Goal: Task Accomplishment & Management: Complete application form

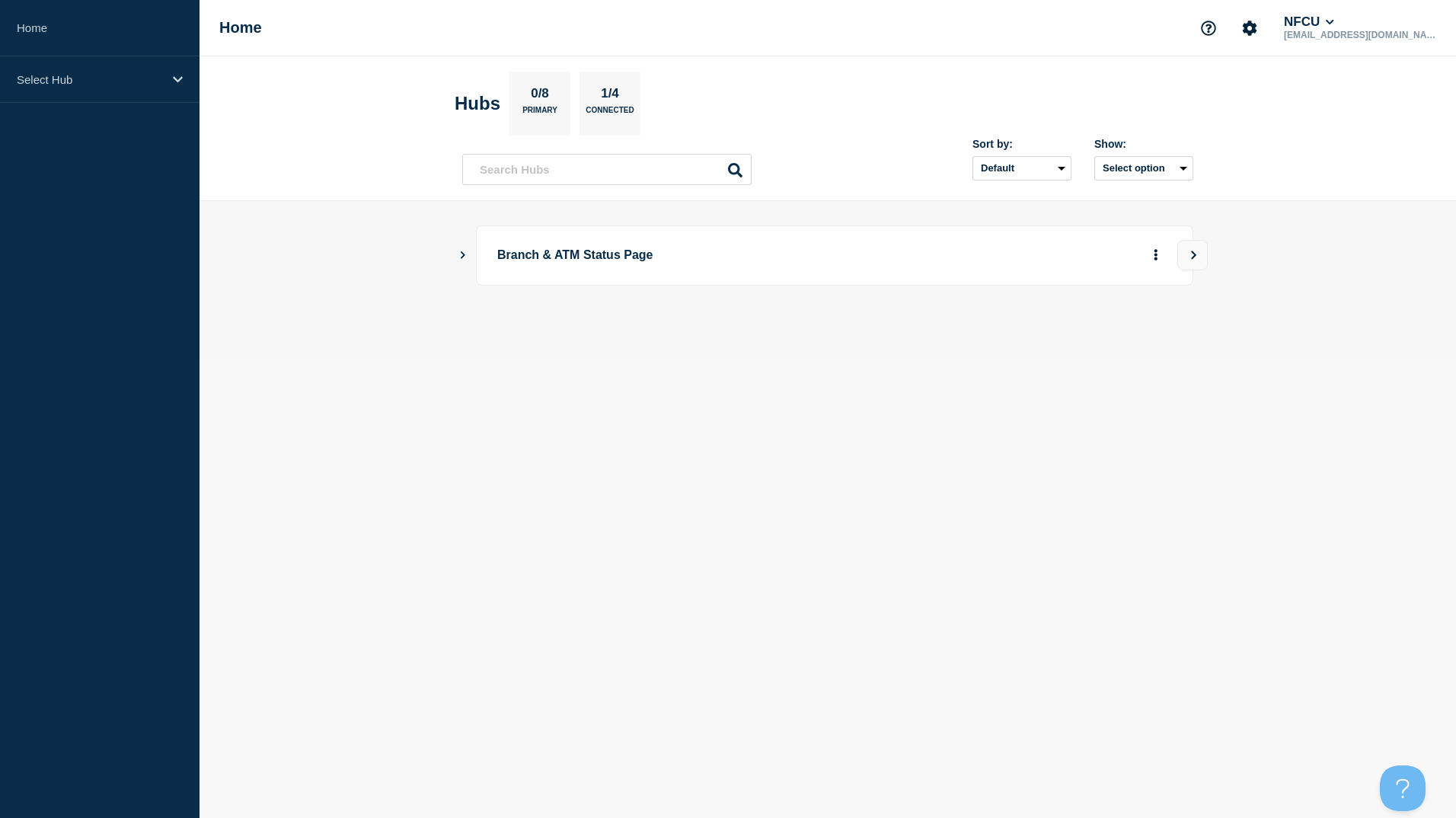
click at [467, 256] on icon "Show Connected Hubs" at bounding box center [462, 254] width 10 height 8
click at [1085, 337] on button "See overview" at bounding box center [1102, 332] width 81 height 31
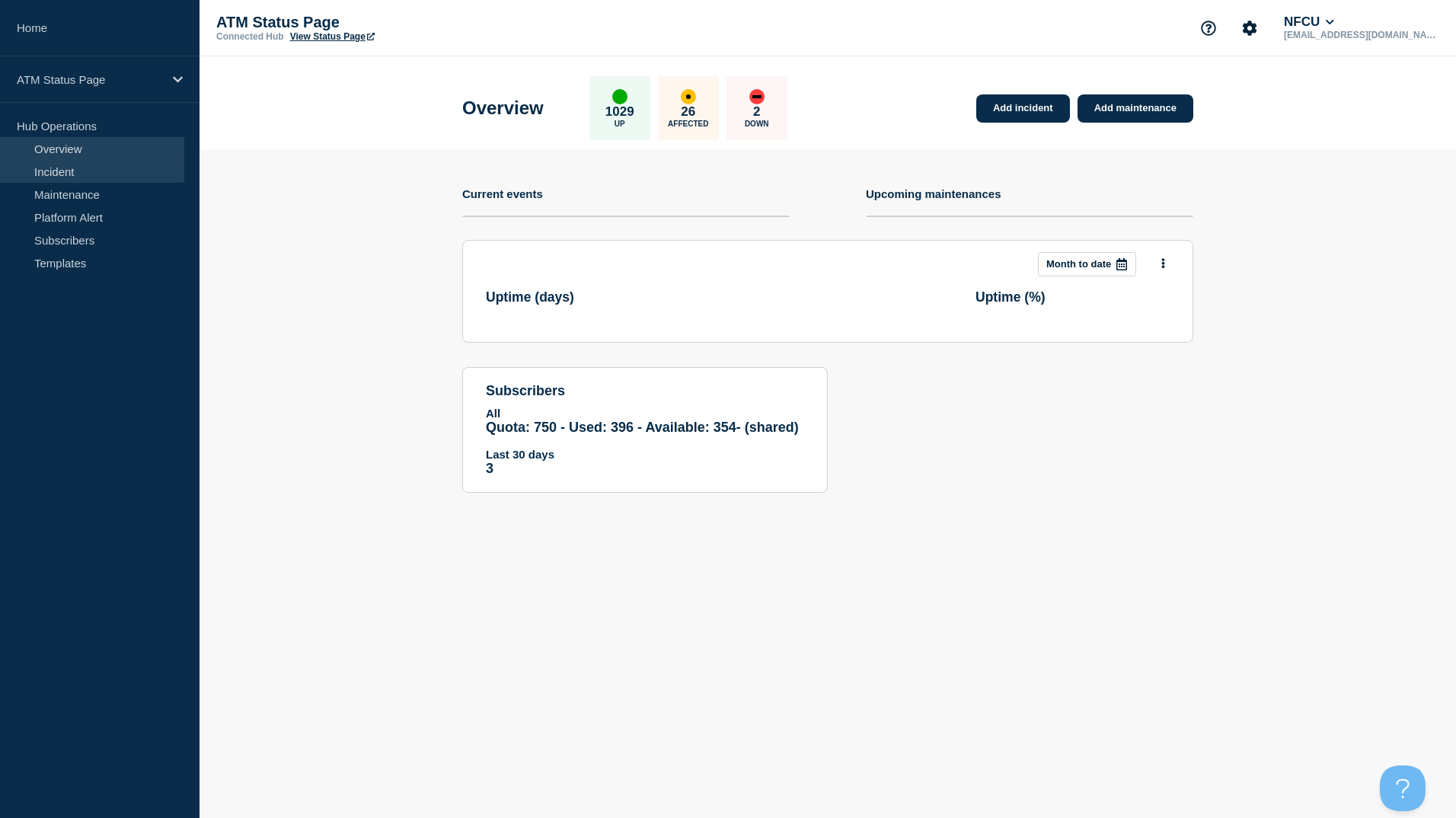
click at [94, 180] on link "Incident" at bounding box center [92, 172] width 184 height 23
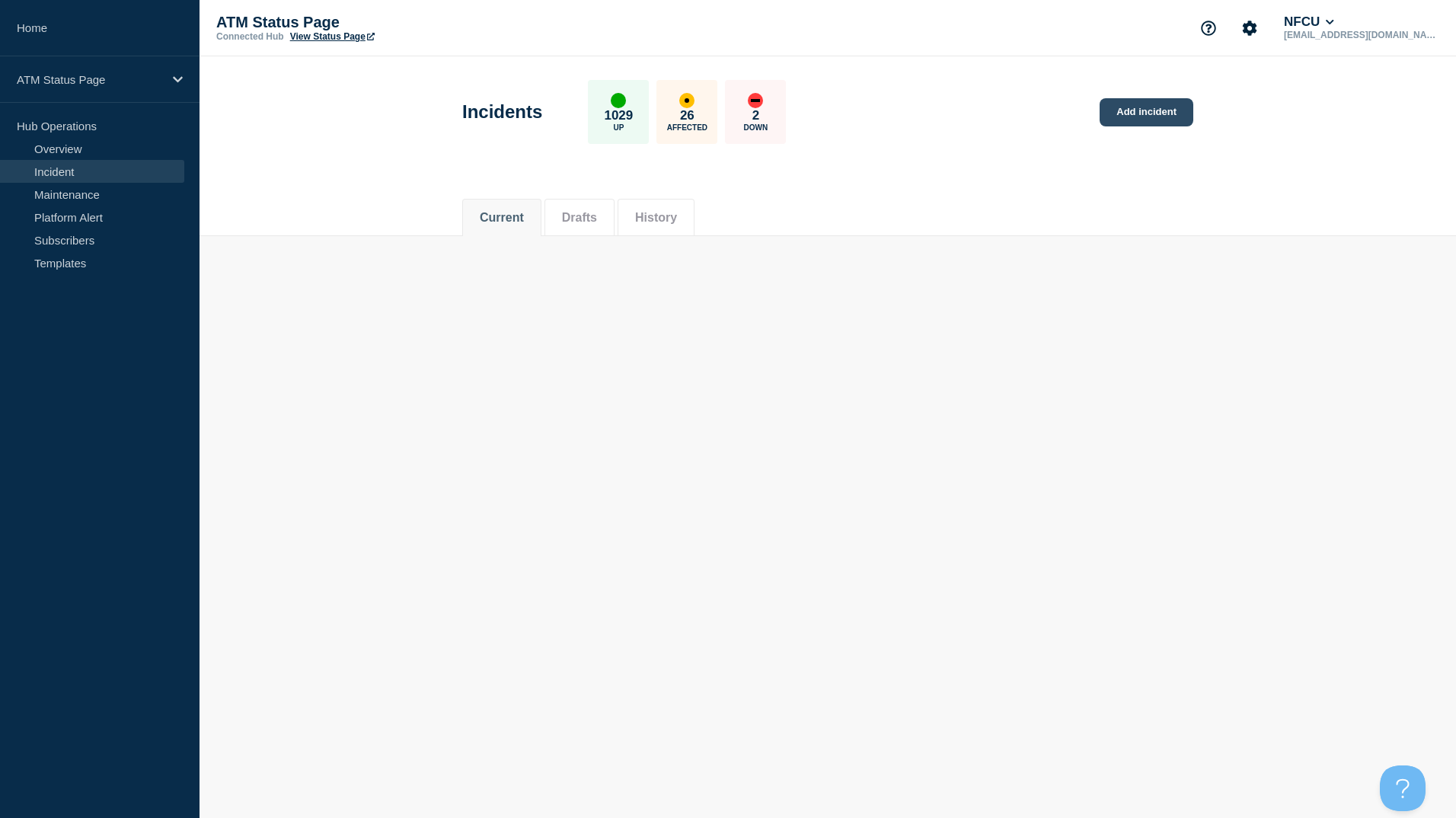
click at [1156, 119] on link "Add incident" at bounding box center [1146, 112] width 94 height 28
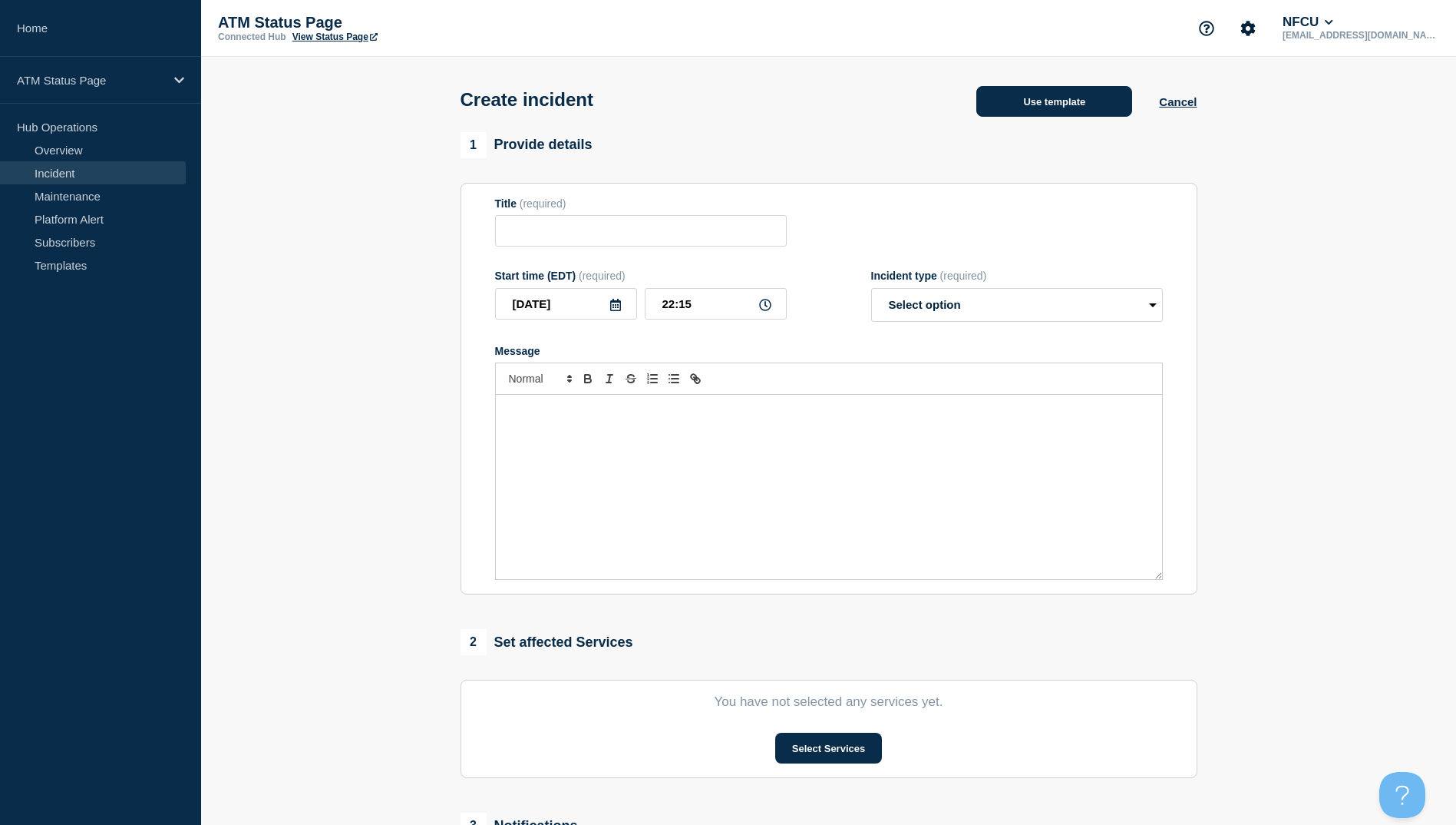
click at [1046, 113] on button "Use template" at bounding box center [1054, 102] width 156 height 31
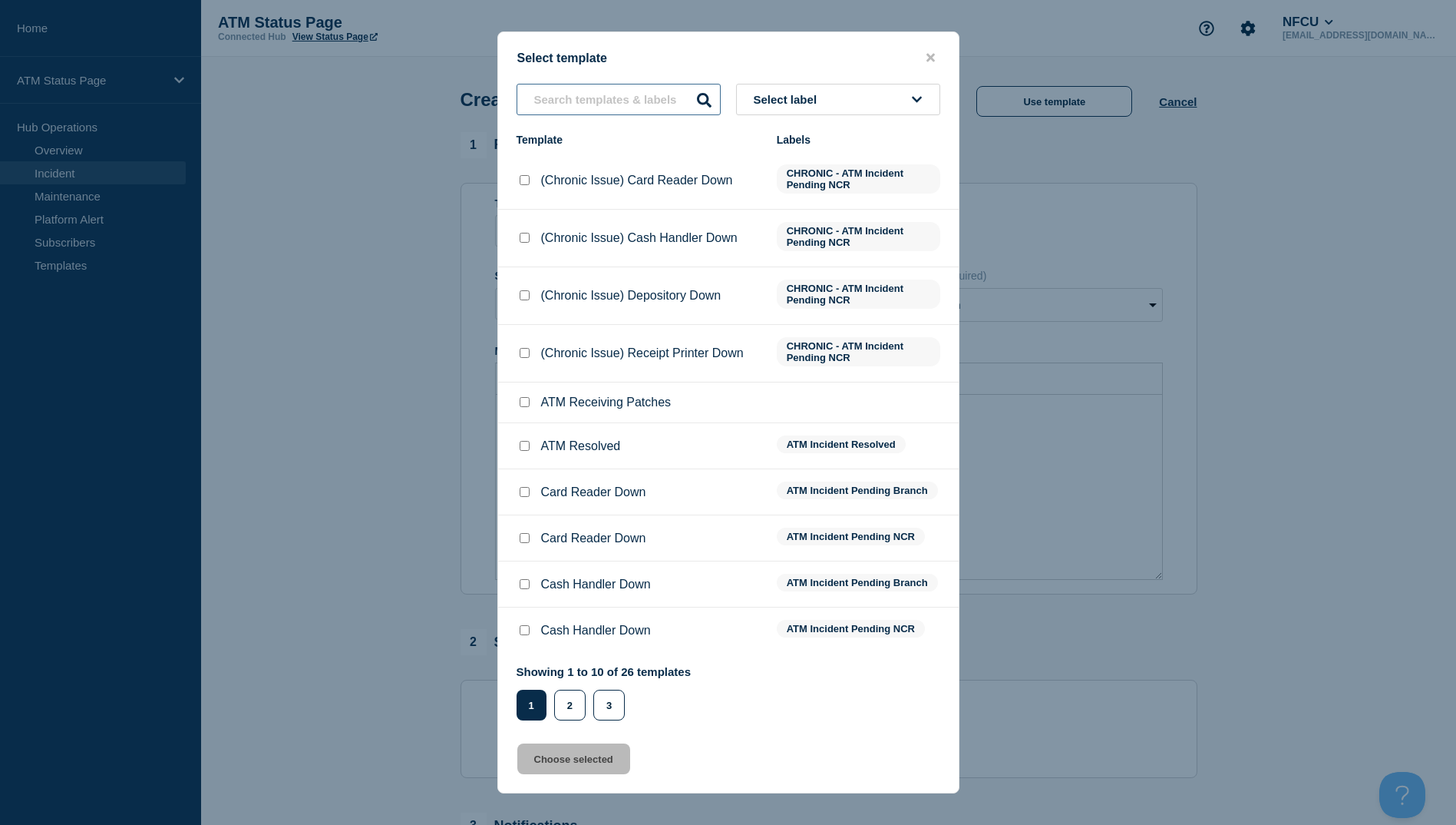
click at [549, 98] on input "text" at bounding box center [618, 99] width 204 height 32
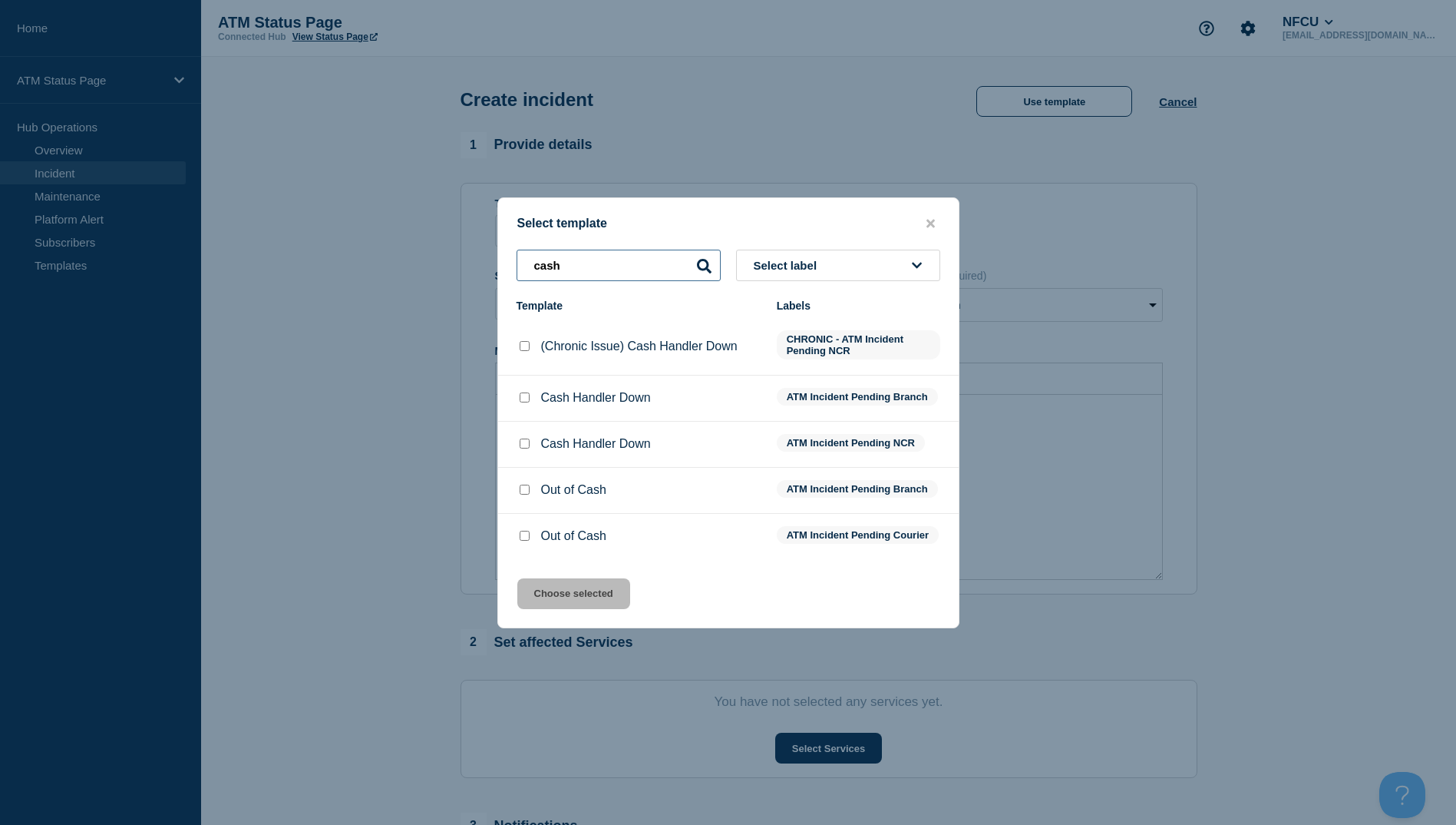
type input "cash"
click at [527, 397] on input "Cash Handler Down checkbox" at bounding box center [524, 397] width 10 height 10
checkbox input "true"
click at [573, 609] on button "Choose selected" at bounding box center [573, 594] width 113 height 31
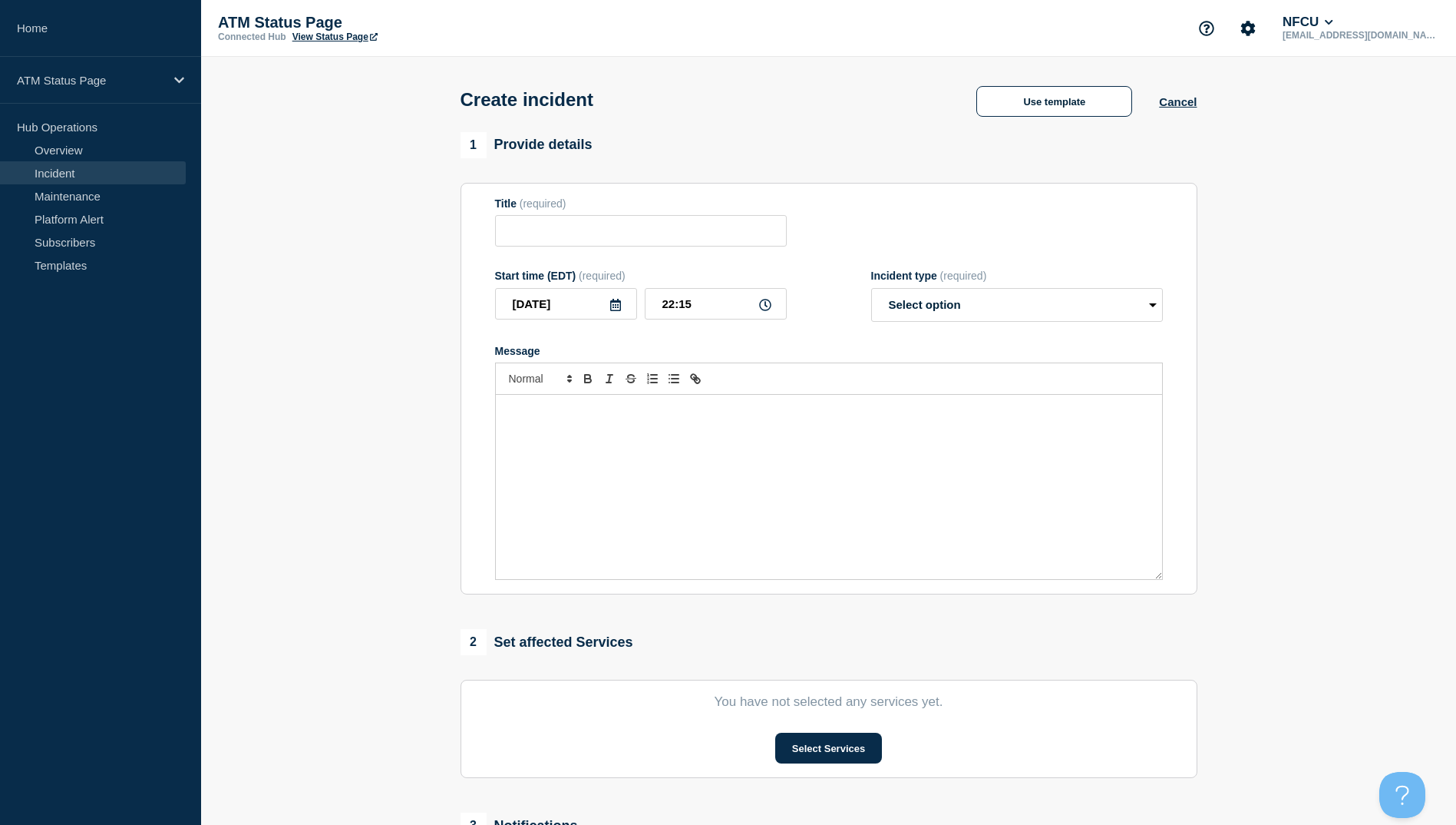
type input "Cash Handler Down"
select select "identified"
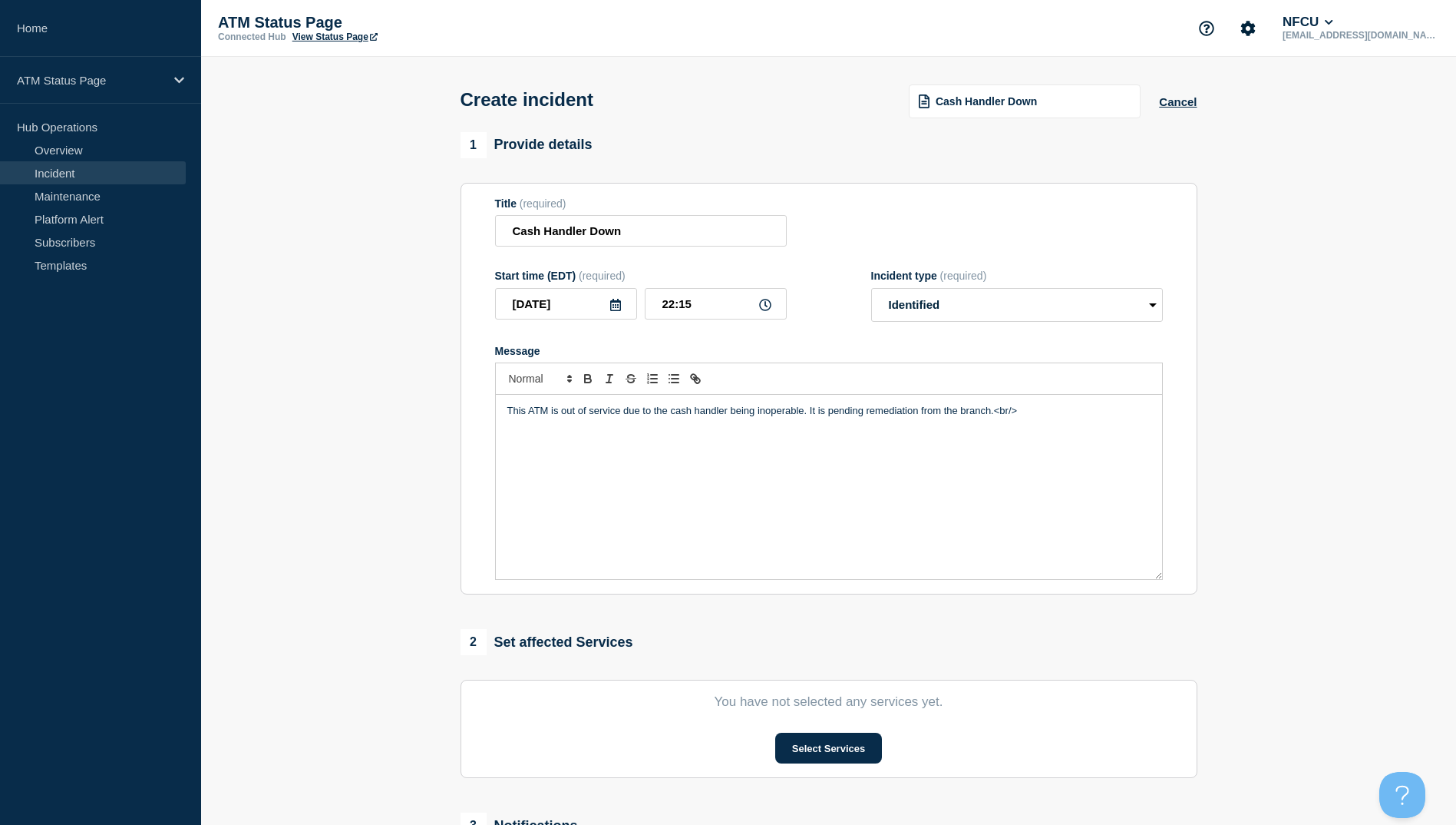
scroll to position [154, 0]
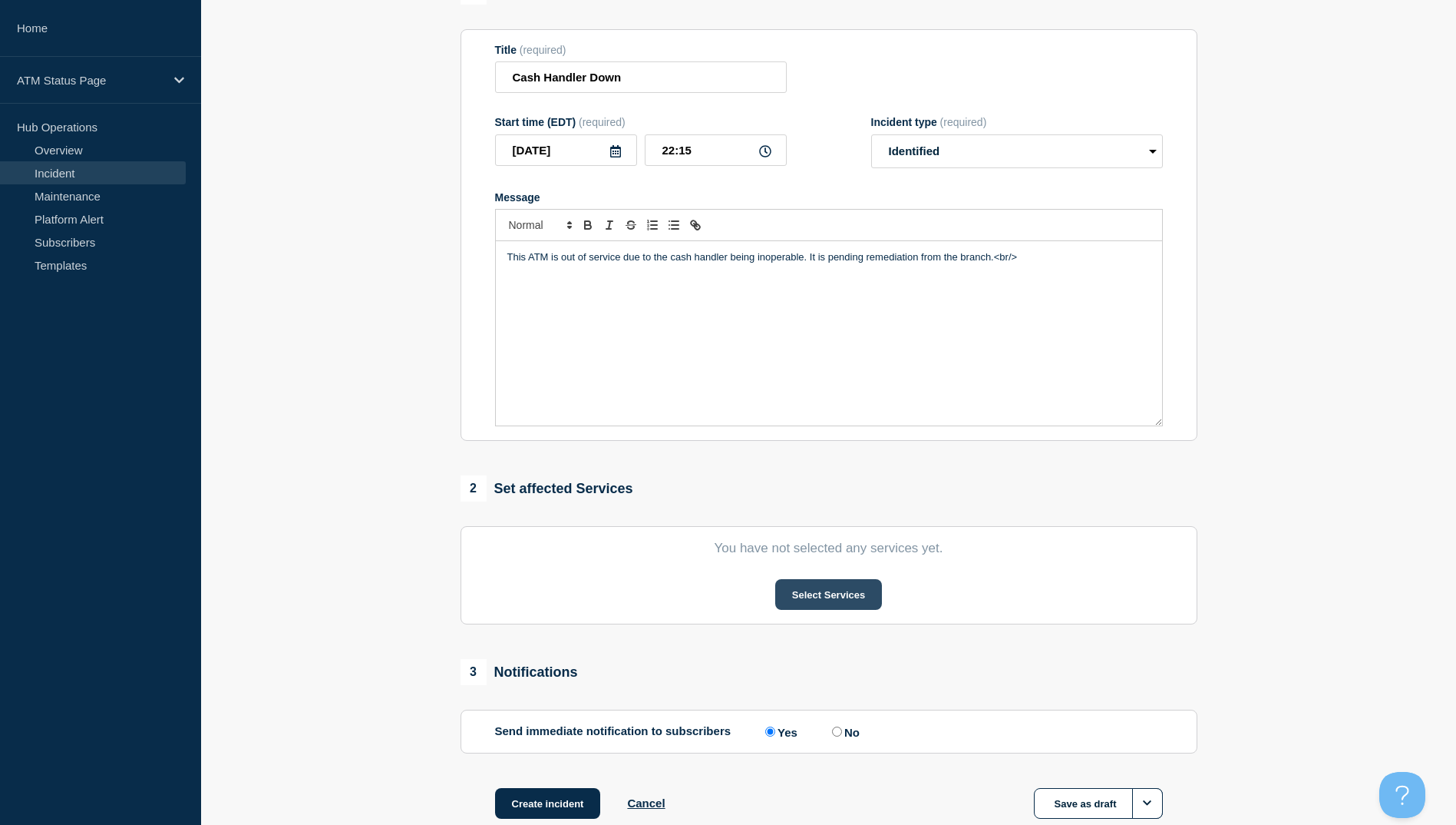
click at [820, 584] on button "Select Services" at bounding box center [828, 594] width 106 height 31
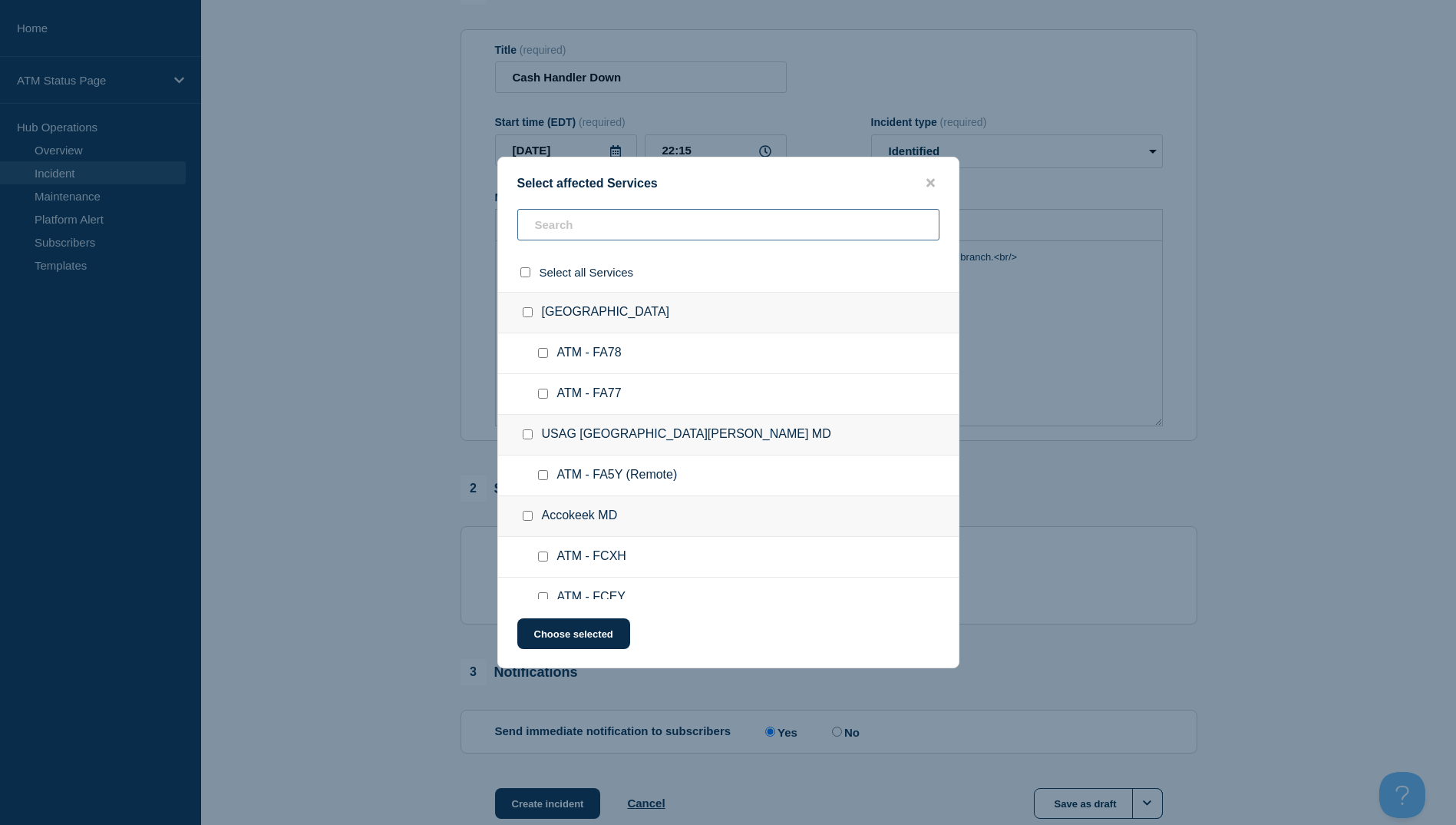
click at [619, 228] on input "text" at bounding box center [728, 225] width 422 height 32
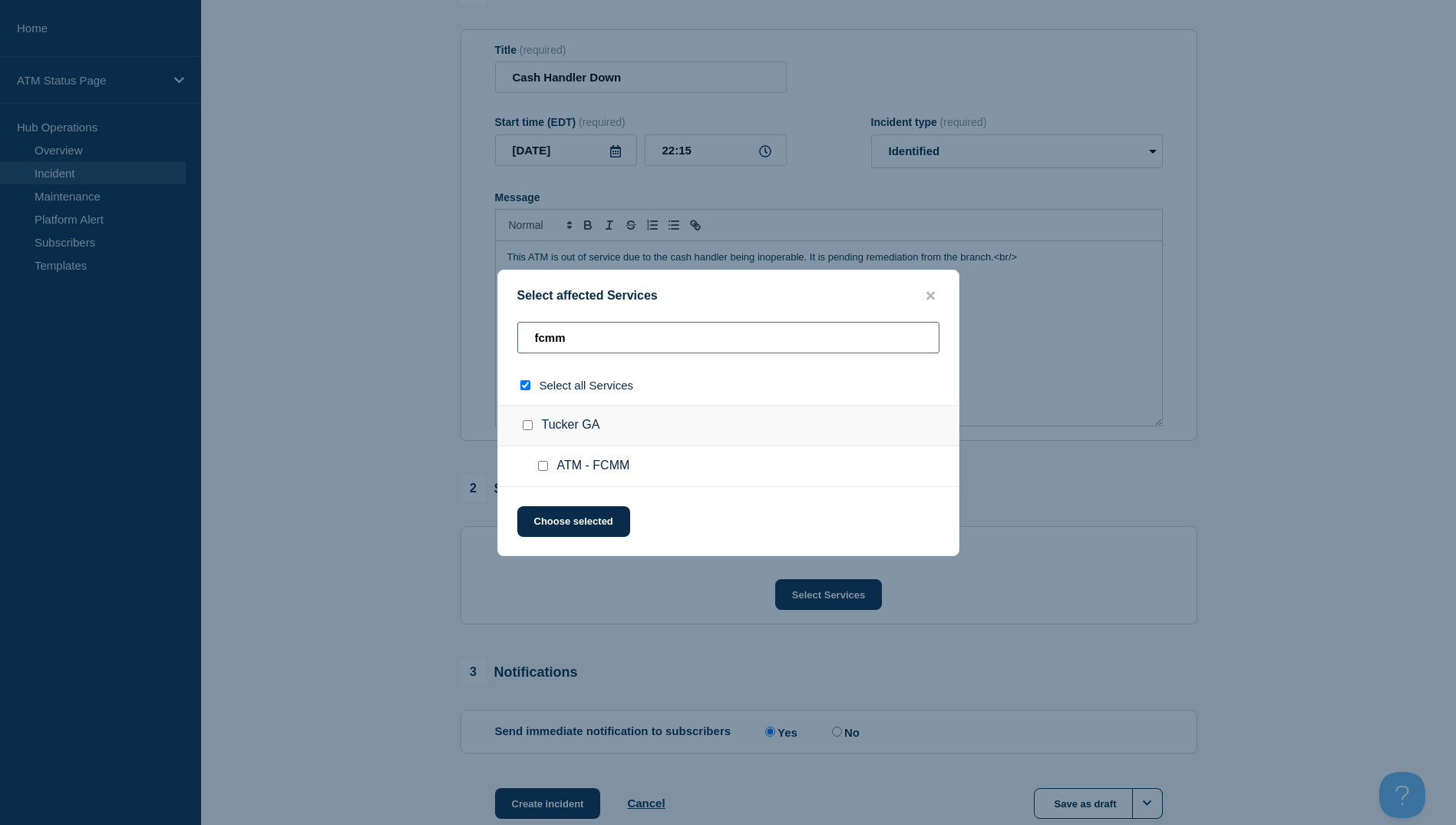
type input "fcmmm"
checkbox input "true"
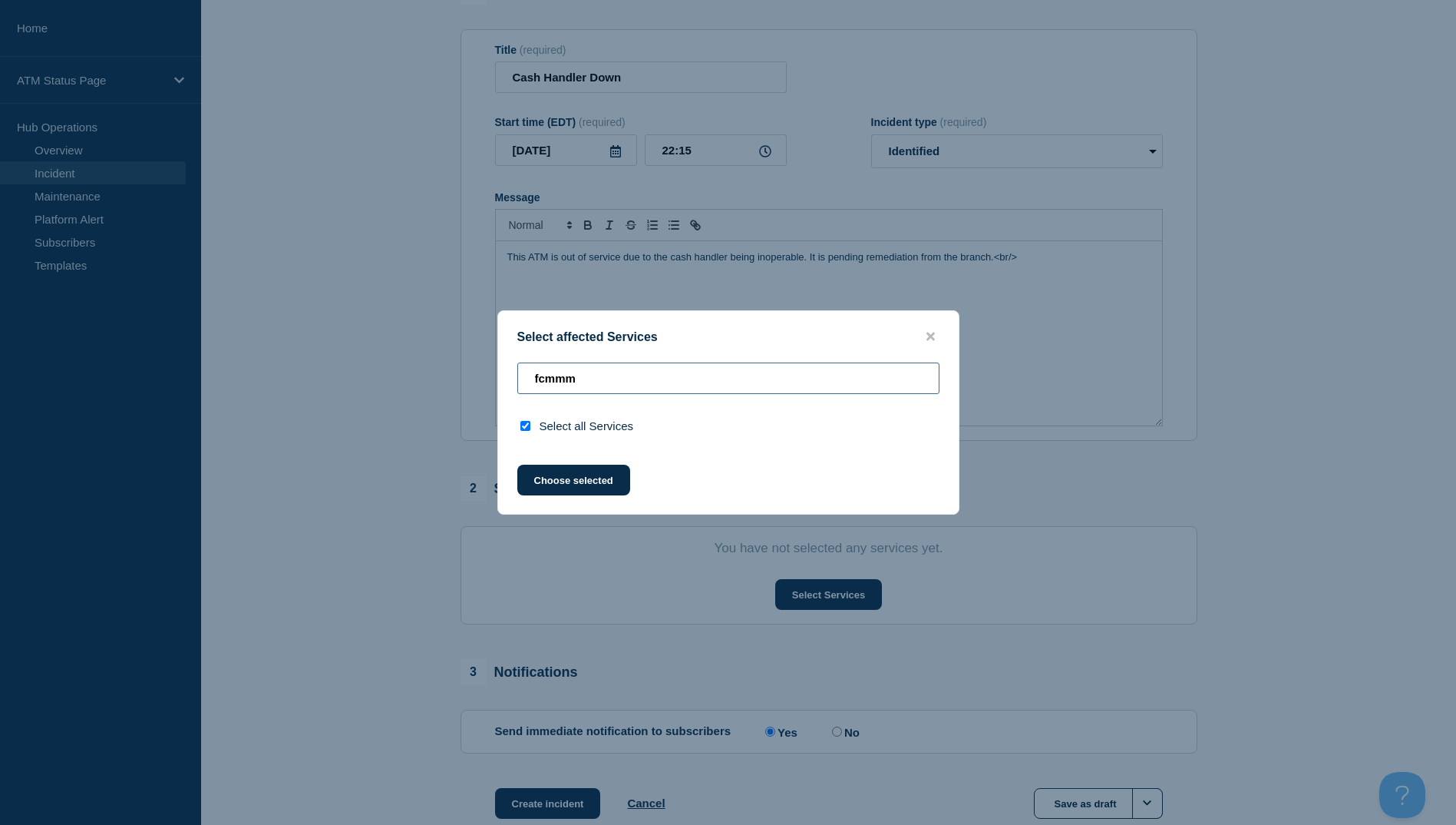
type input "fcmm"
checkbox input "false"
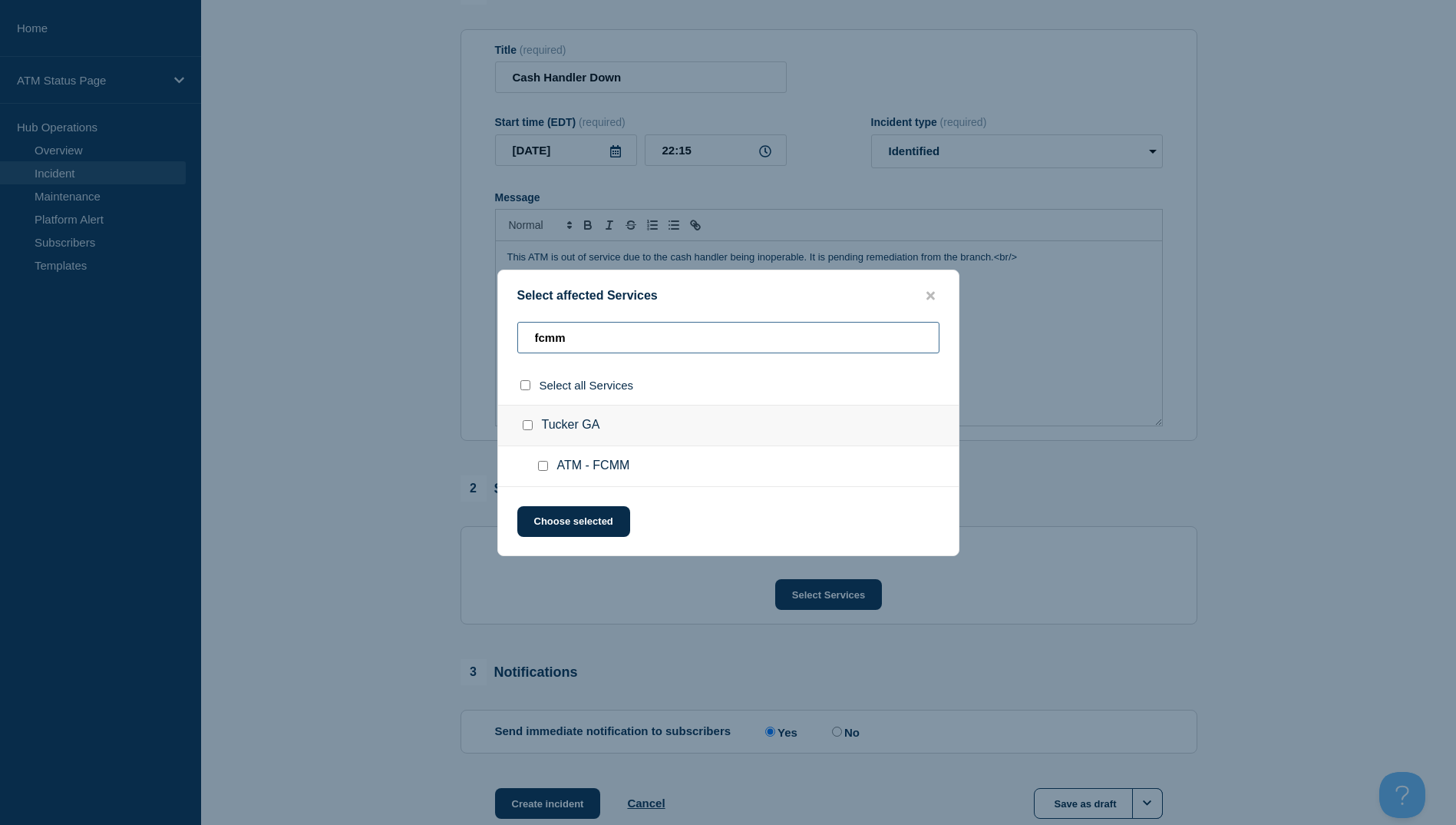
type input "fcmm"
click at [530, 423] on input "Tucker GA checkbox" at bounding box center [527, 425] width 10 height 10
checkbox input "true"
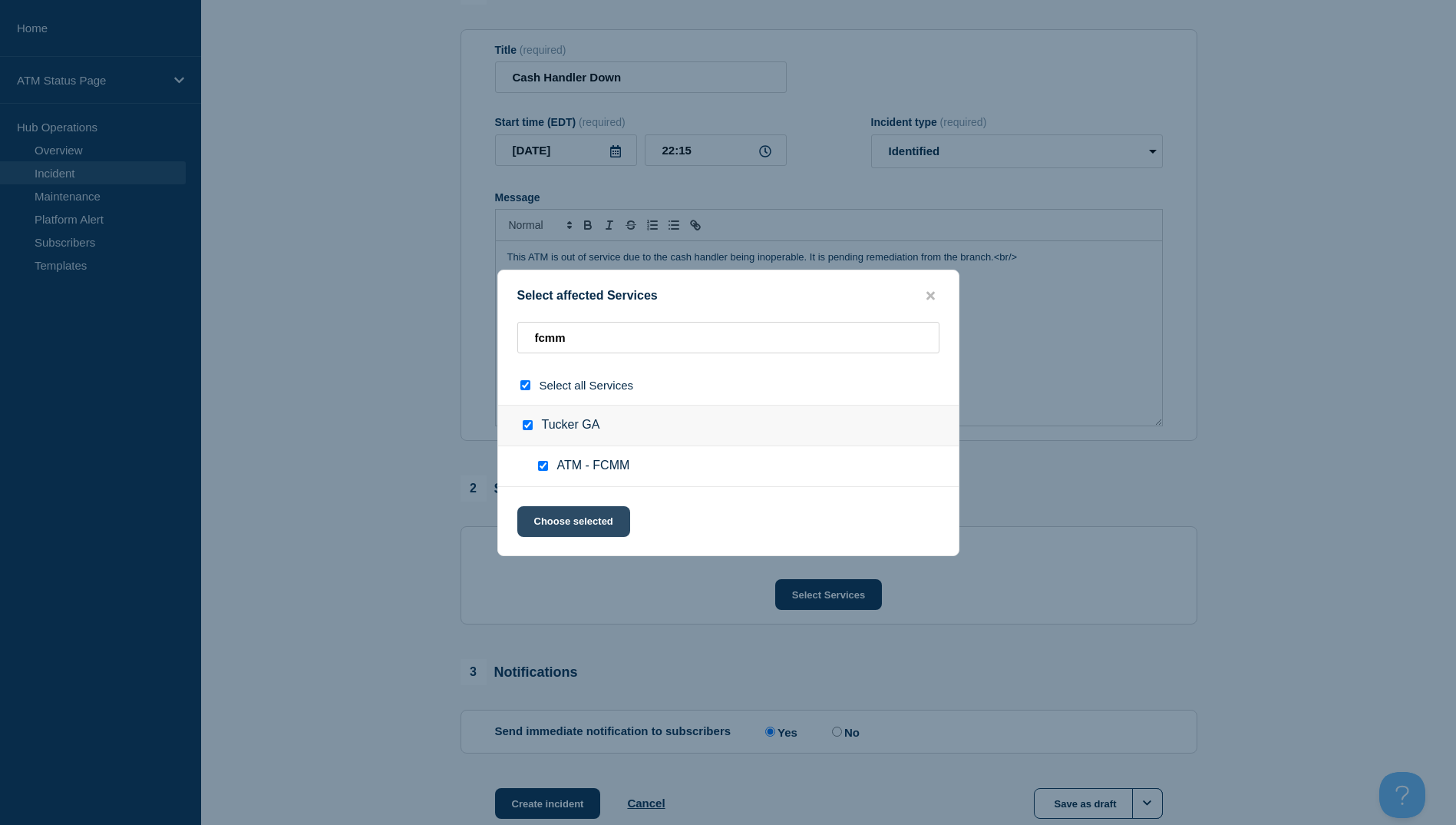
click at [569, 514] on button "Choose selected" at bounding box center [573, 521] width 113 height 31
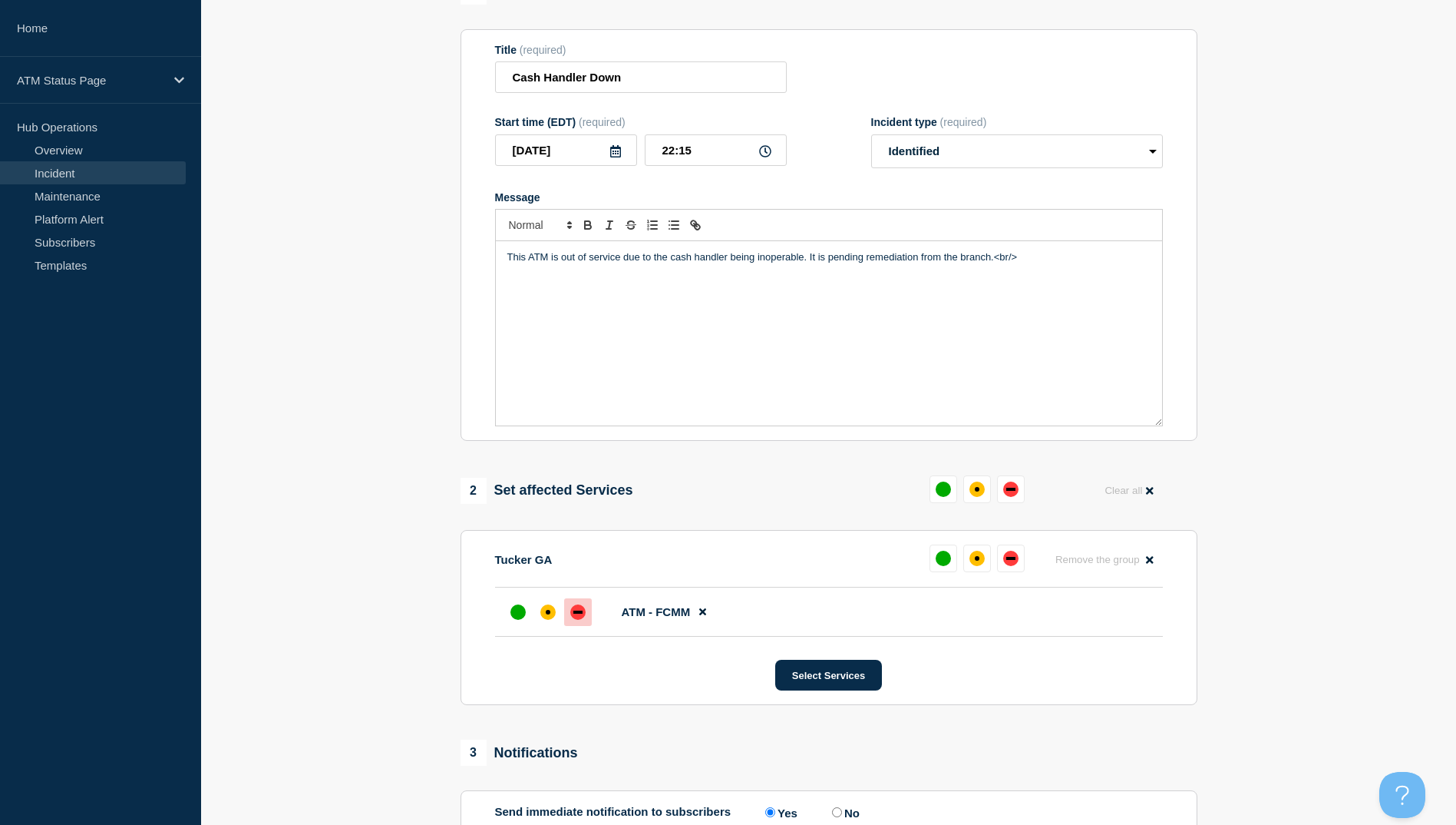
click at [573, 608] on div at bounding box center [579, 612] width 28 height 28
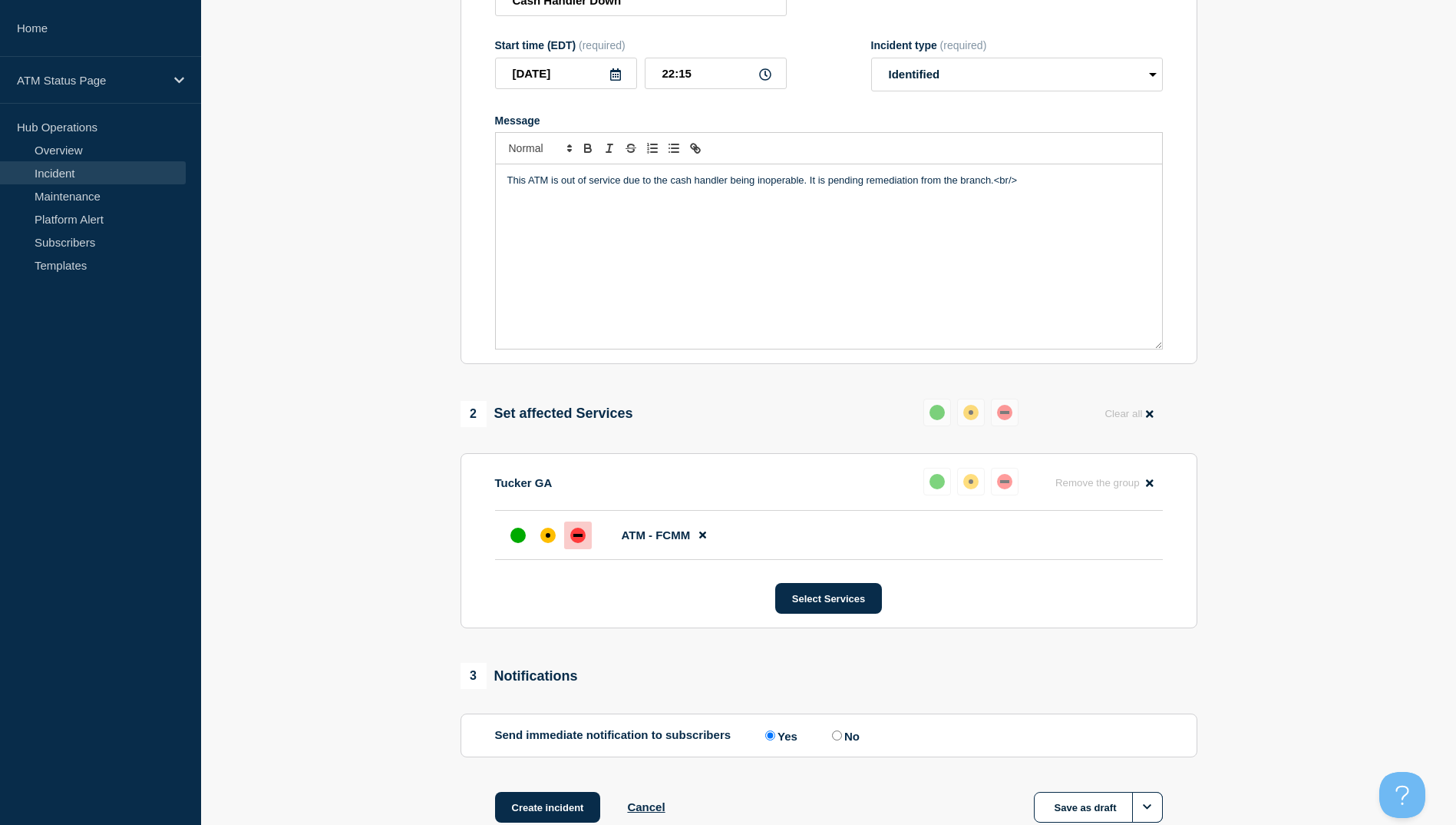
scroll to position [332, 0]
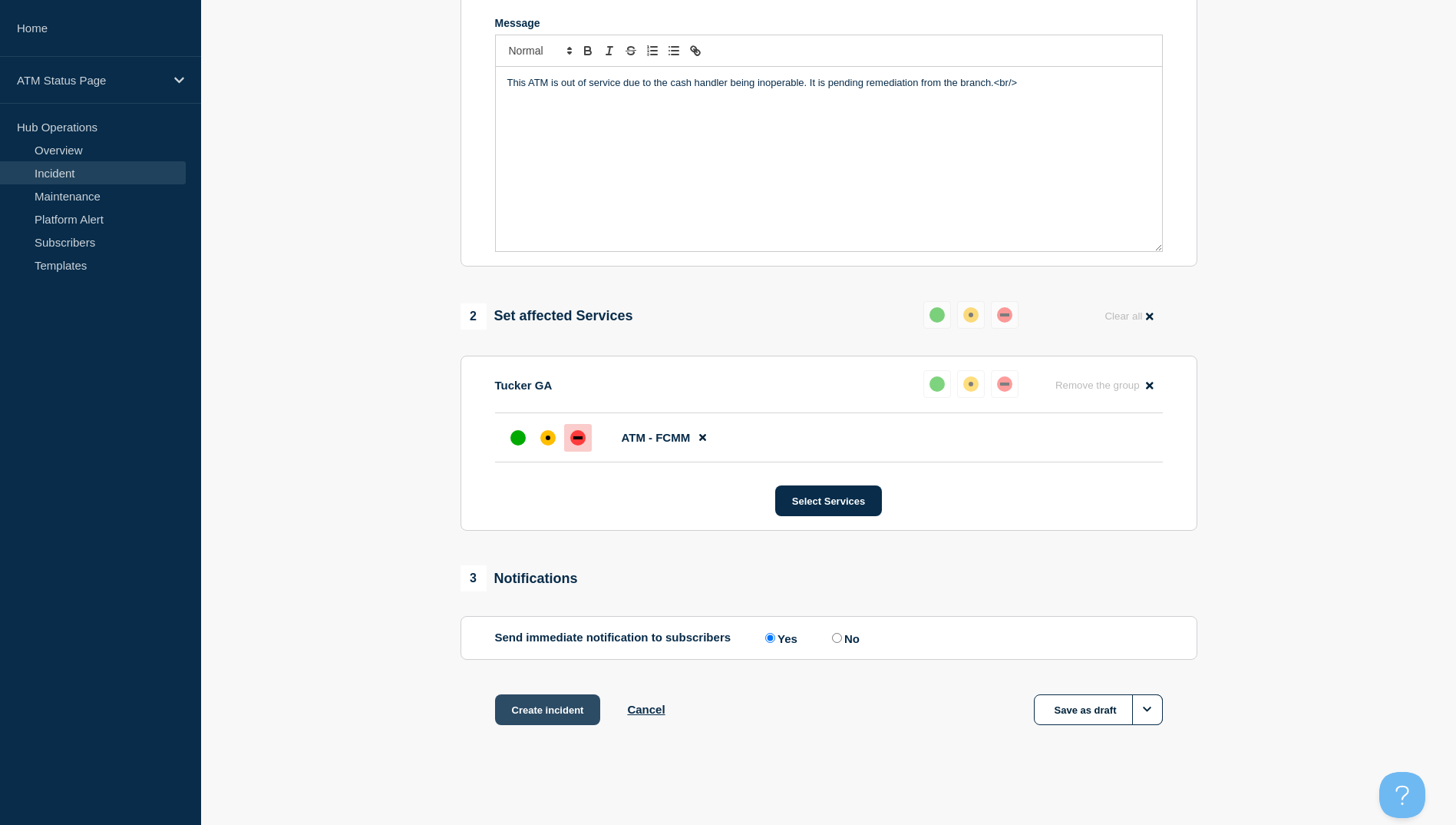
click at [584, 719] on button "Create incident" at bounding box center [548, 710] width 106 height 31
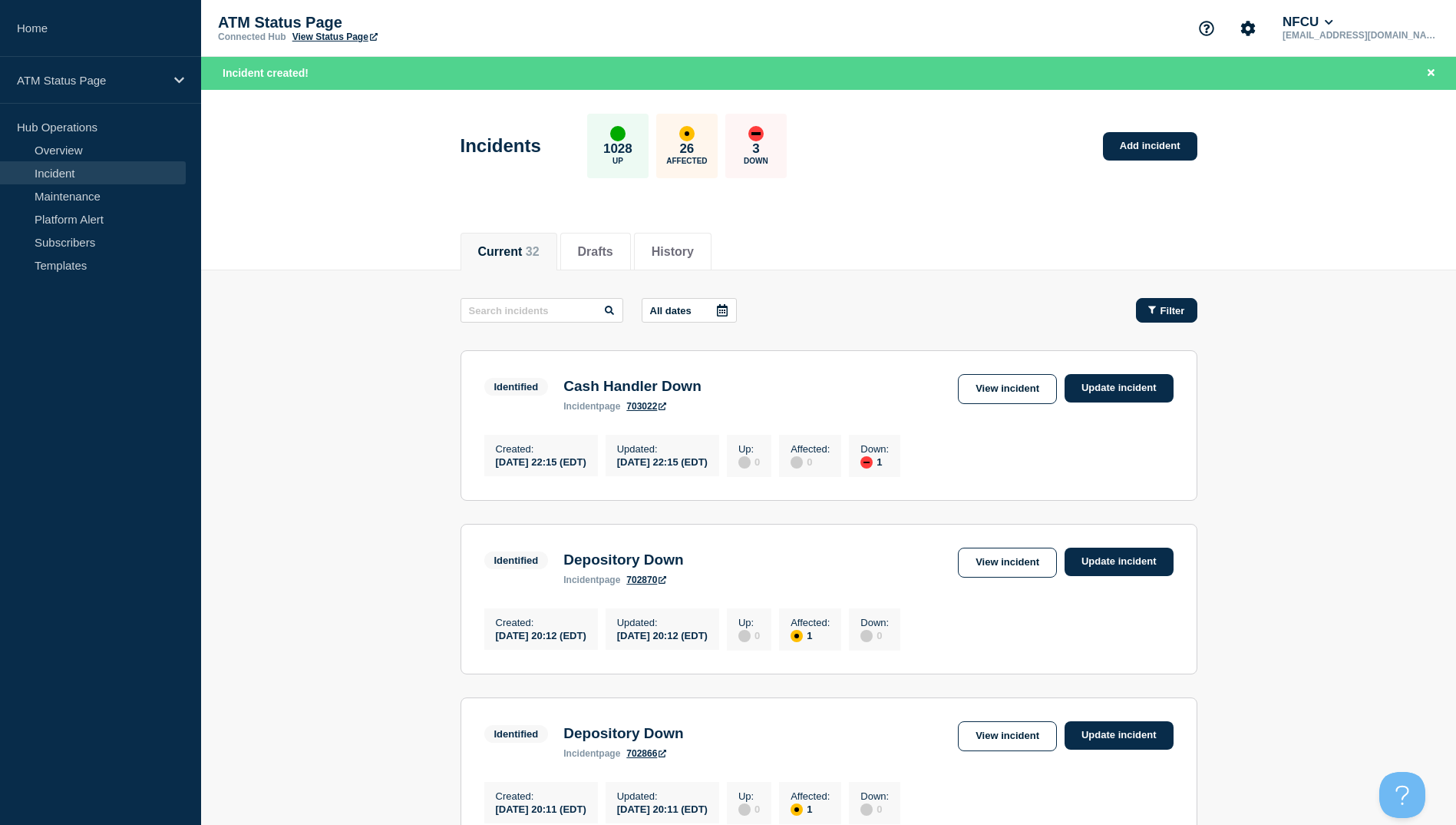
click at [1151, 307] on icon "button" at bounding box center [1152, 310] width 8 height 8
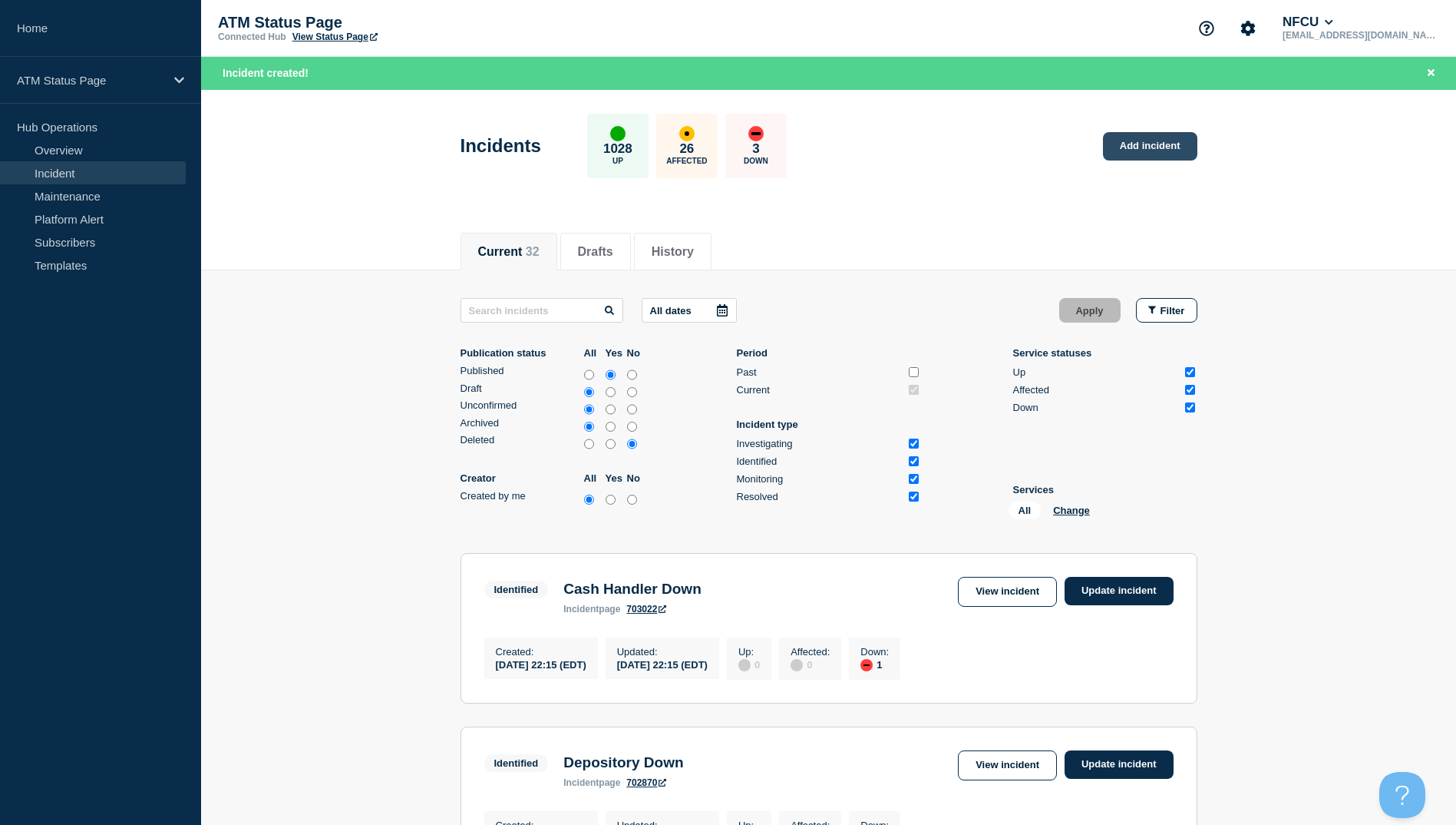
click at [1154, 148] on link "Add incident" at bounding box center [1150, 146] width 95 height 29
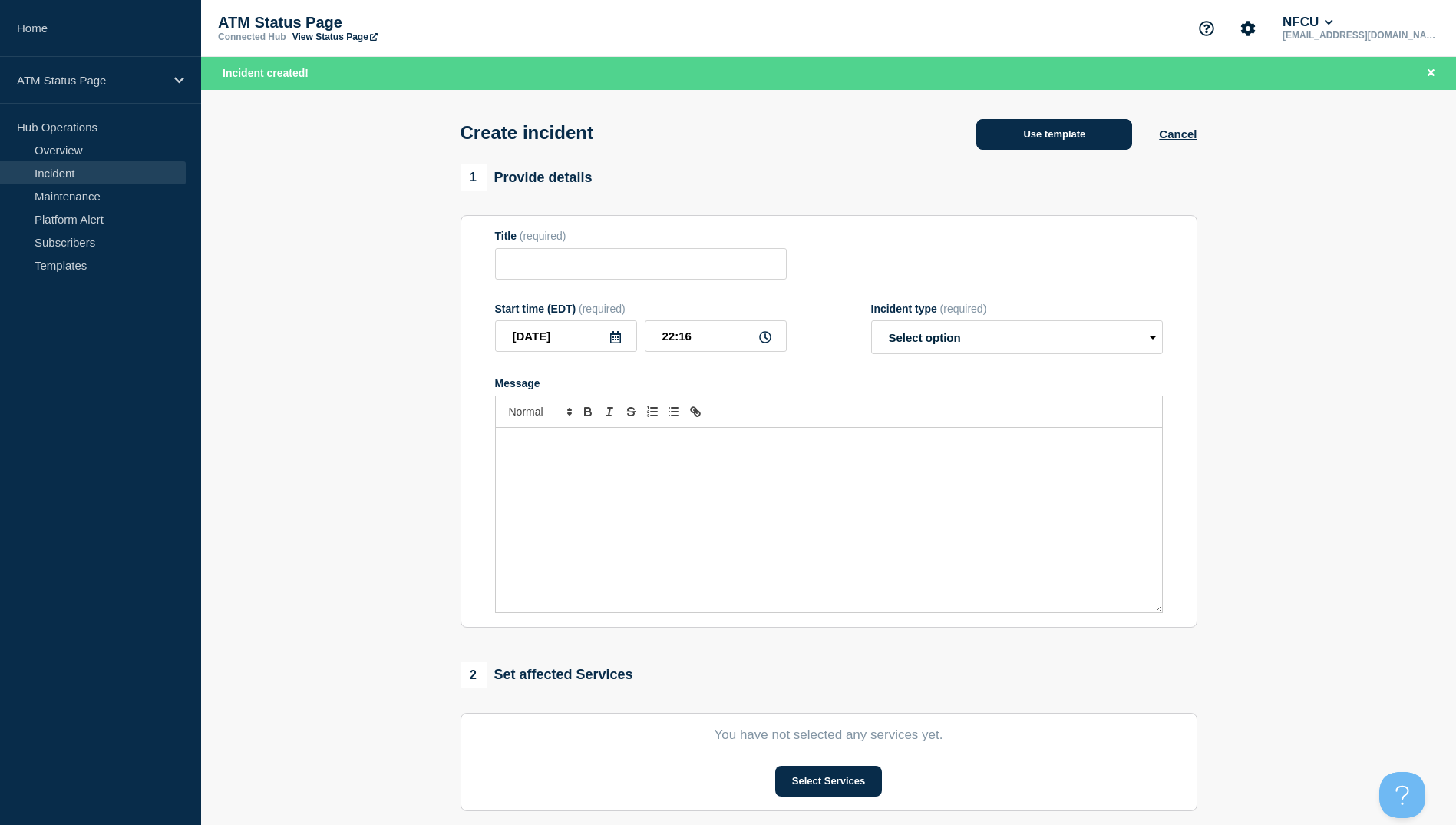
click at [1059, 148] on button "Use template" at bounding box center [1054, 134] width 156 height 31
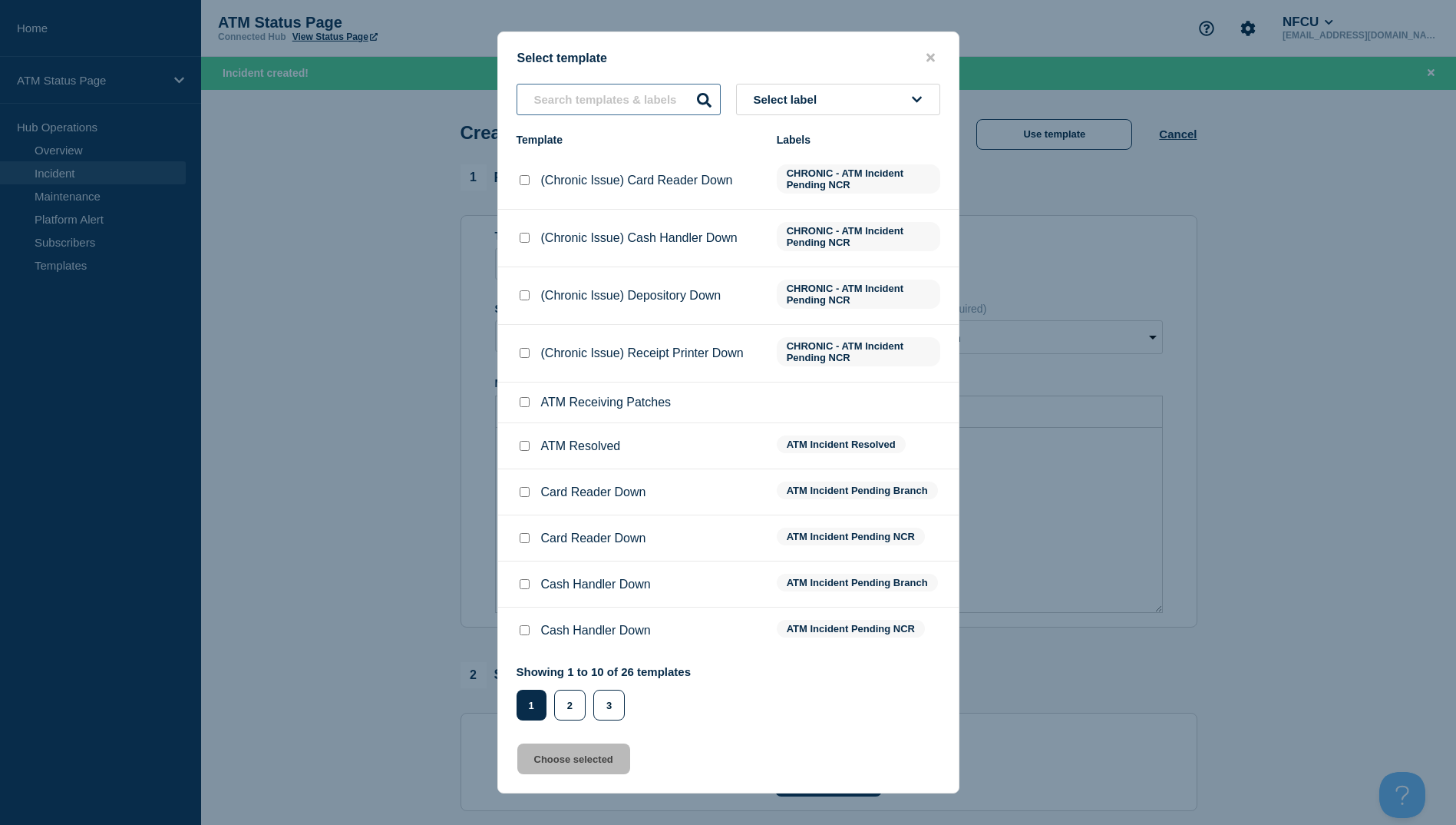
click at [589, 100] on input "text" at bounding box center [618, 99] width 204 height 32
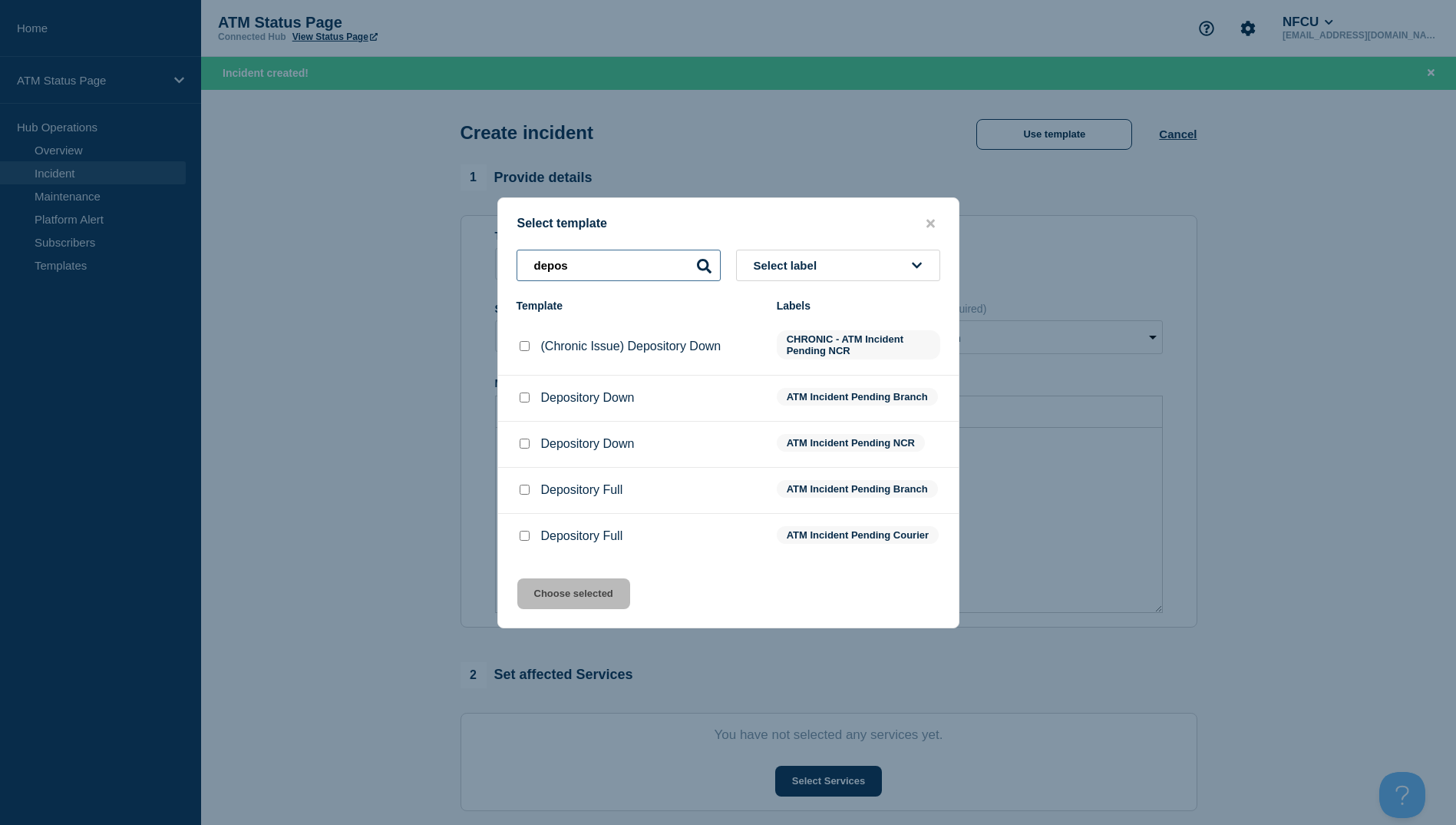
type input "depos"
click at [521, 390] on div at bounding box center [524, 398] width 16 height 16
click at [521, 396] on input "Depository Down checkbox" at bounding box center [524, 397] width 10 height 10
checkbox input "true"
click at [599, 609] on button "Choose selected" at bounding box center [573, 594] width 113 height 31
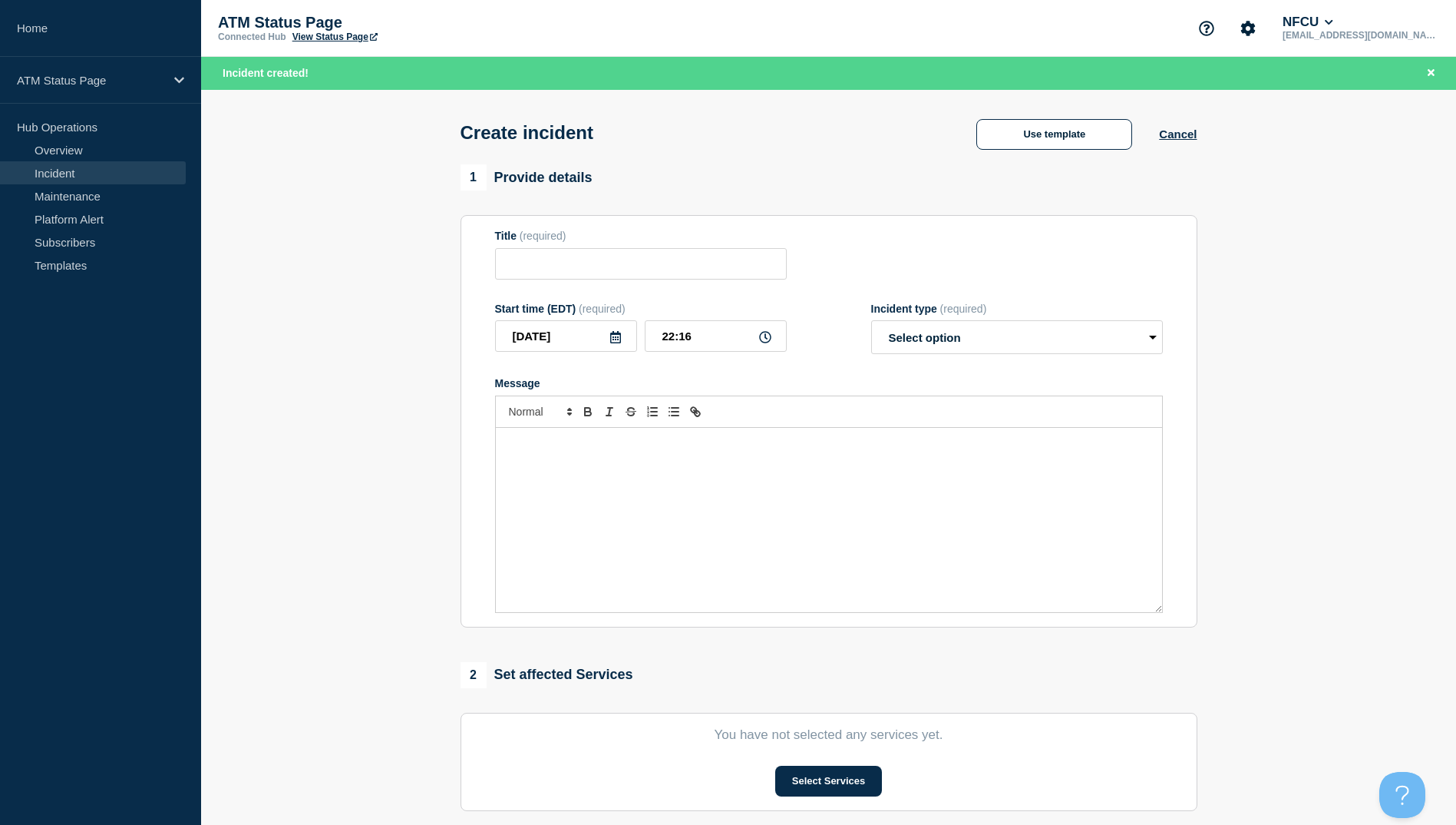
type input "Depository Down"
select select "identified"
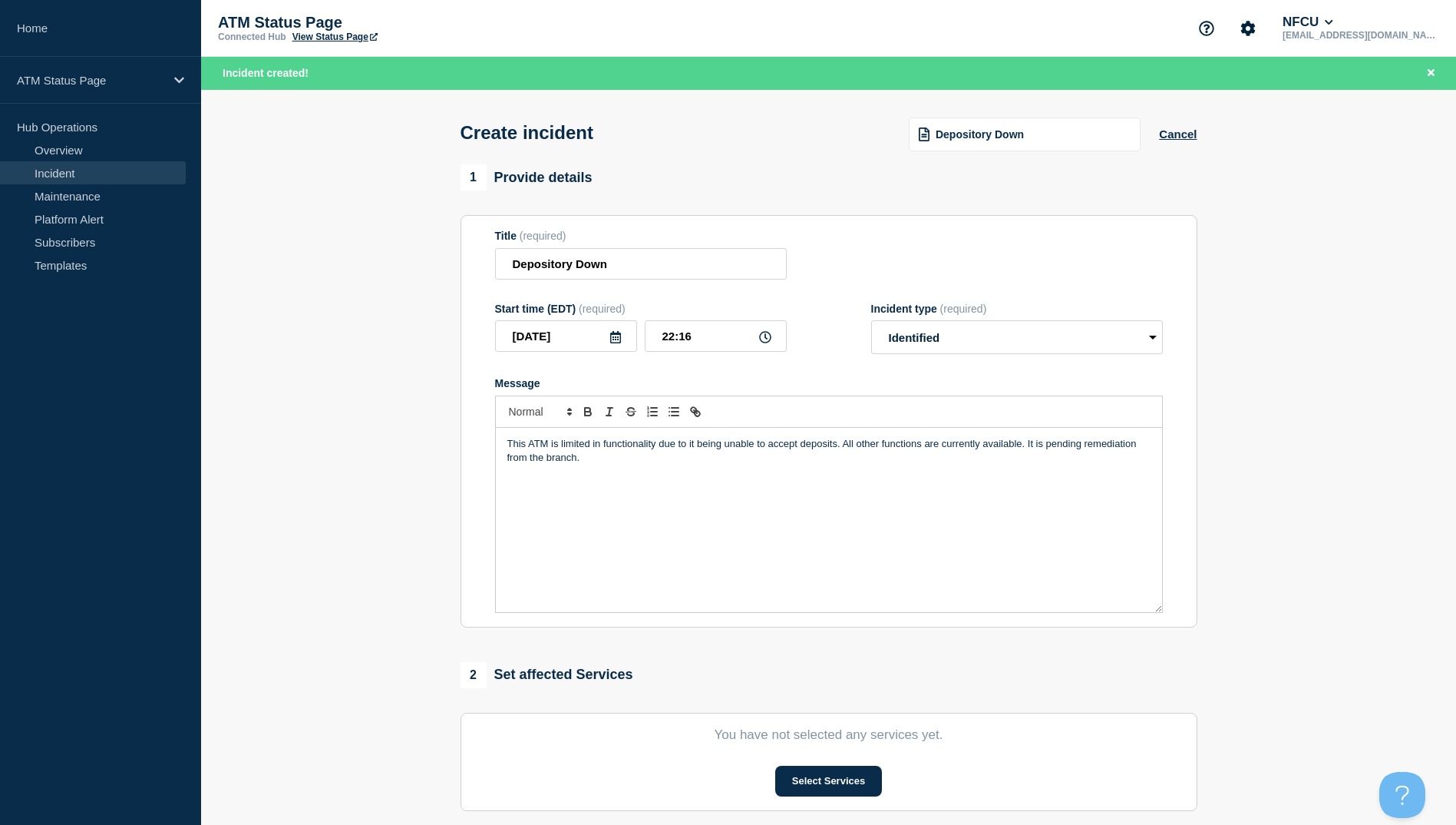
scroll to position [77, 0]
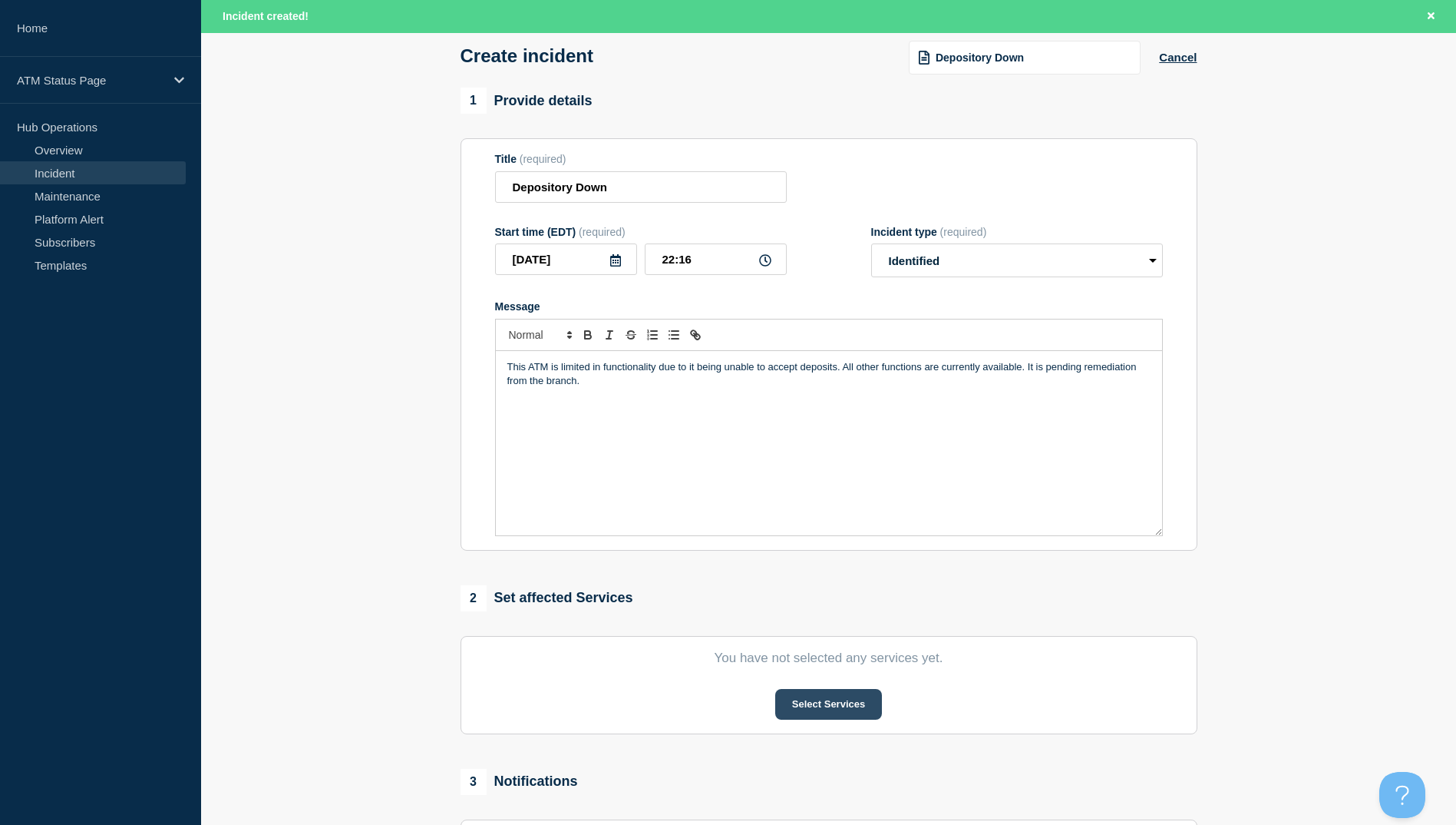
click at [810, 701] on button "Select Services" at bounding box center [828, 705] width 106 height 31
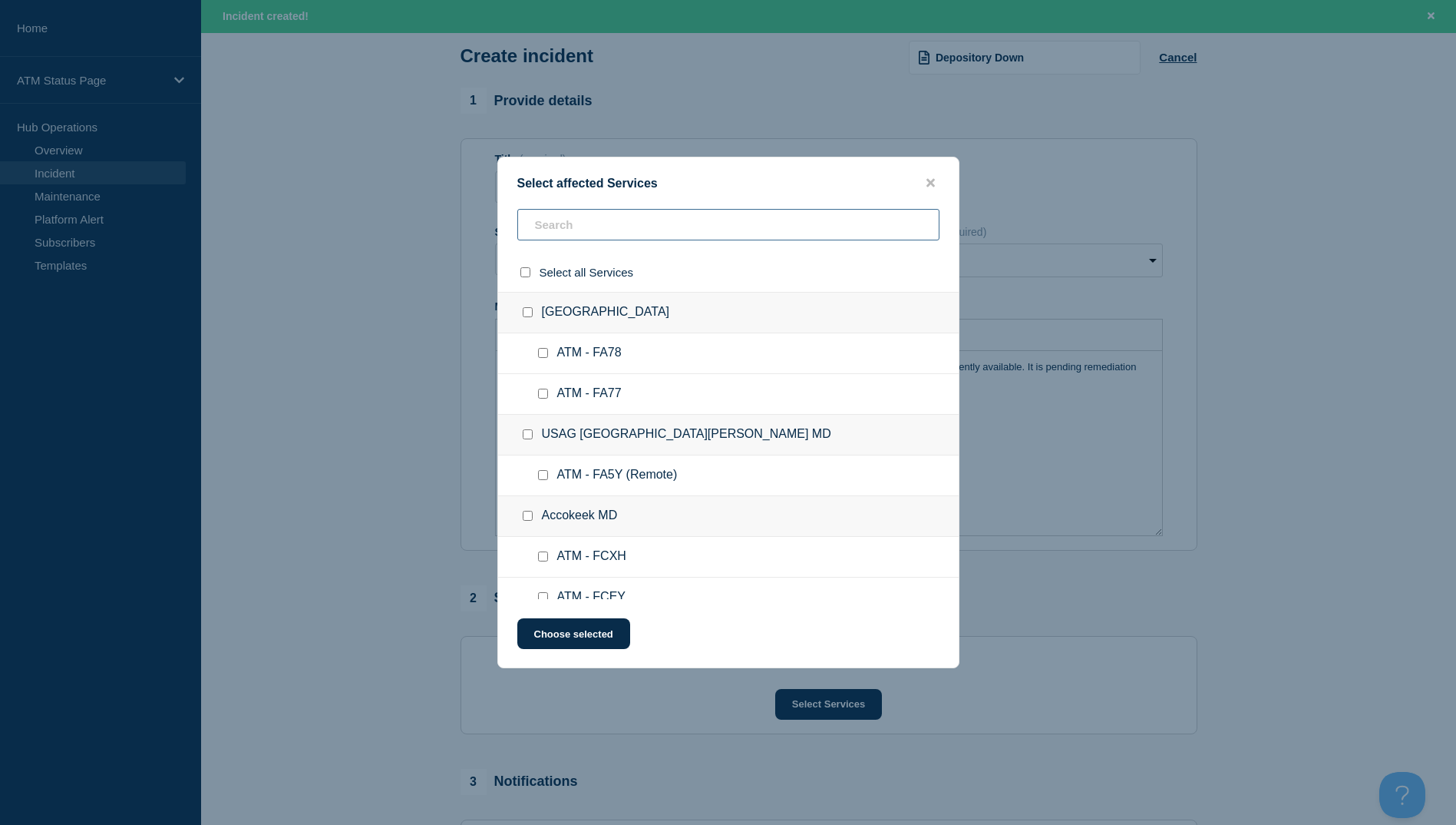
click at [624, 223] on input "text" at bounding box center [728, 225] width 422 height 32
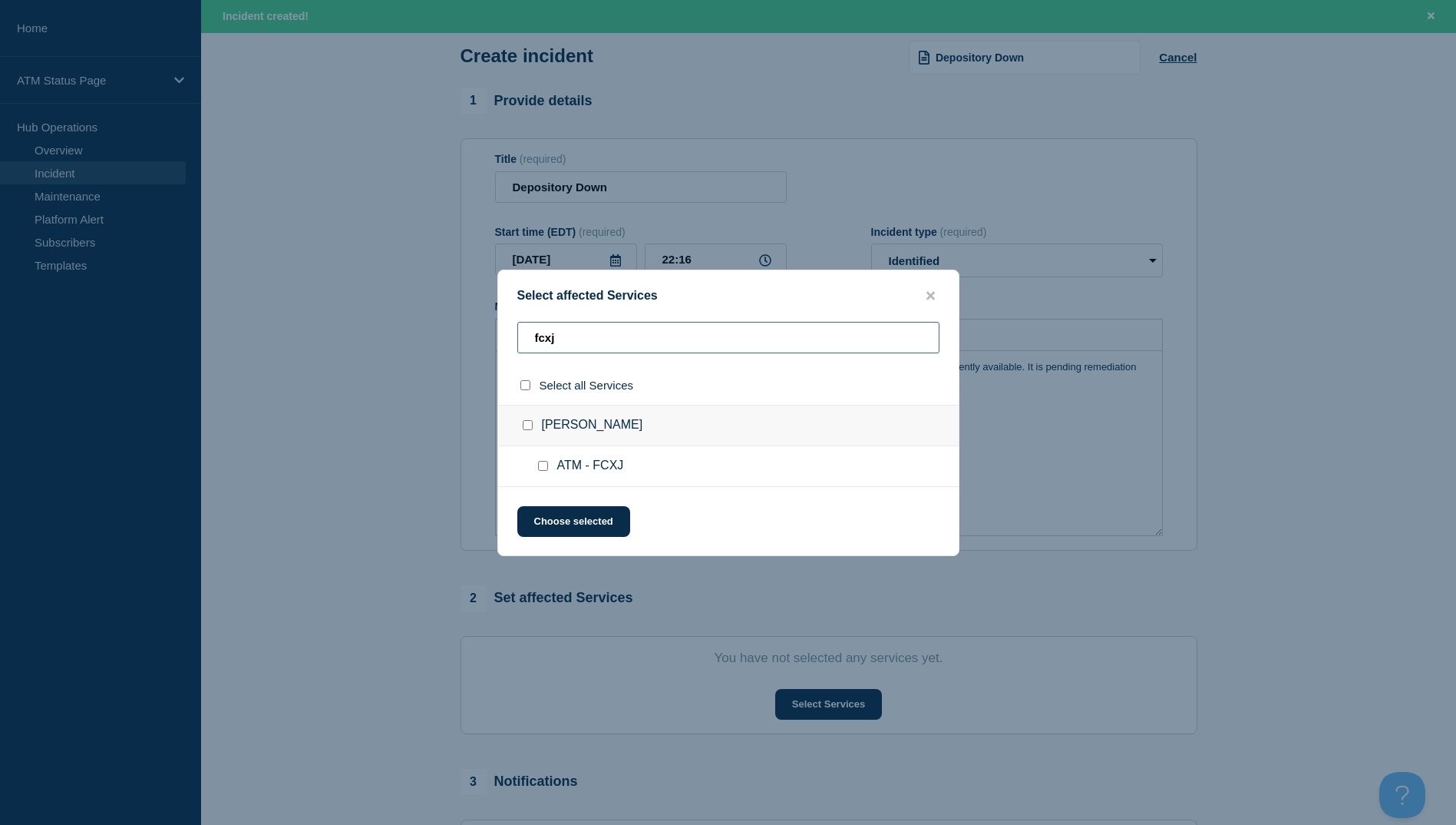
type input "fcxj"
click at [527, 427] on input "Lee Gound checkbox" at bounding box center [527, 425] width 10 height 10
checkbox input "true"
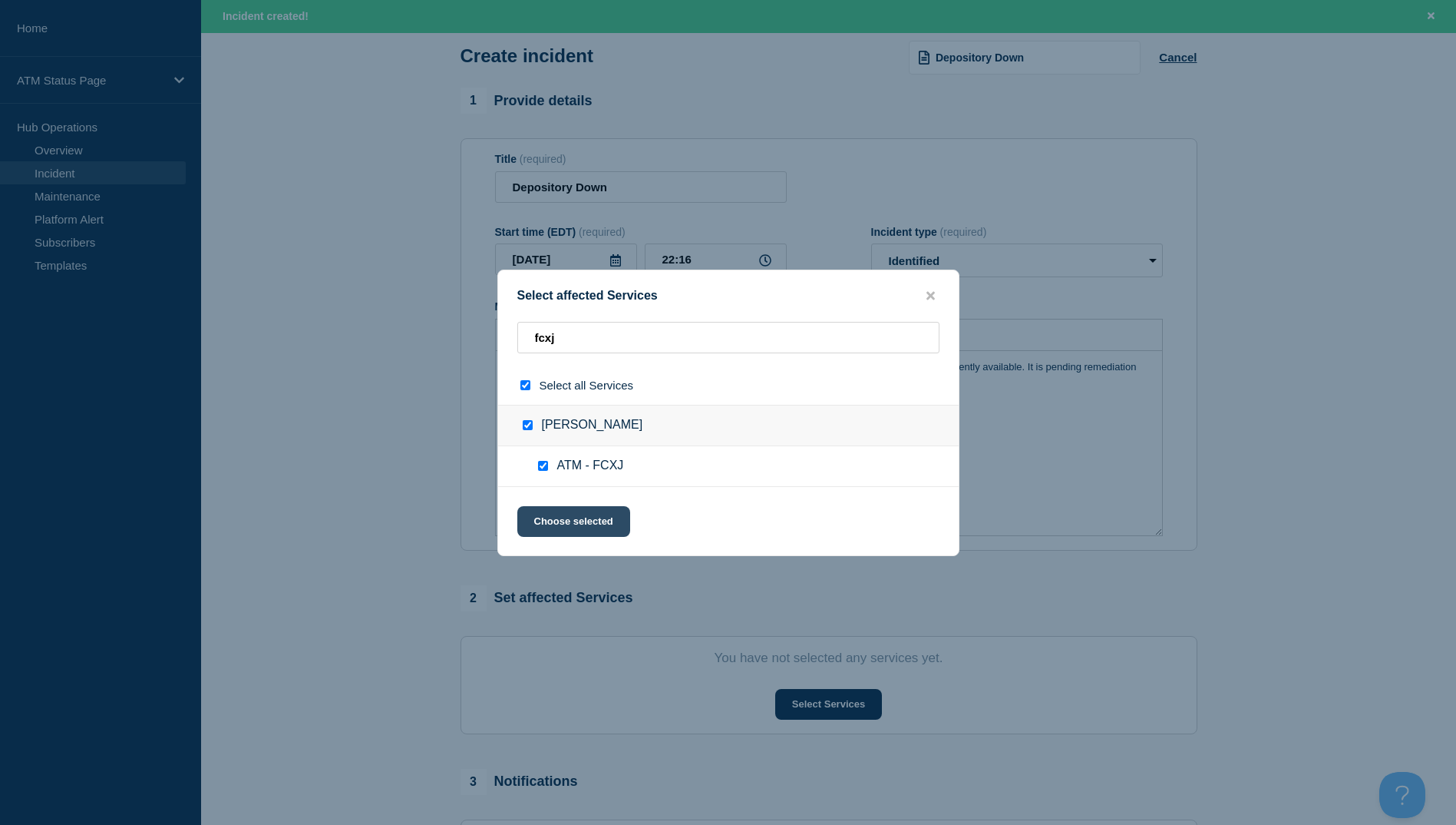
click at [576, 534] on button "Choose selected" at bounding box center [573, 521] width 113 height 31
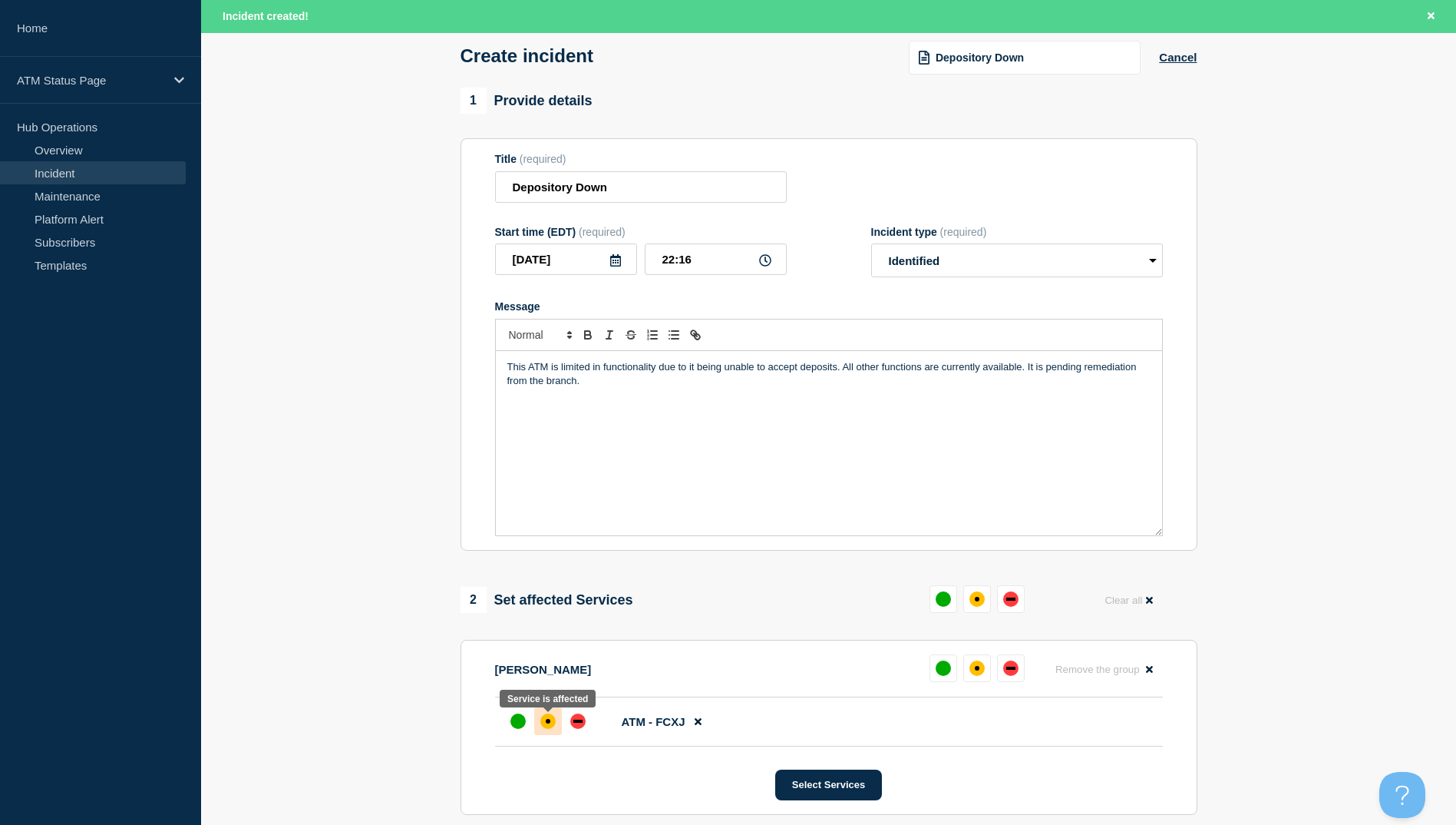
click at [551, 719] on div "affected" at bounding box center [548, 721] width 16 height 16
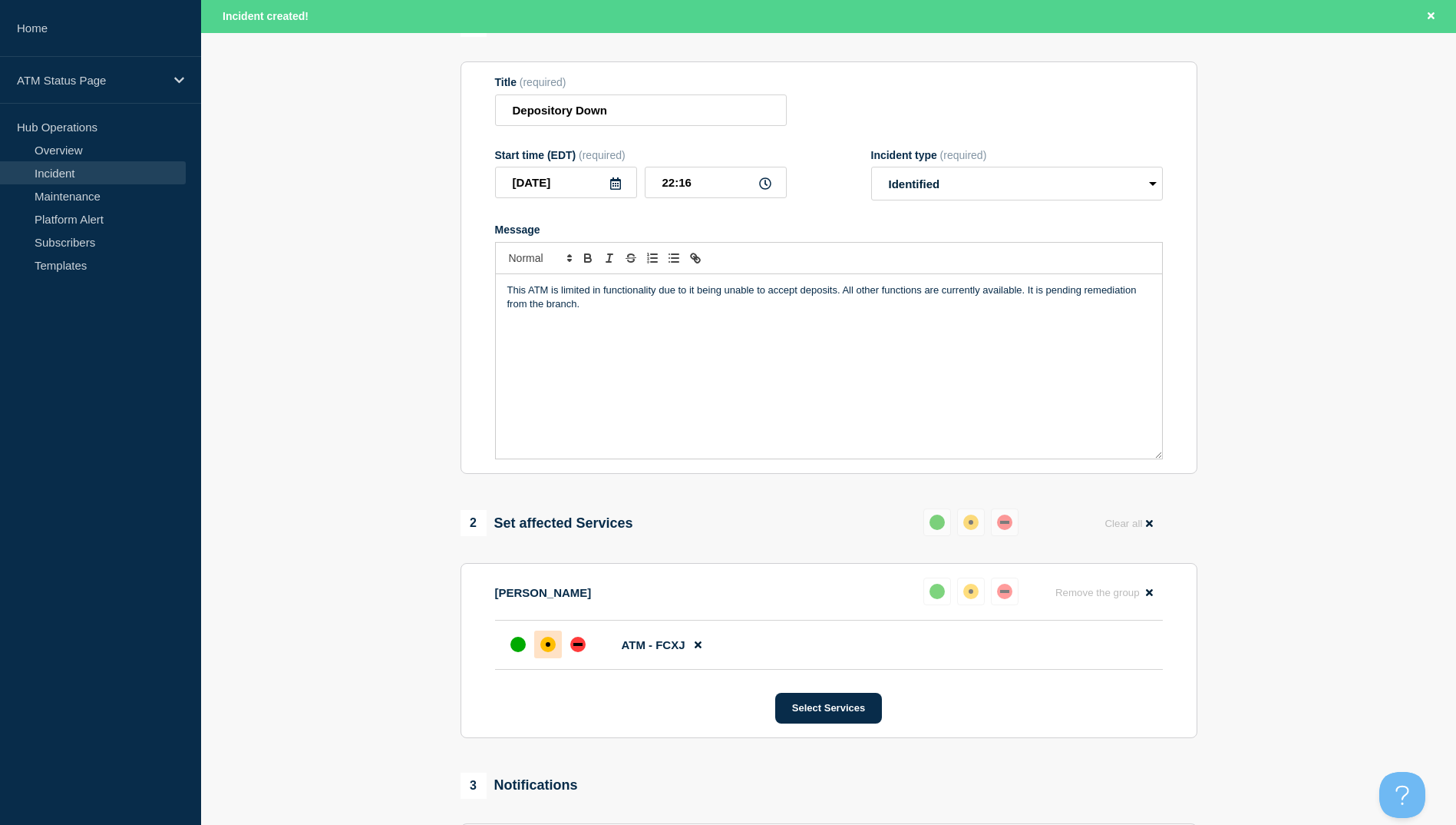
scroll to position [0, 0]
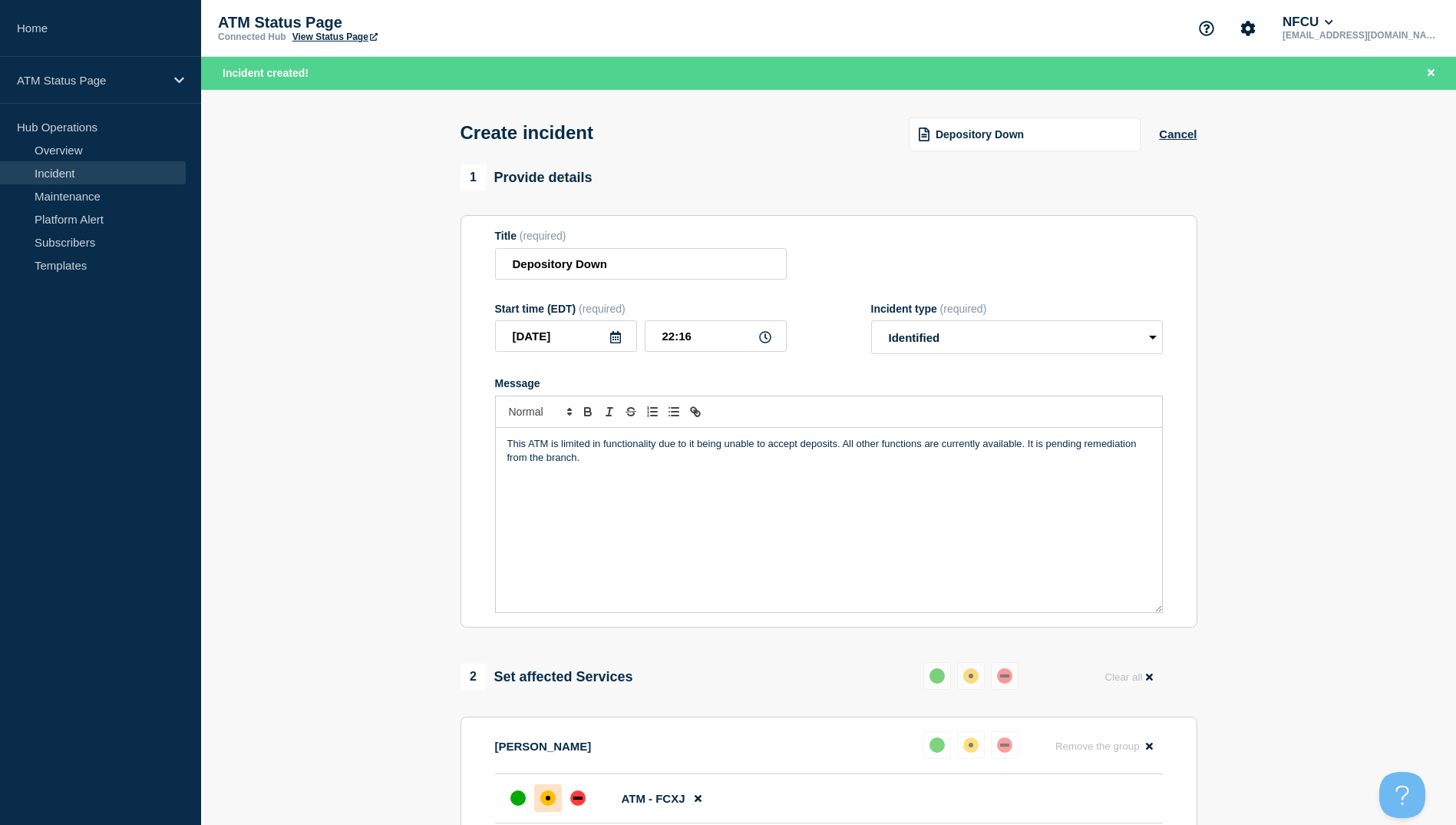
click at [1005, 141] on span "Depository Down" at bounding box center [980, 134] width 89 height 12
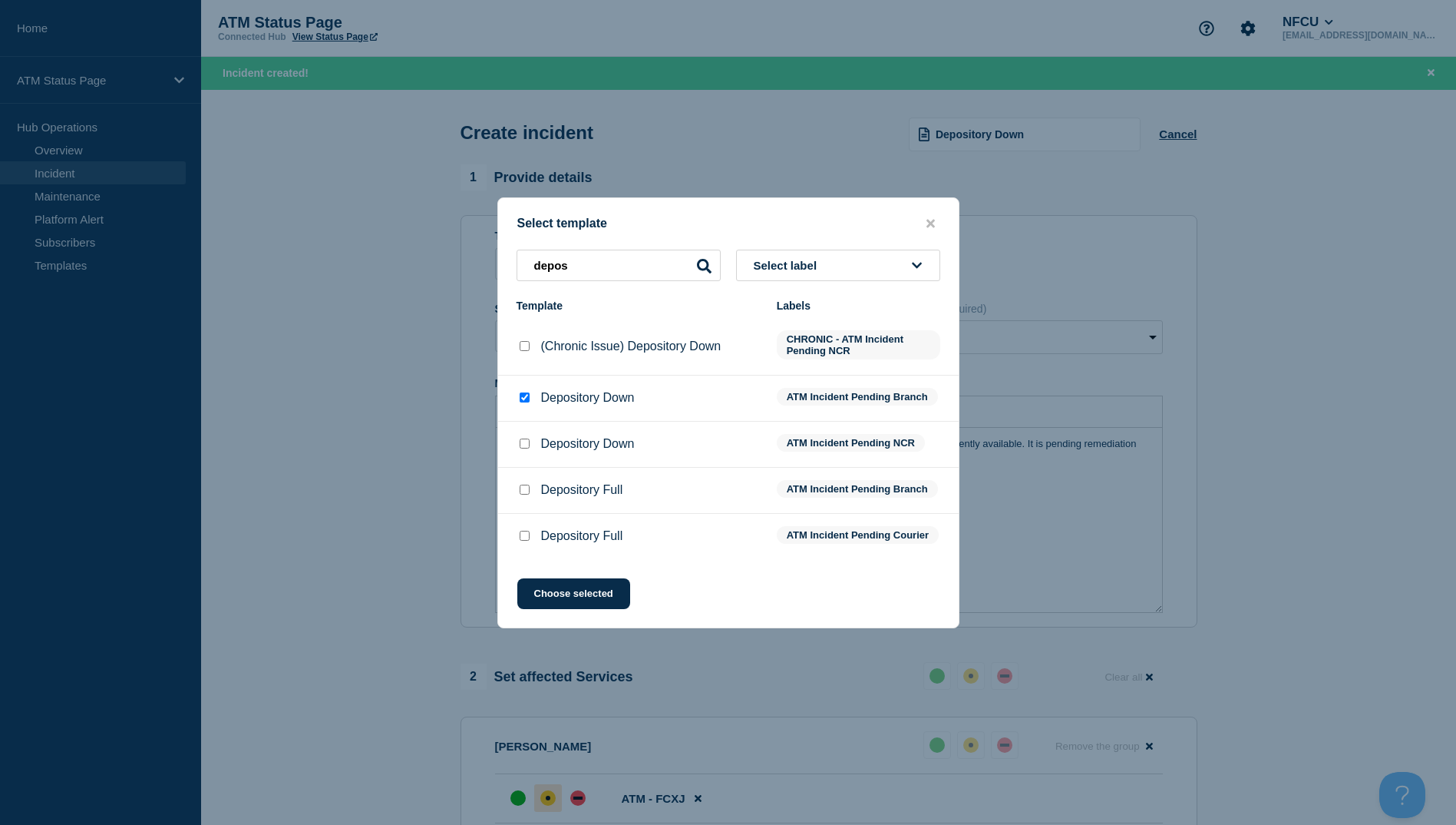
click at [530, 390] on div at bounding box center [524, 398] width 16 height 16
click at [527, 393] on input "Depository Down checkbox" at bounding box center [524, 397] width 10 height 10
checkbox input "false"
click at [586, 268] on input "depos" at bounding box center [618, 265] width 204 height 32
type input "d"
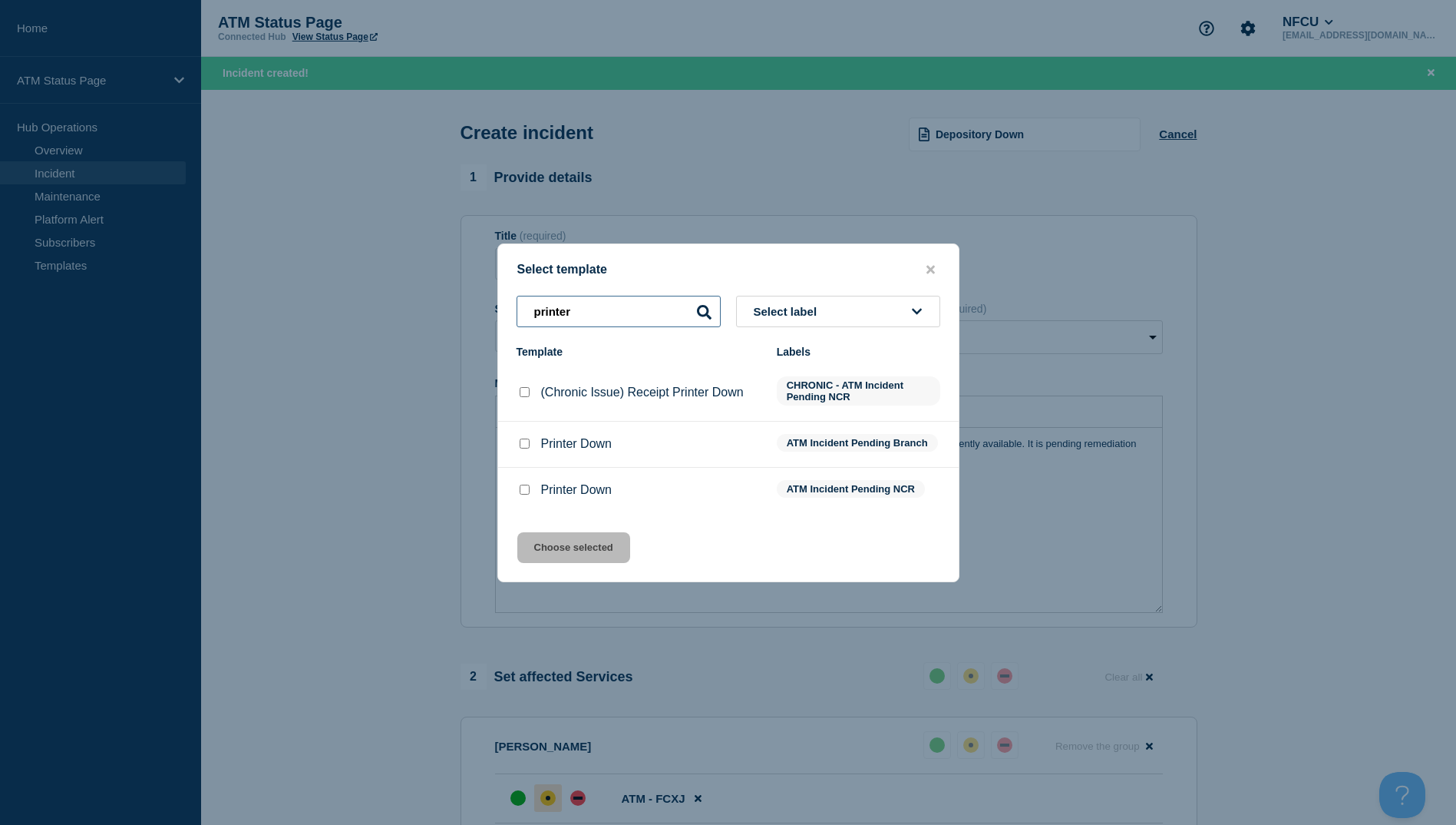
type input "printer"
click at [530, 444] on div at bounding box center [524, 444] width 16 height 16
click at [530, 451] on div at bounding box center [524, 444] width 16 height 16
click at [528, 447] on input "Printer Down checkbox" at bounding box center [524, 443] width 10 height 10
checkbox input "true"
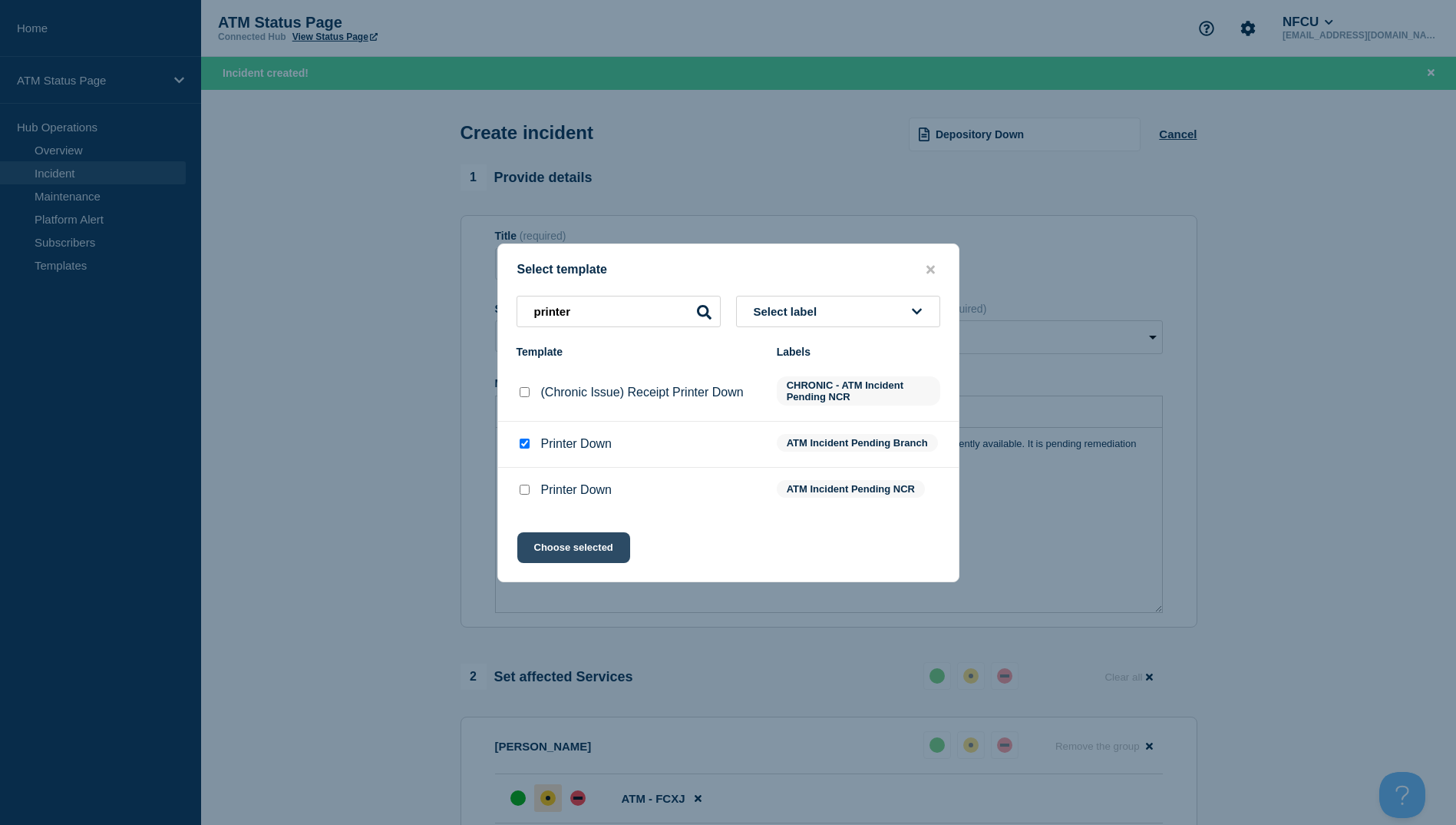
click at [582, 545] on button "Choose selected" at bounding box center [573, 548] width 113 height 31
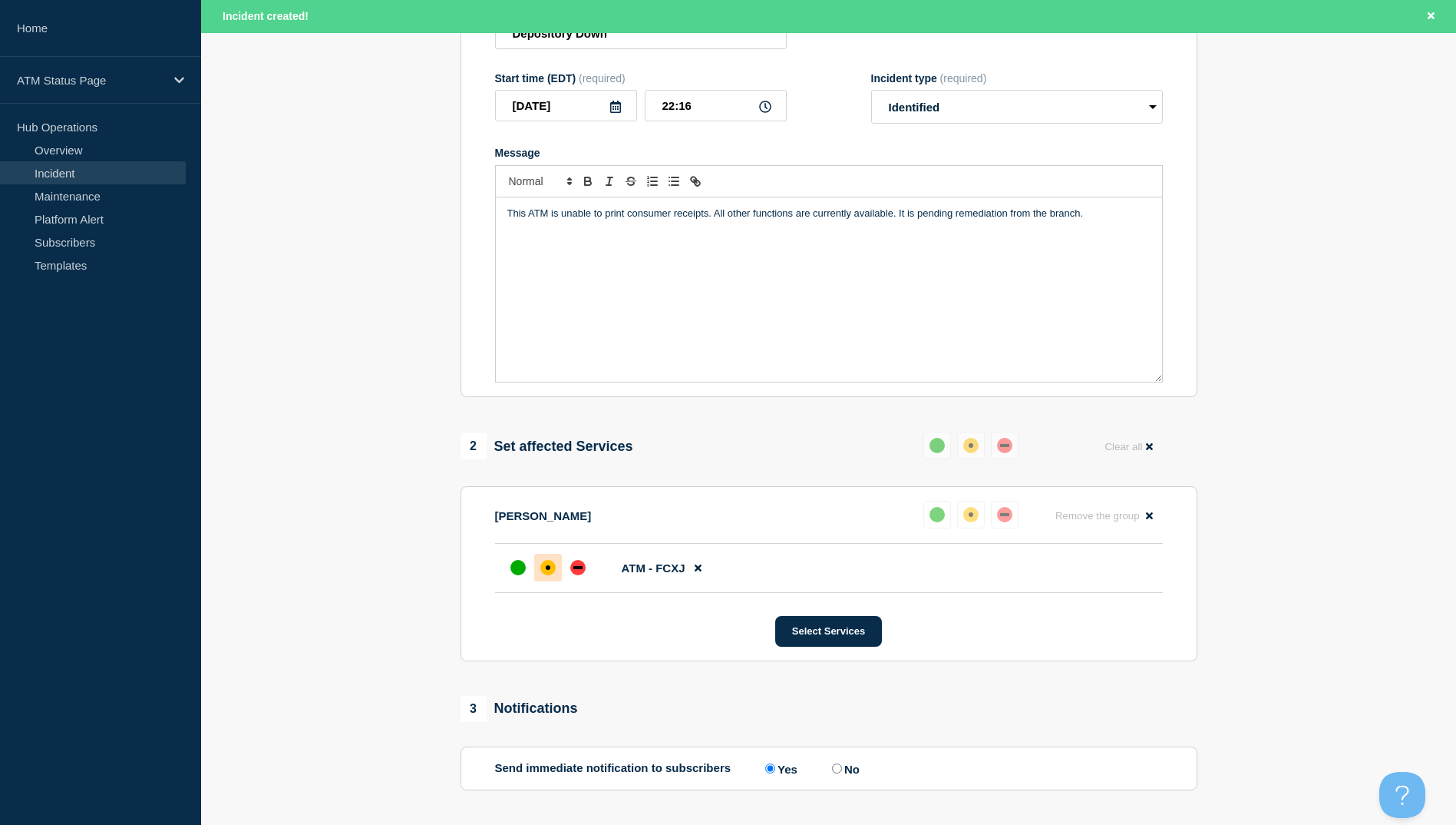
scroll to position [365, 0]
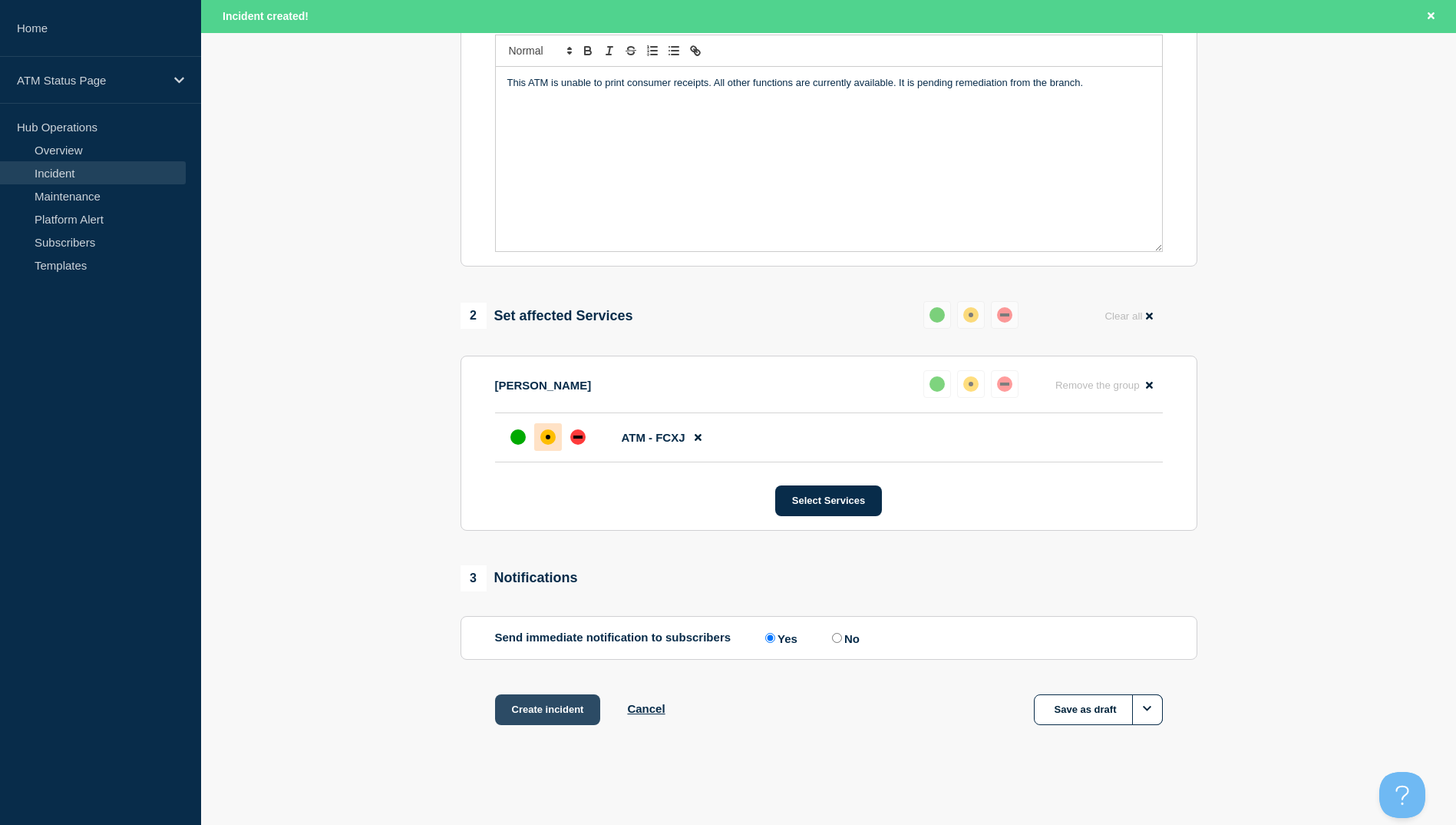
click at [565, 708] on button "Create incident" at bounding box center [548, 710] width 106 height 31
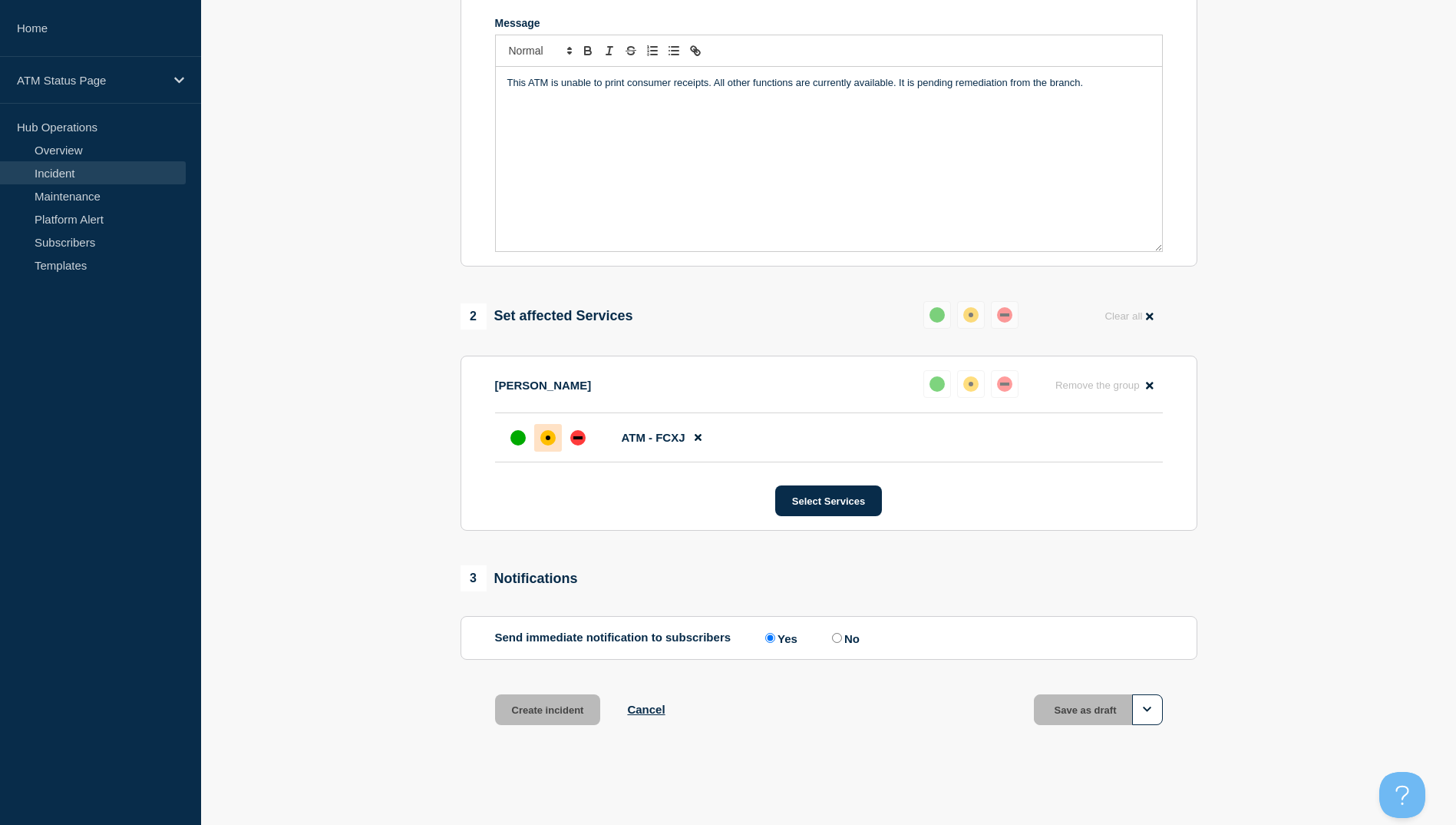
scroll to position [332, 0]
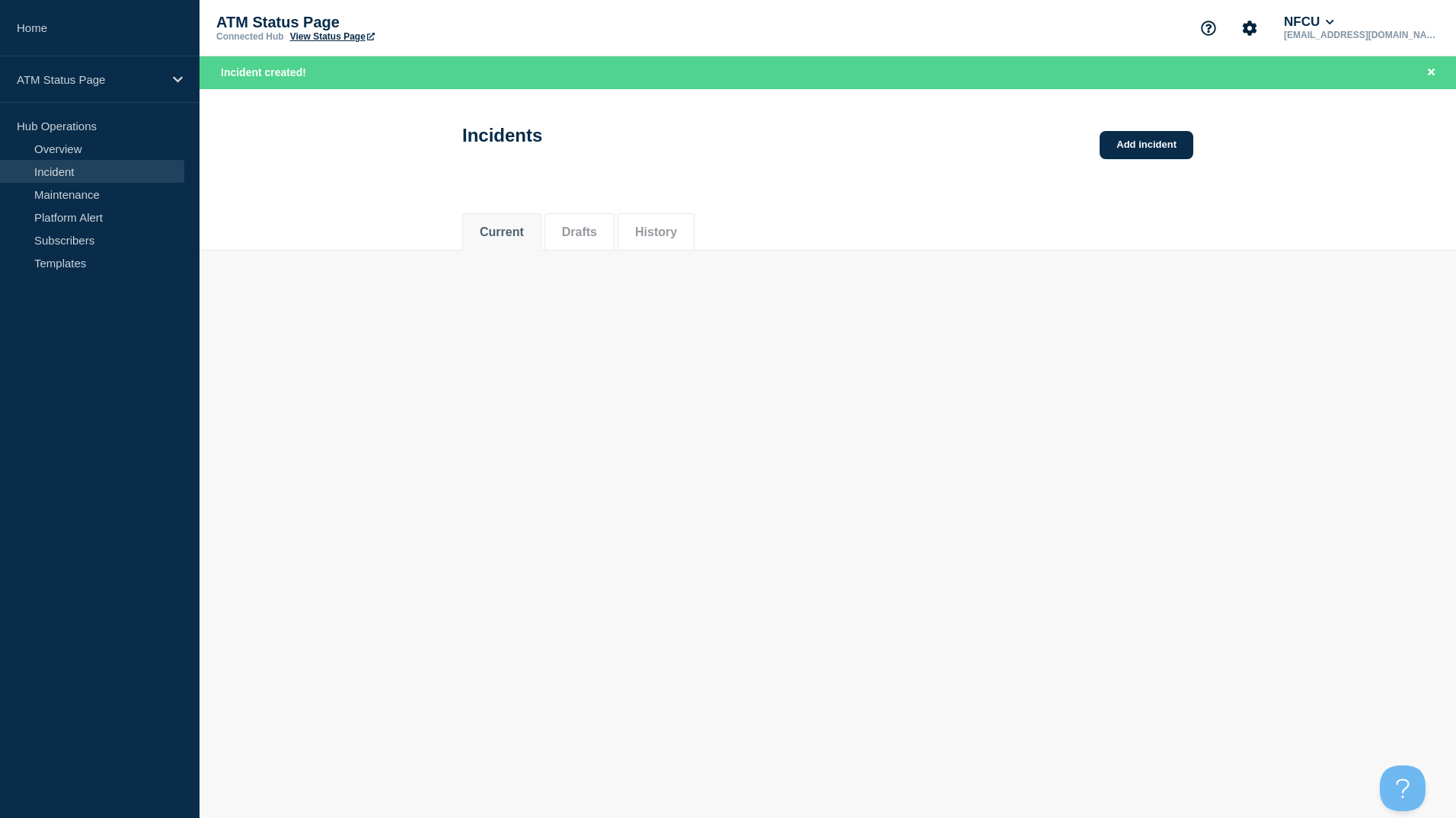
click at [327, 39] on link "View Status Page" at bounding box center [333, 37] width 85 height 11
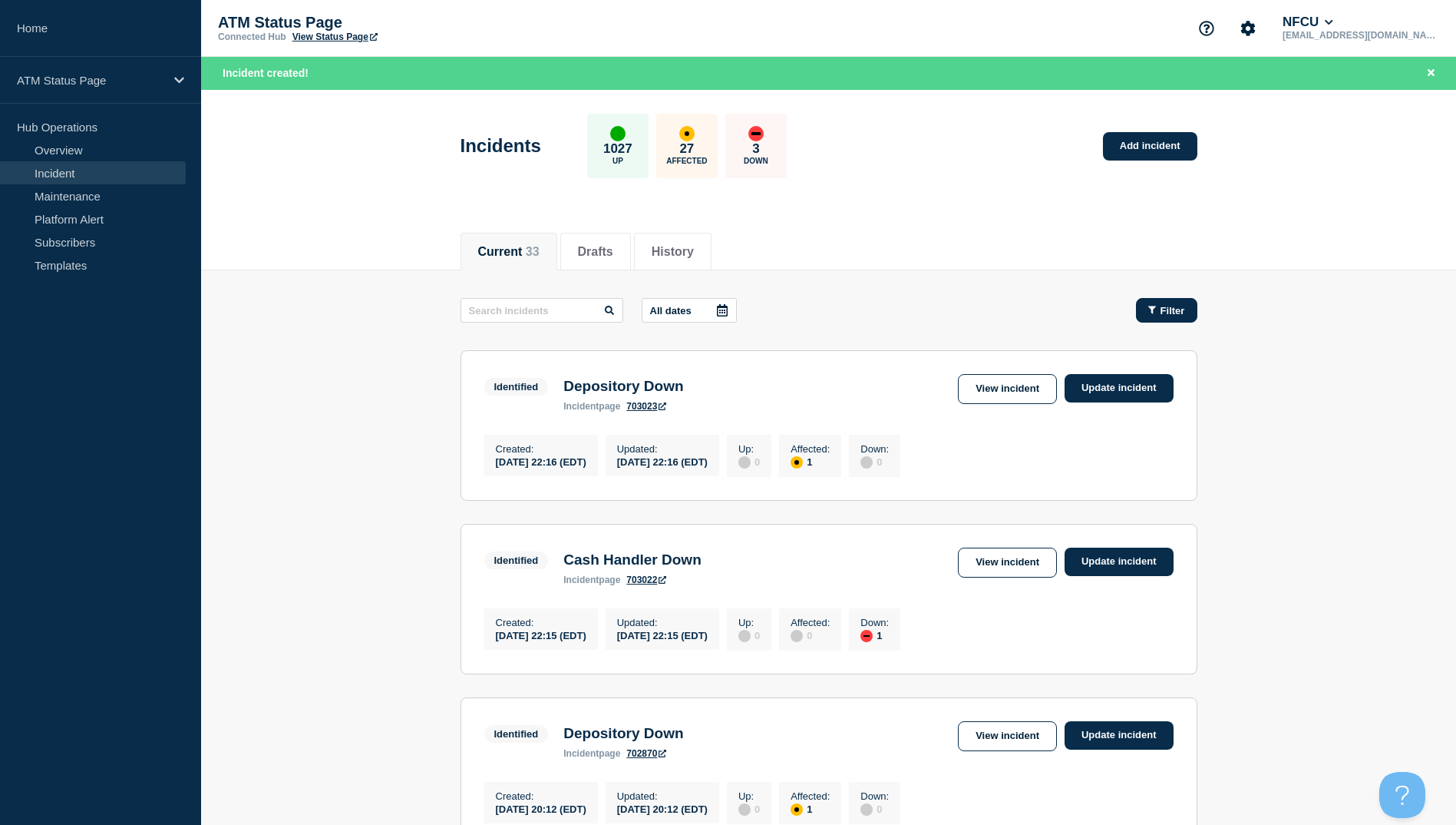
click at [1179, 316] on button "Filter" at bounding box center [1166, 311] width 61 height 25
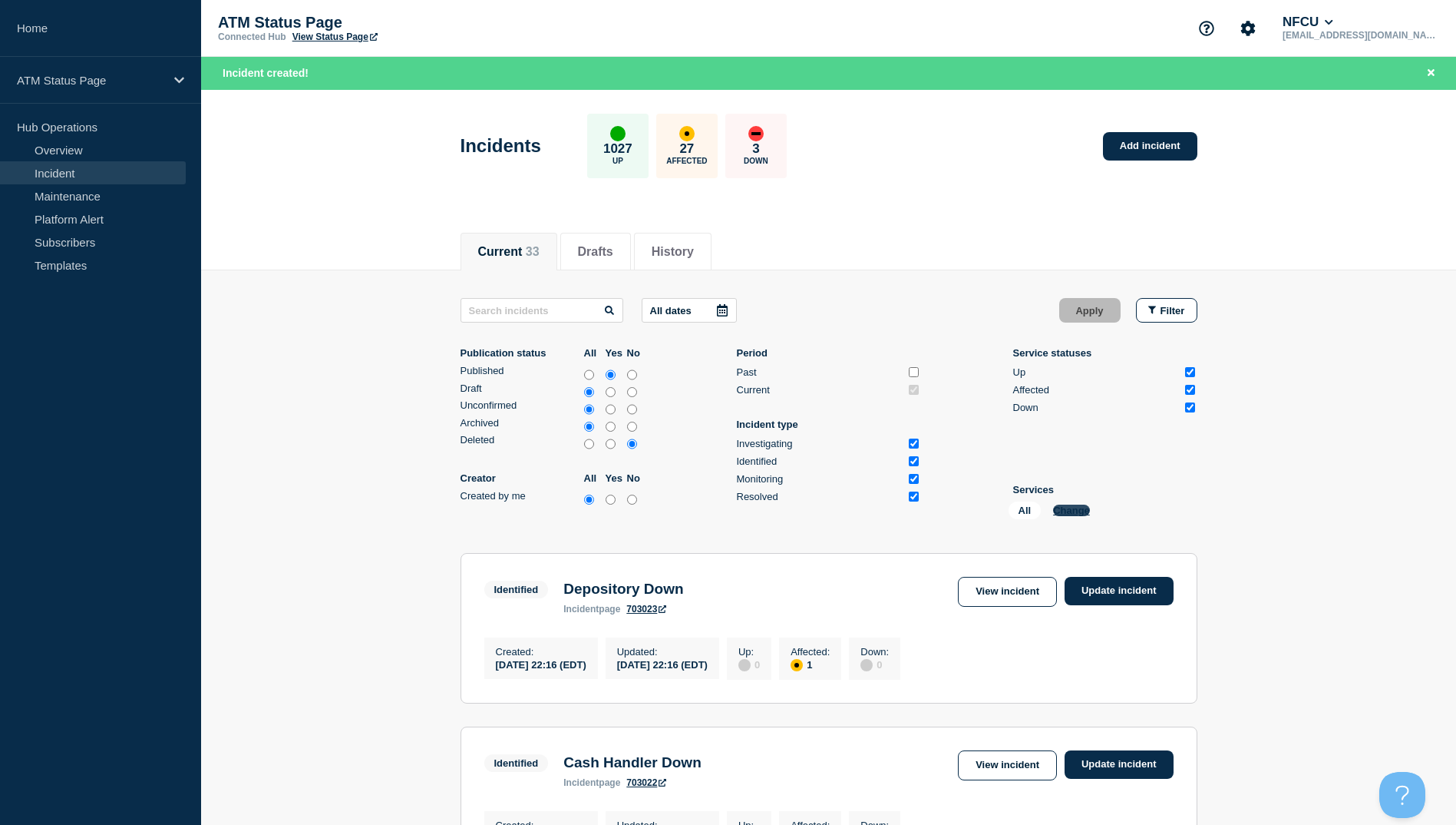
click at [1071, 506] on button "Change" at bounding box center [1071, 510] width 36 height 12
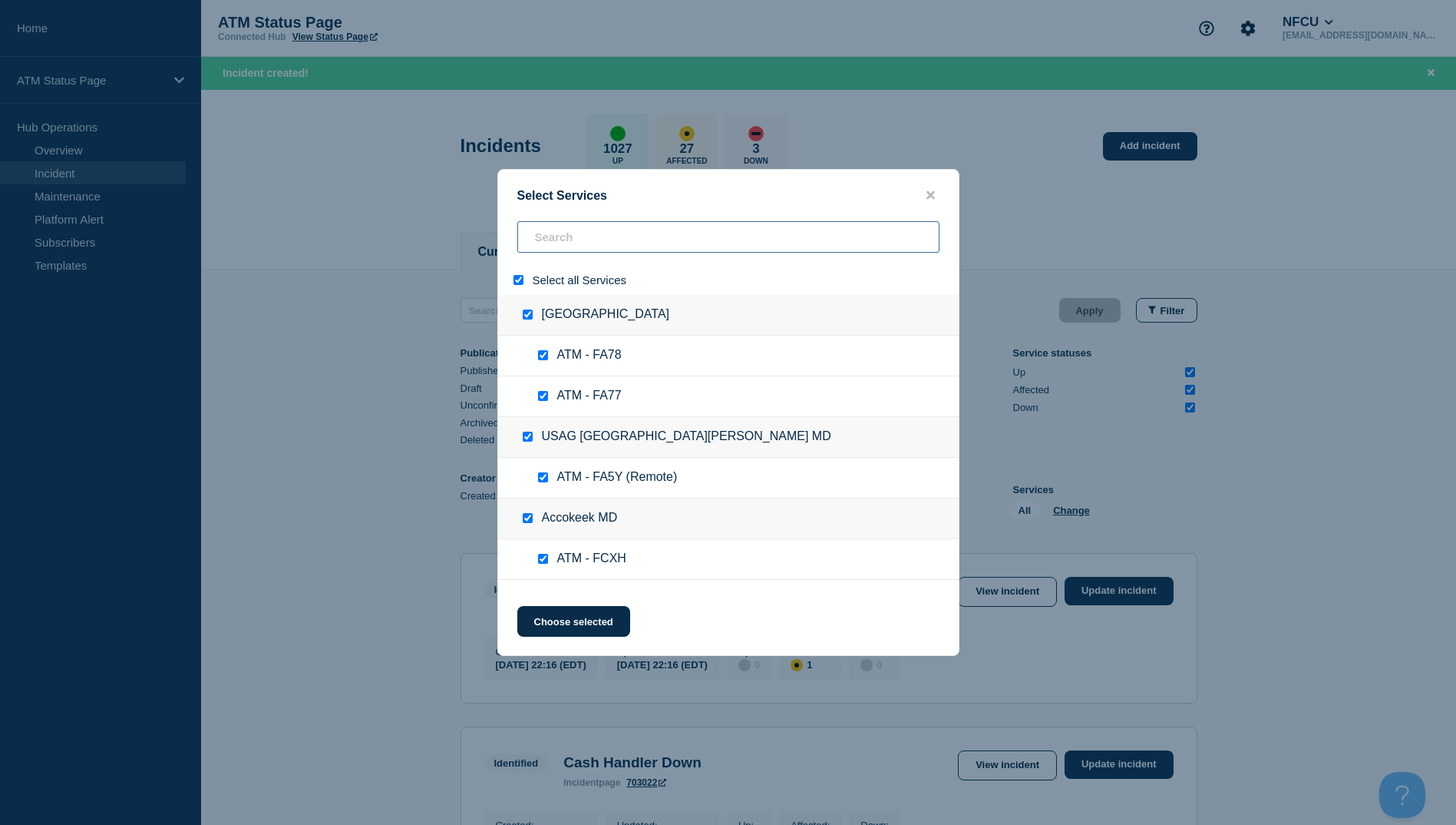
click at [622, 238] on input "search" at bounding box center [728, 237] width 422 height 32
click at [521, 280] on input "select all" at bounding box center [518, 280] width 10 height 10
checkbox input "false"
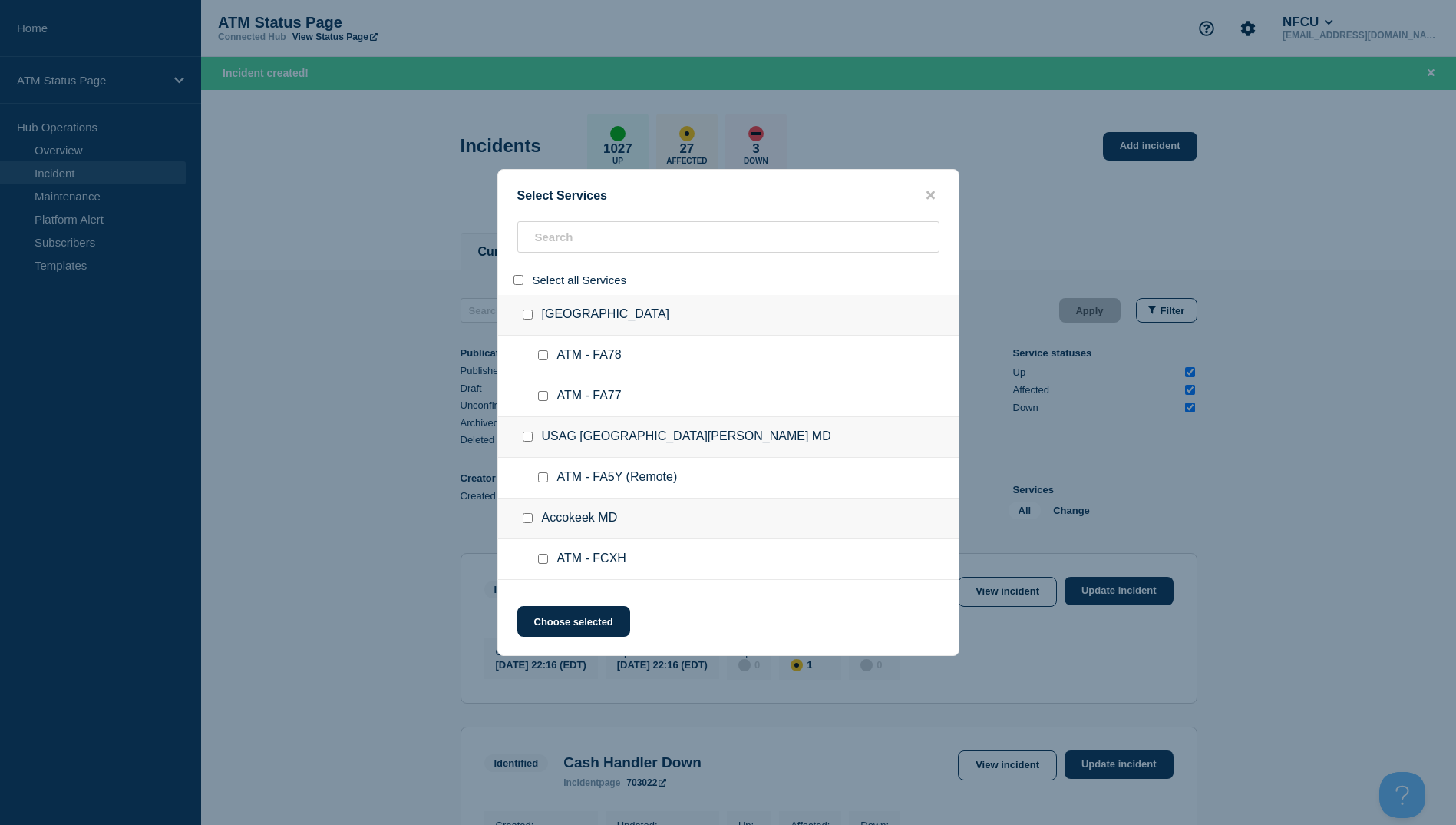
checkbox input "false"
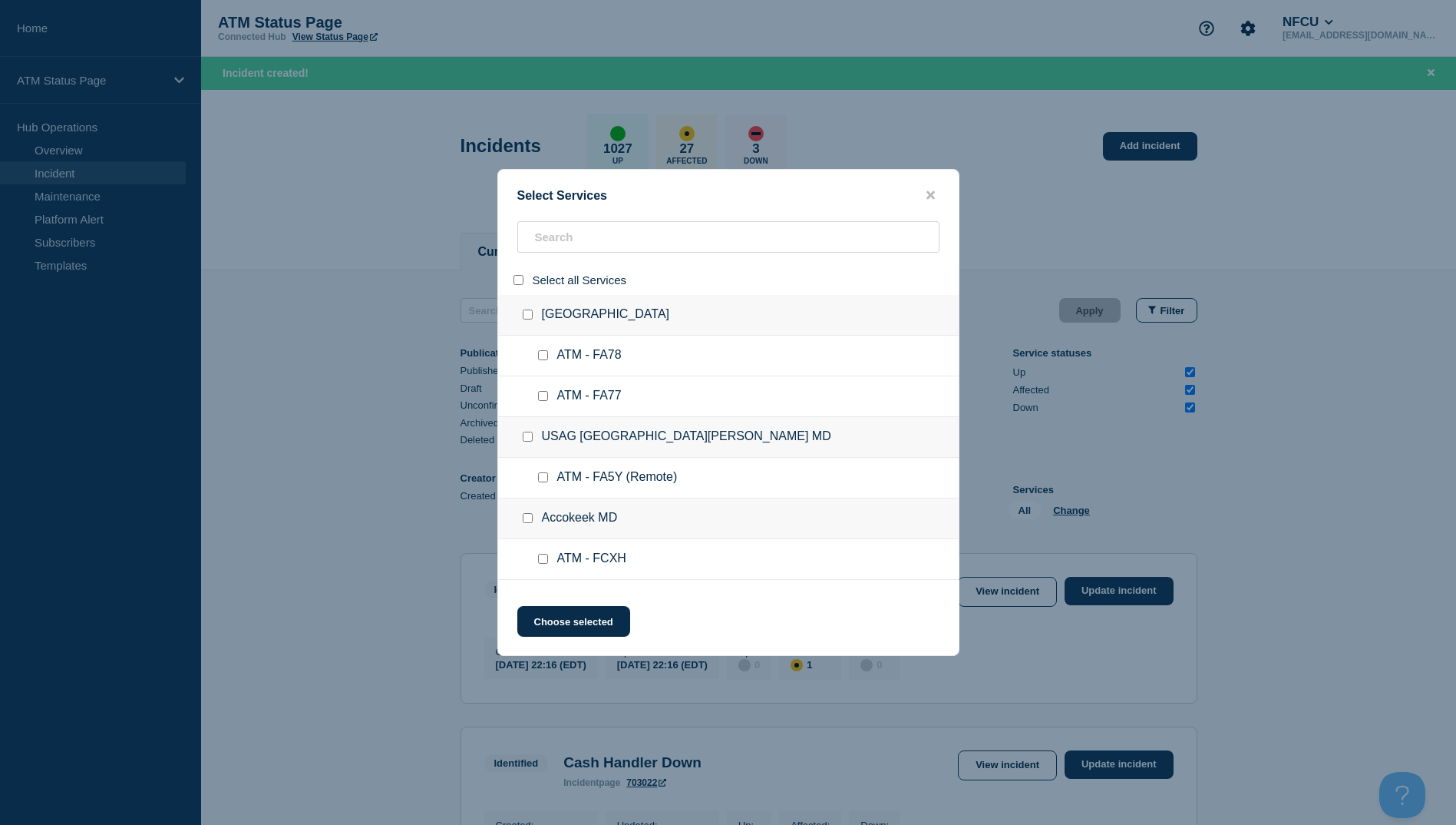
checkbox input "false"
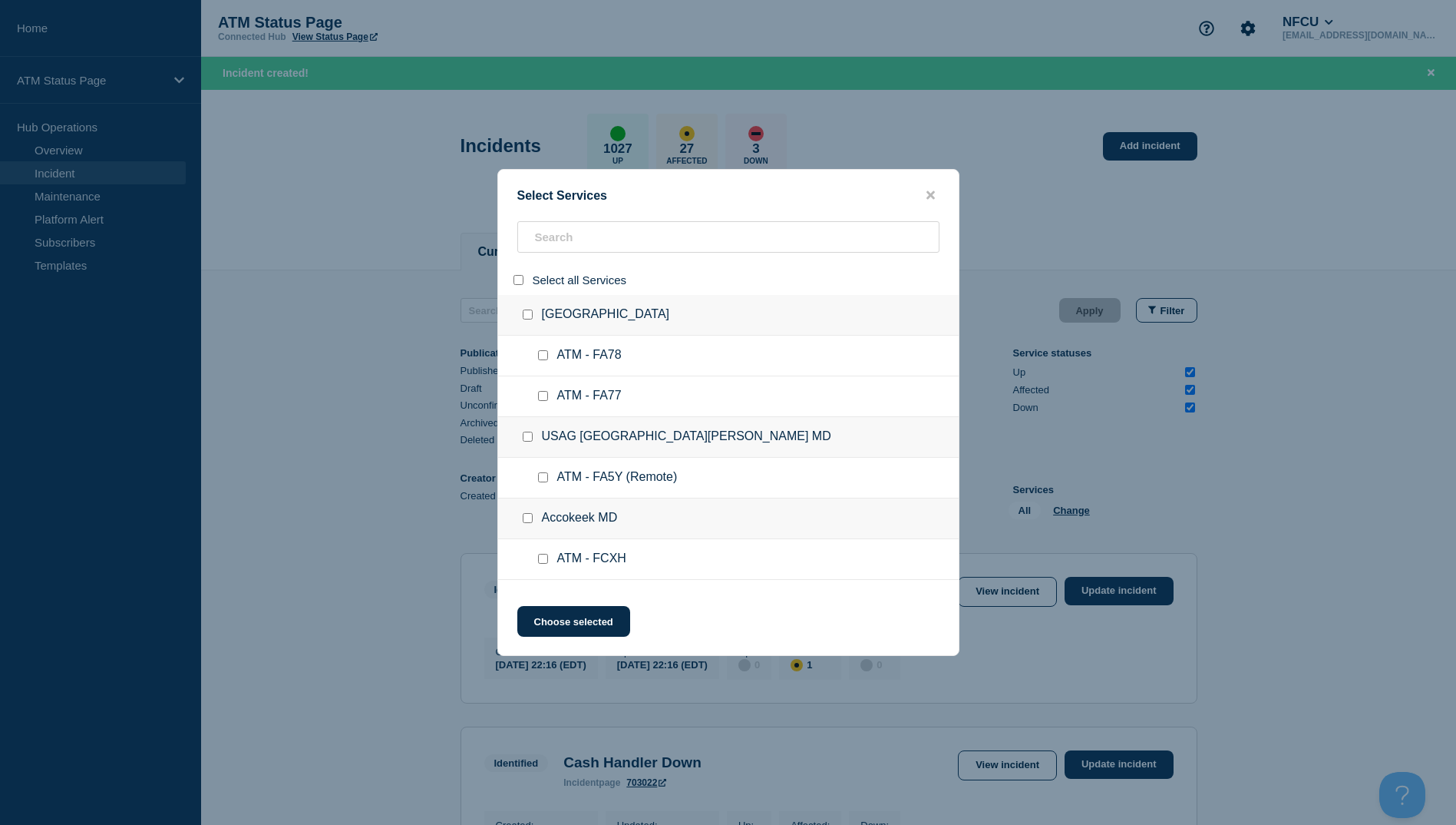
checkbox input "false"
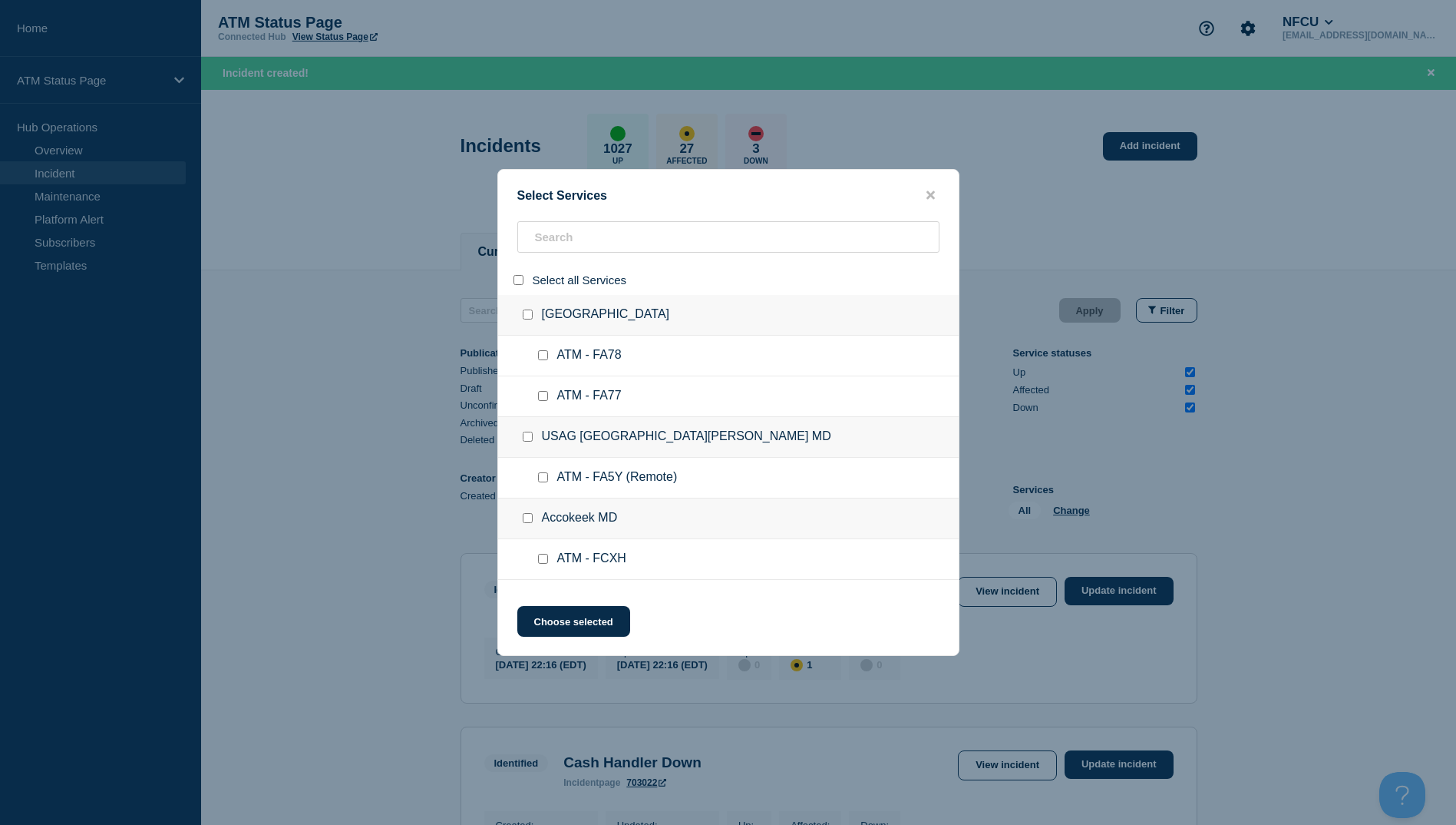
checkbox input "false"
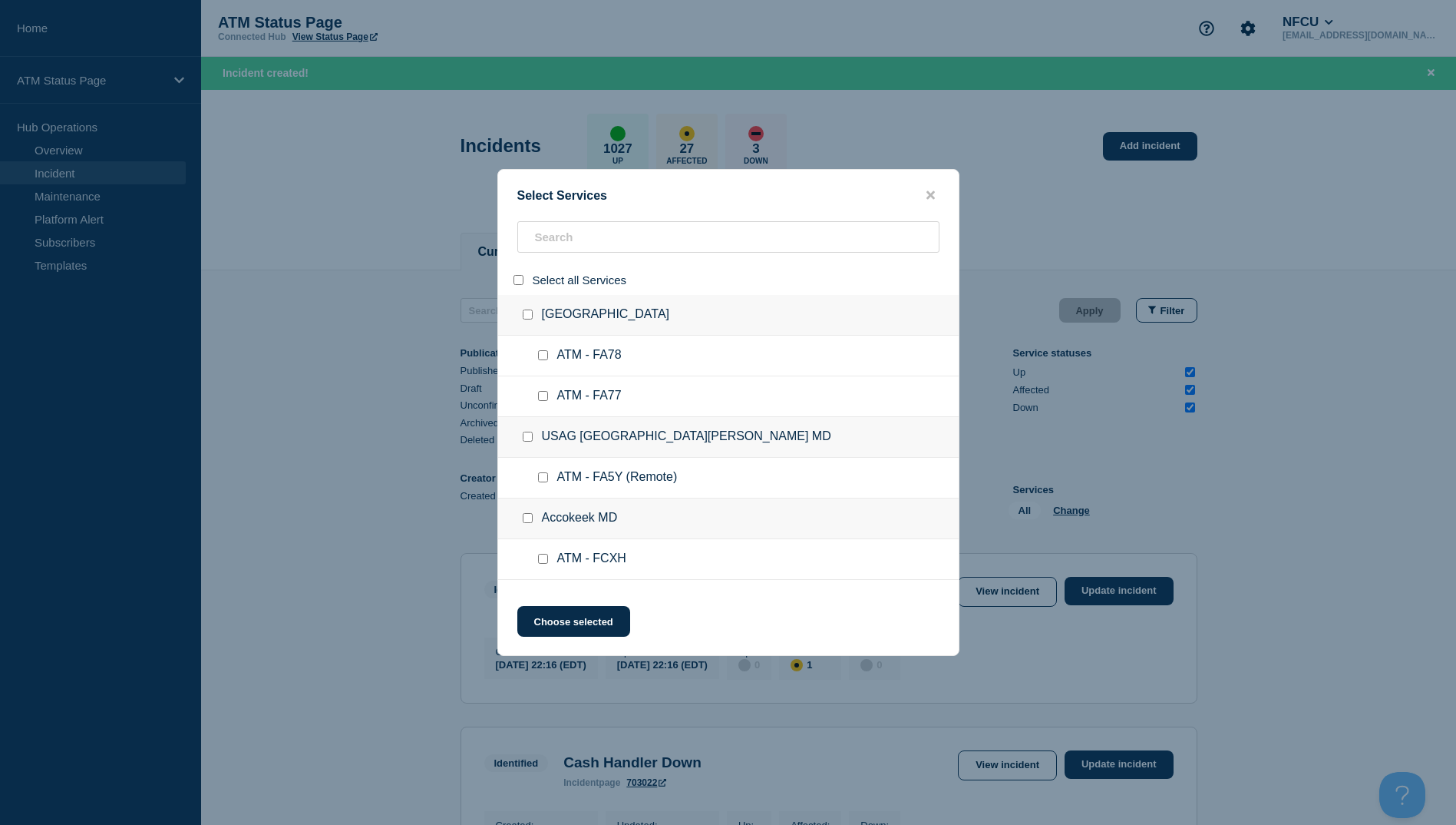
checkbox input "false"
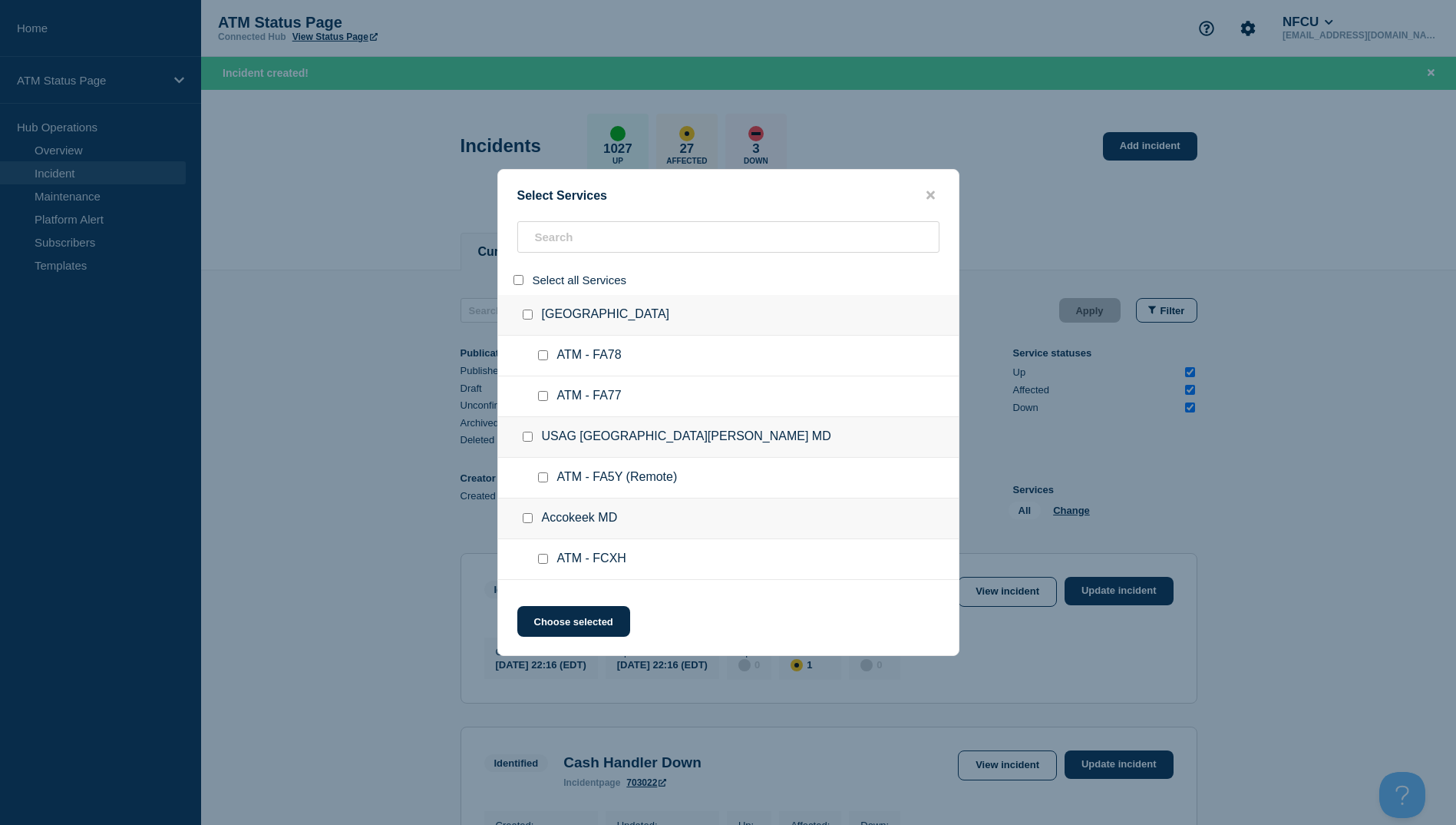
checkbox input "false"
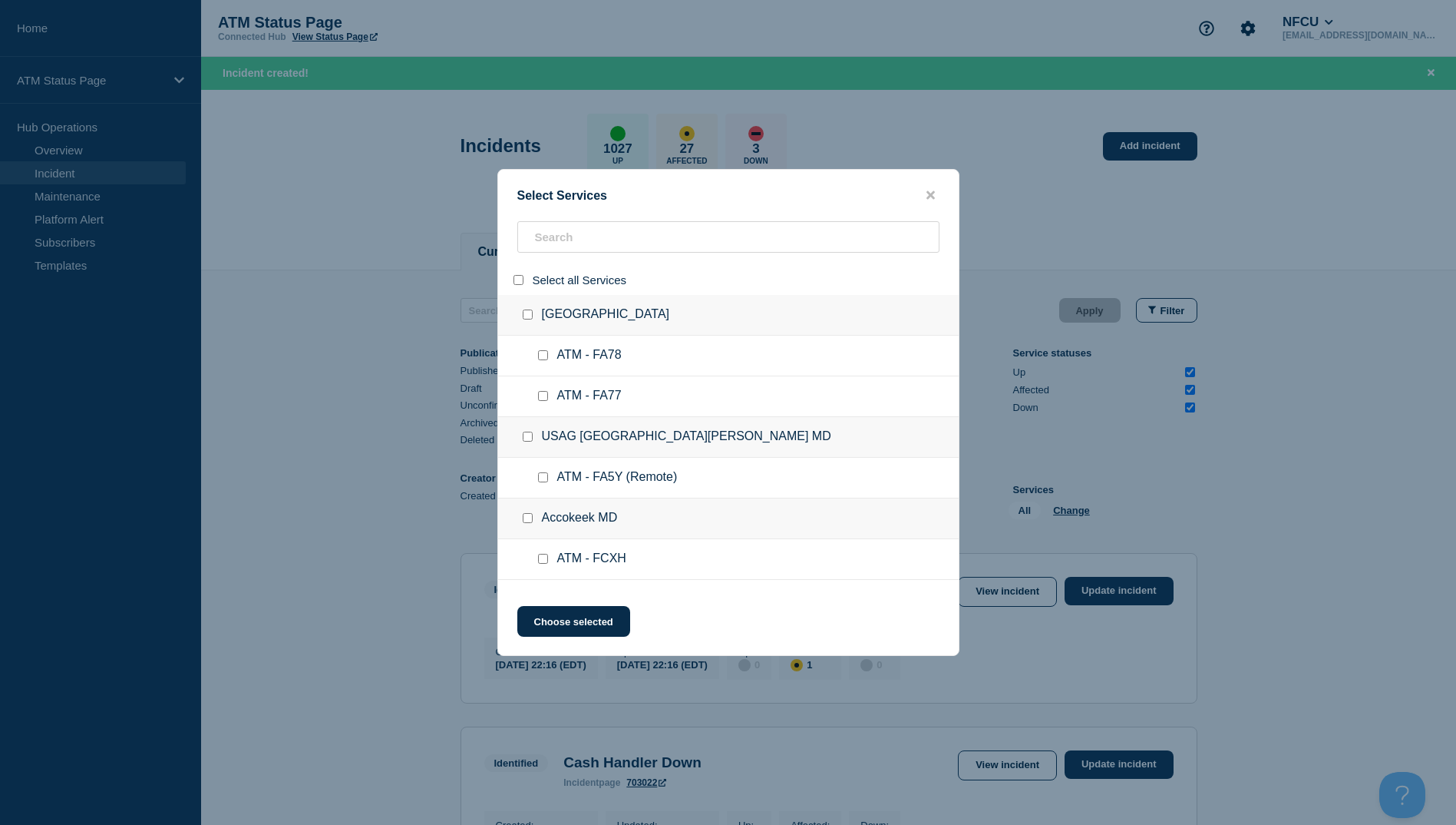
checkbox input "false"
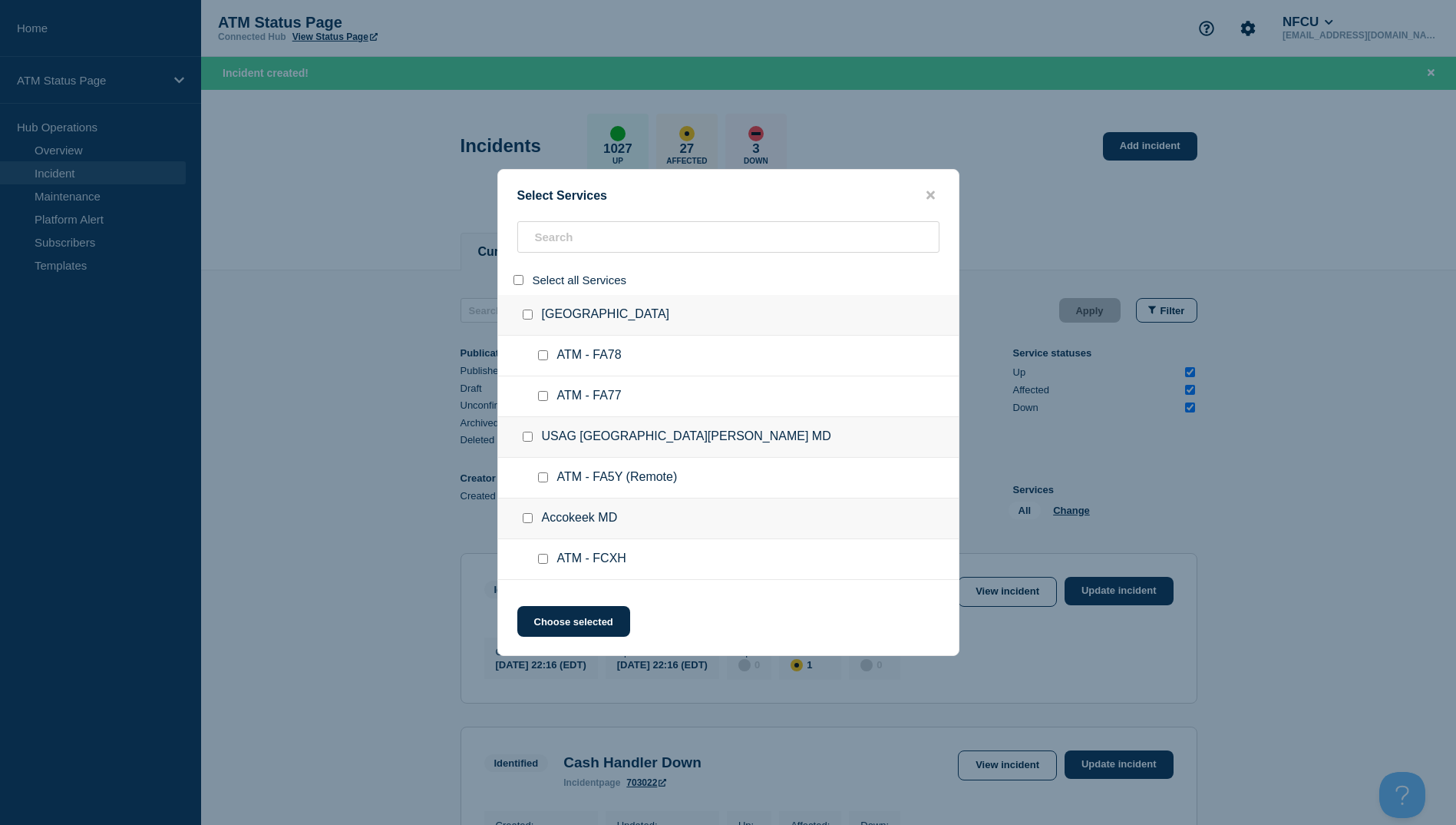
checkbox input "false"
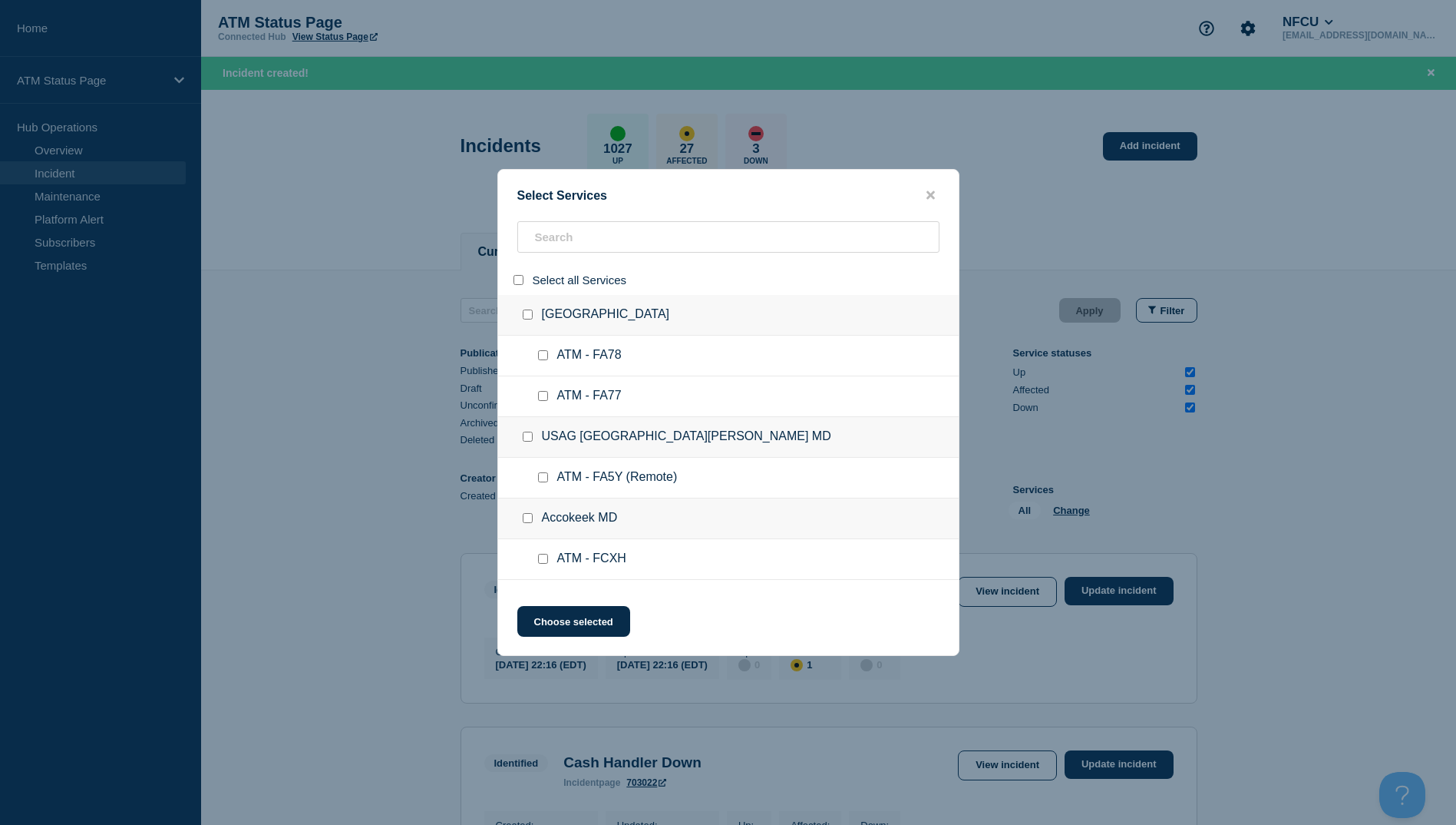
checkbox input "false"
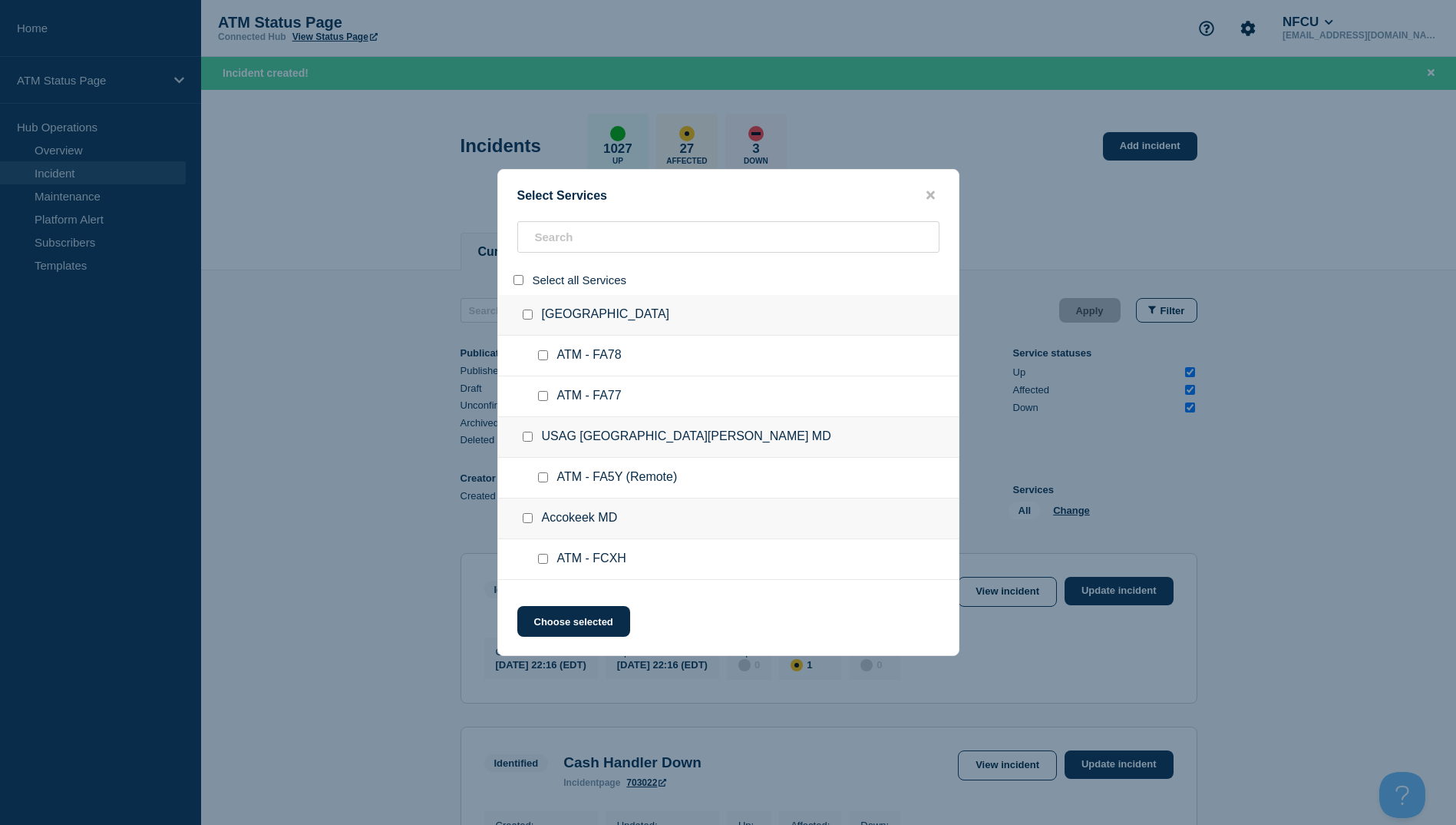
checkbox input "false"
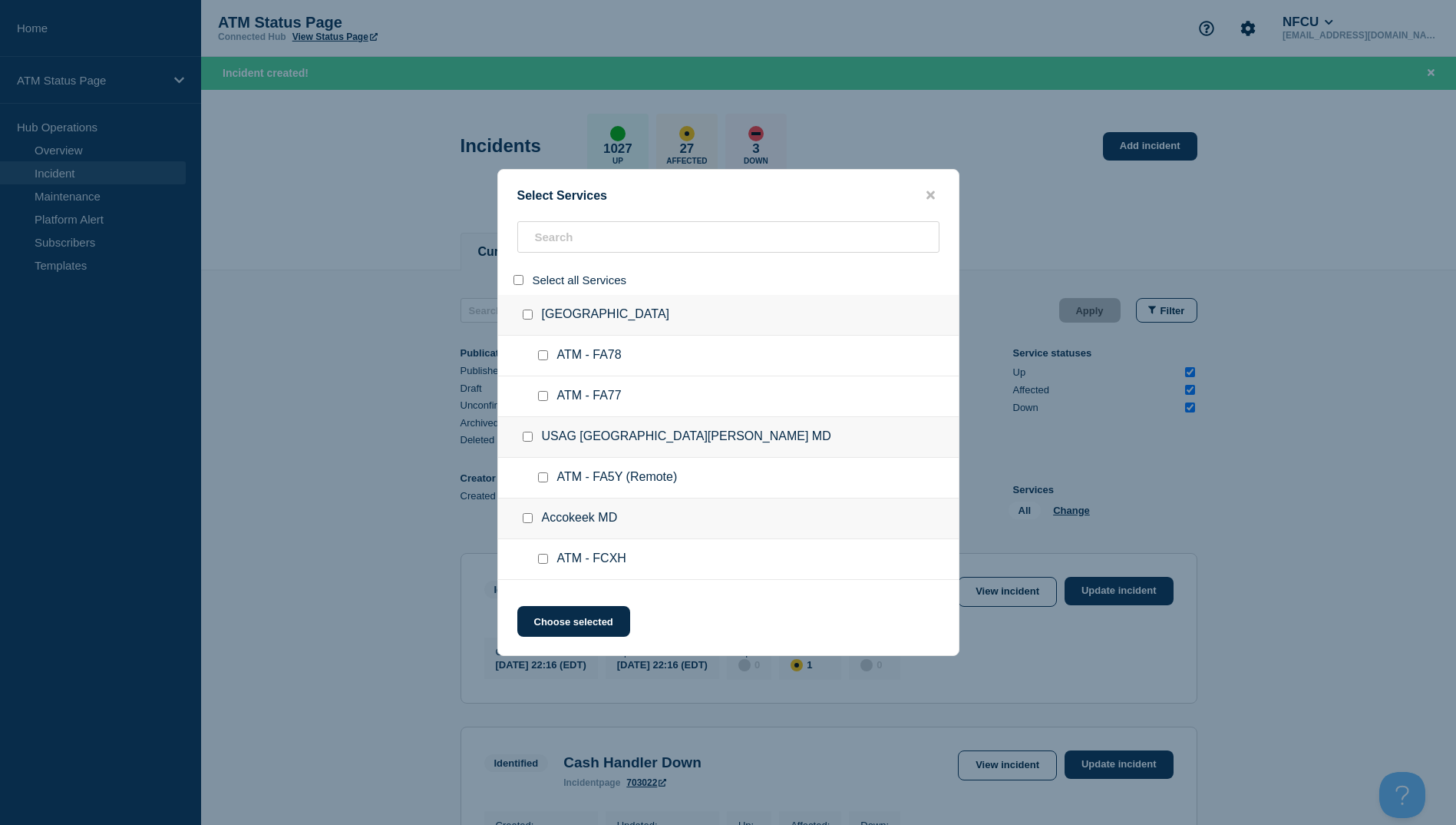
checkbox input "false"
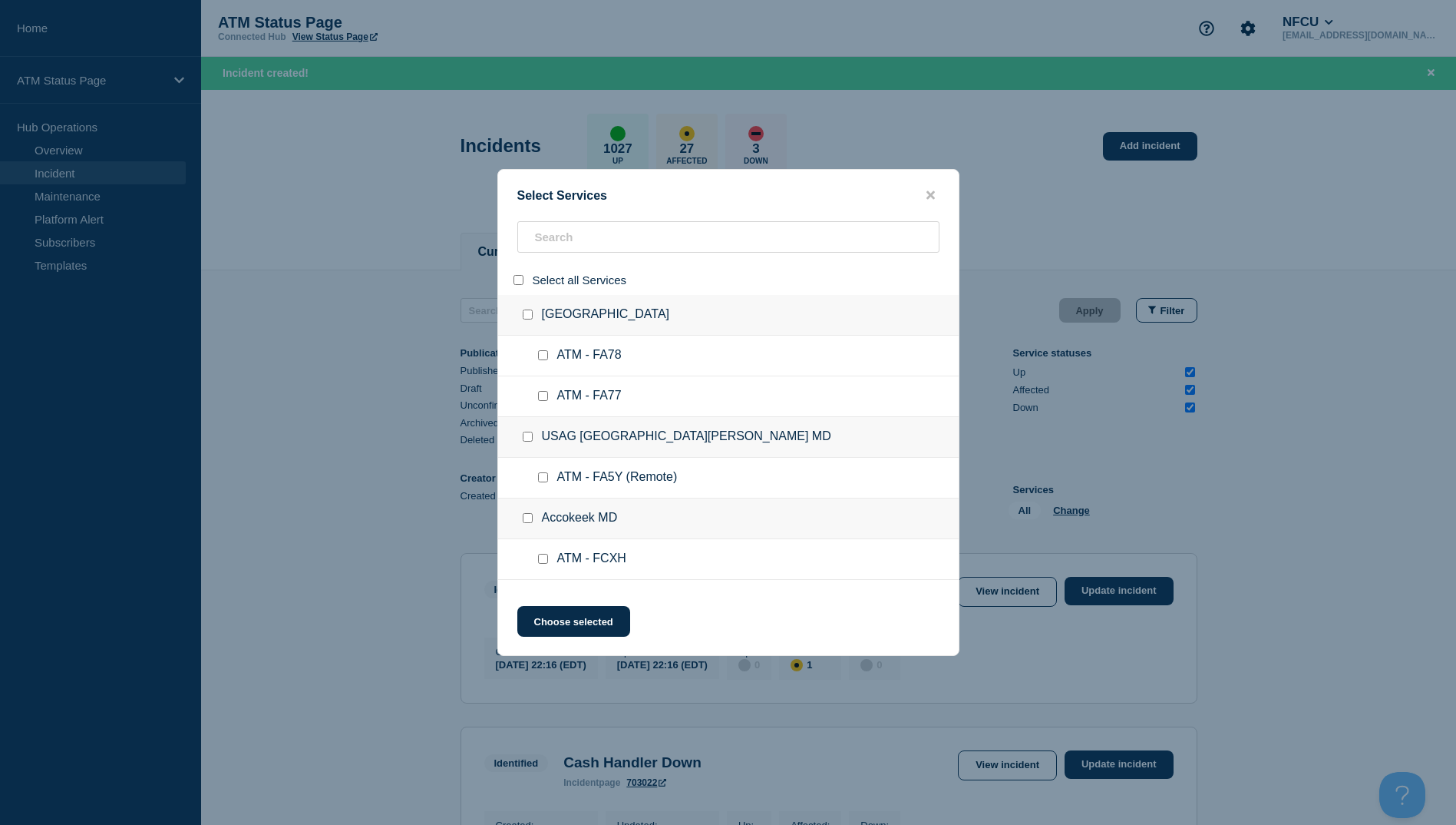
checkbox input "false"
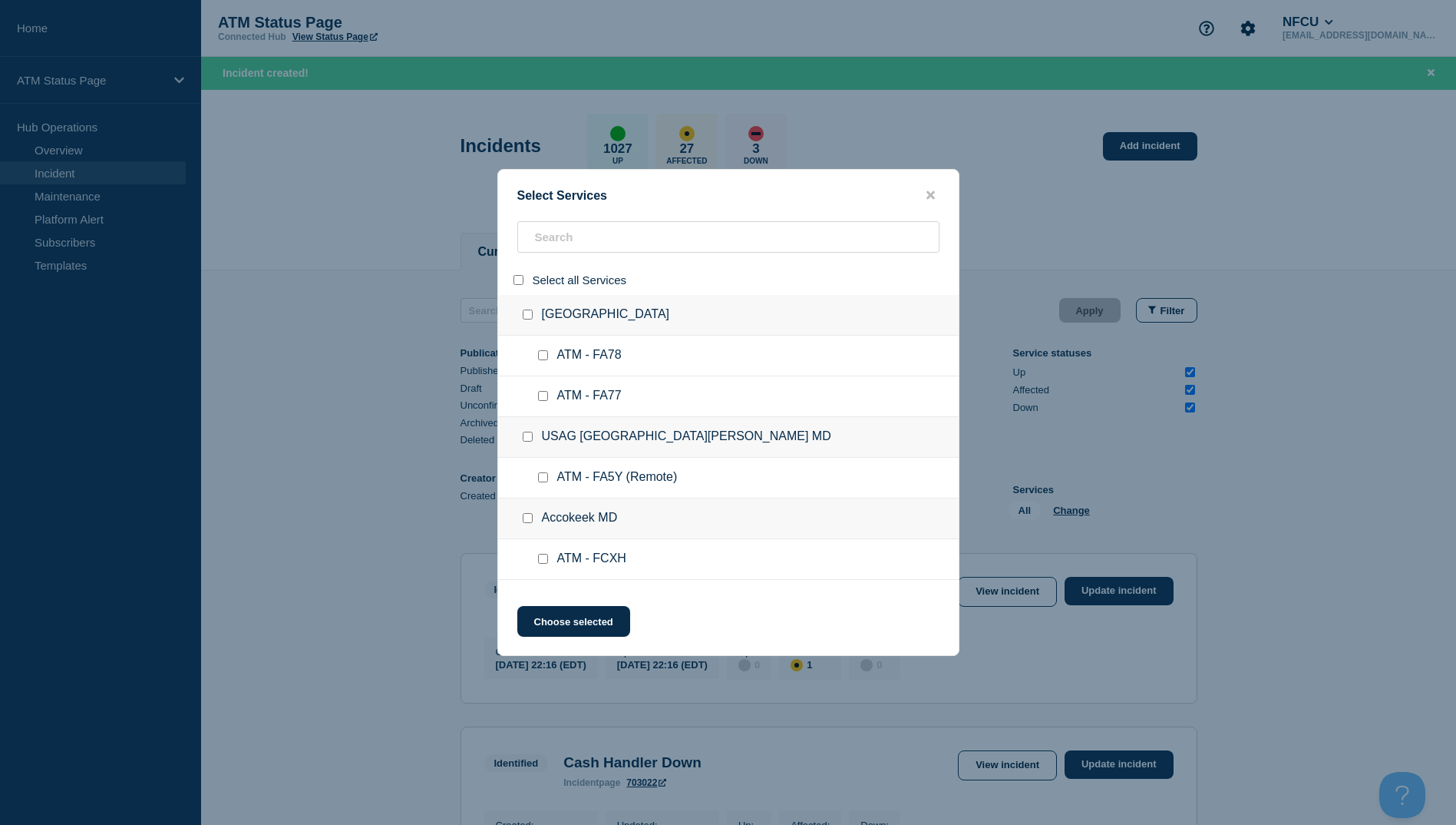
checkbox input "false"
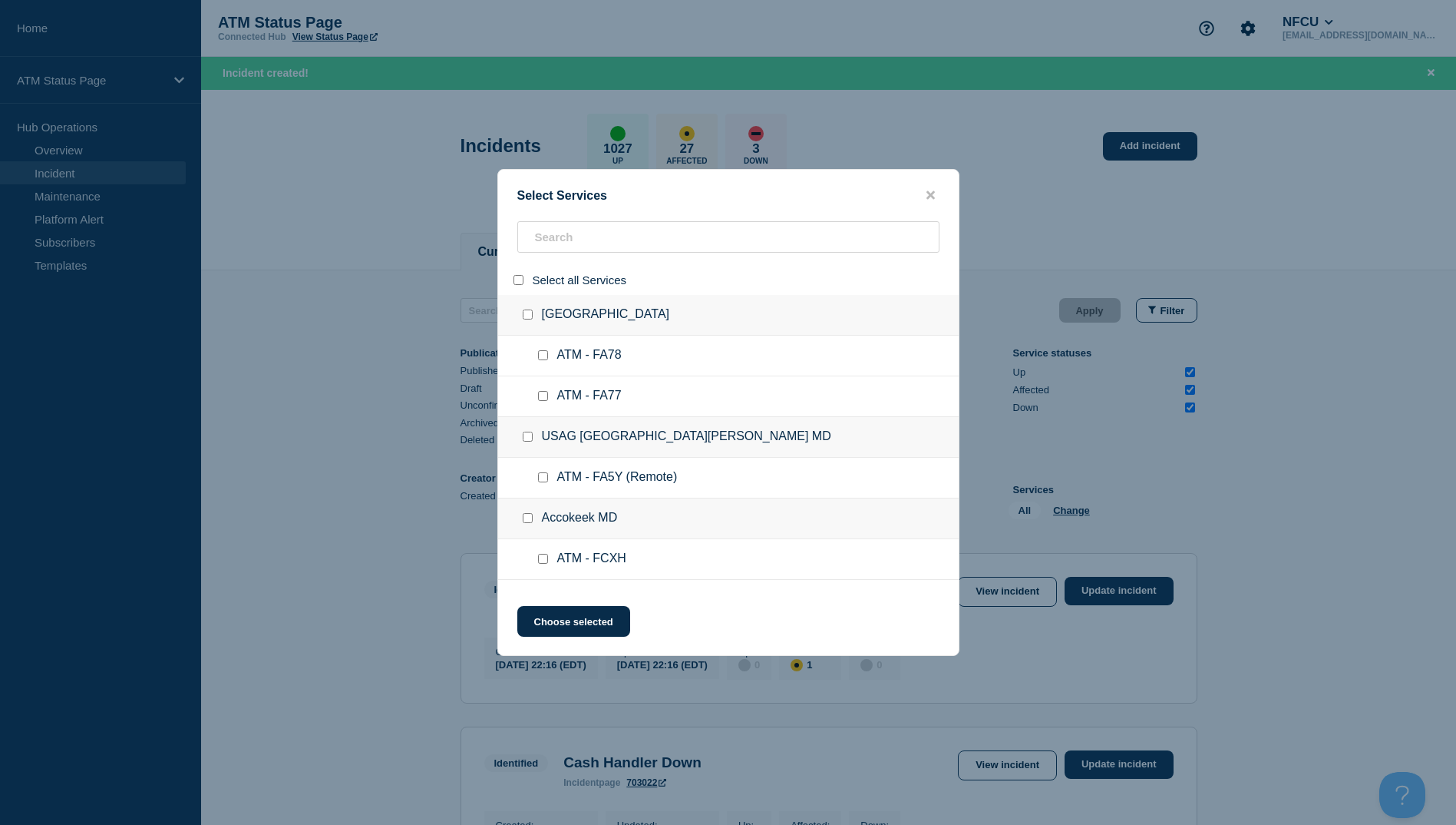
checkbox input "false"
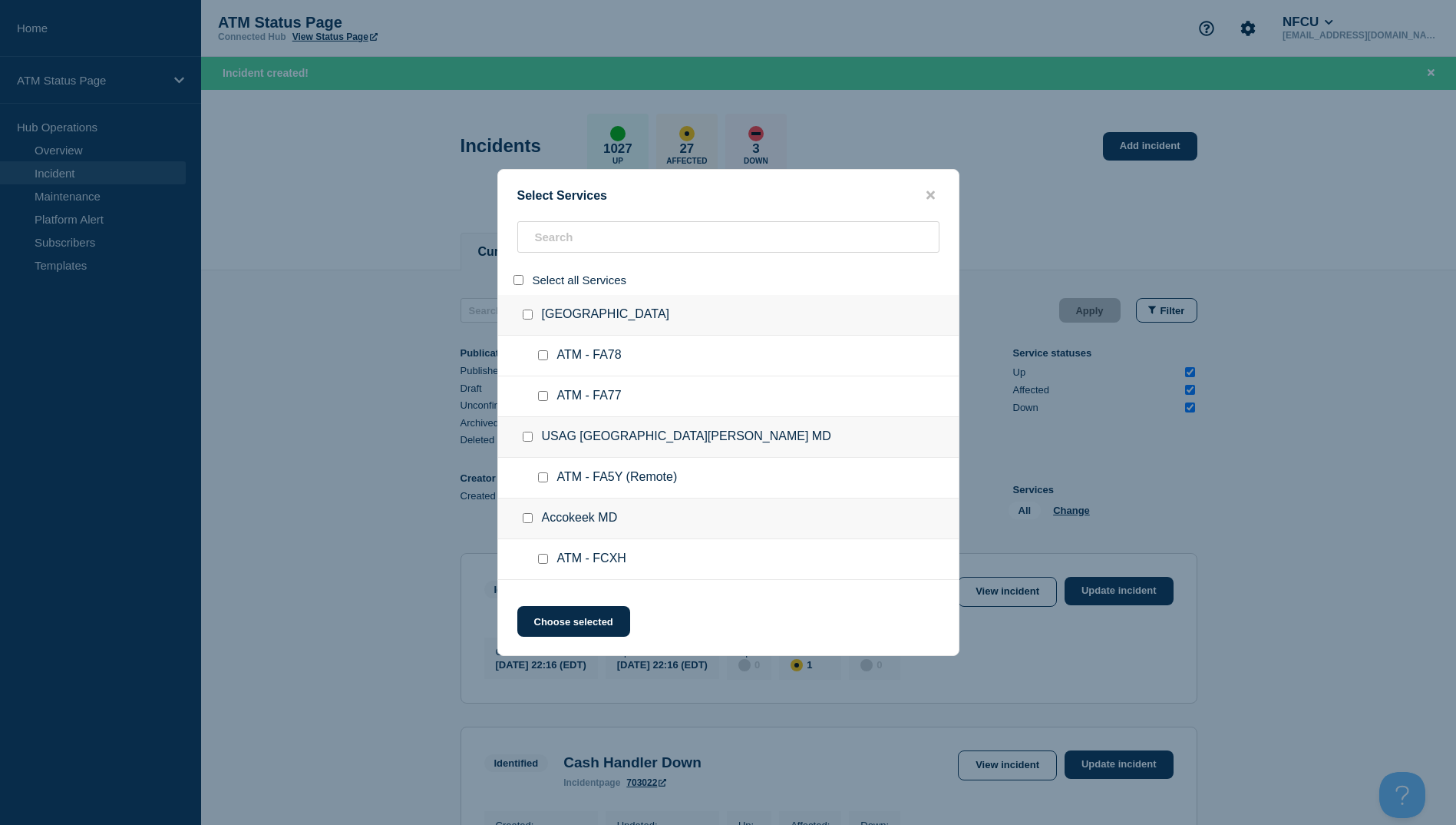
checkbox input "false"
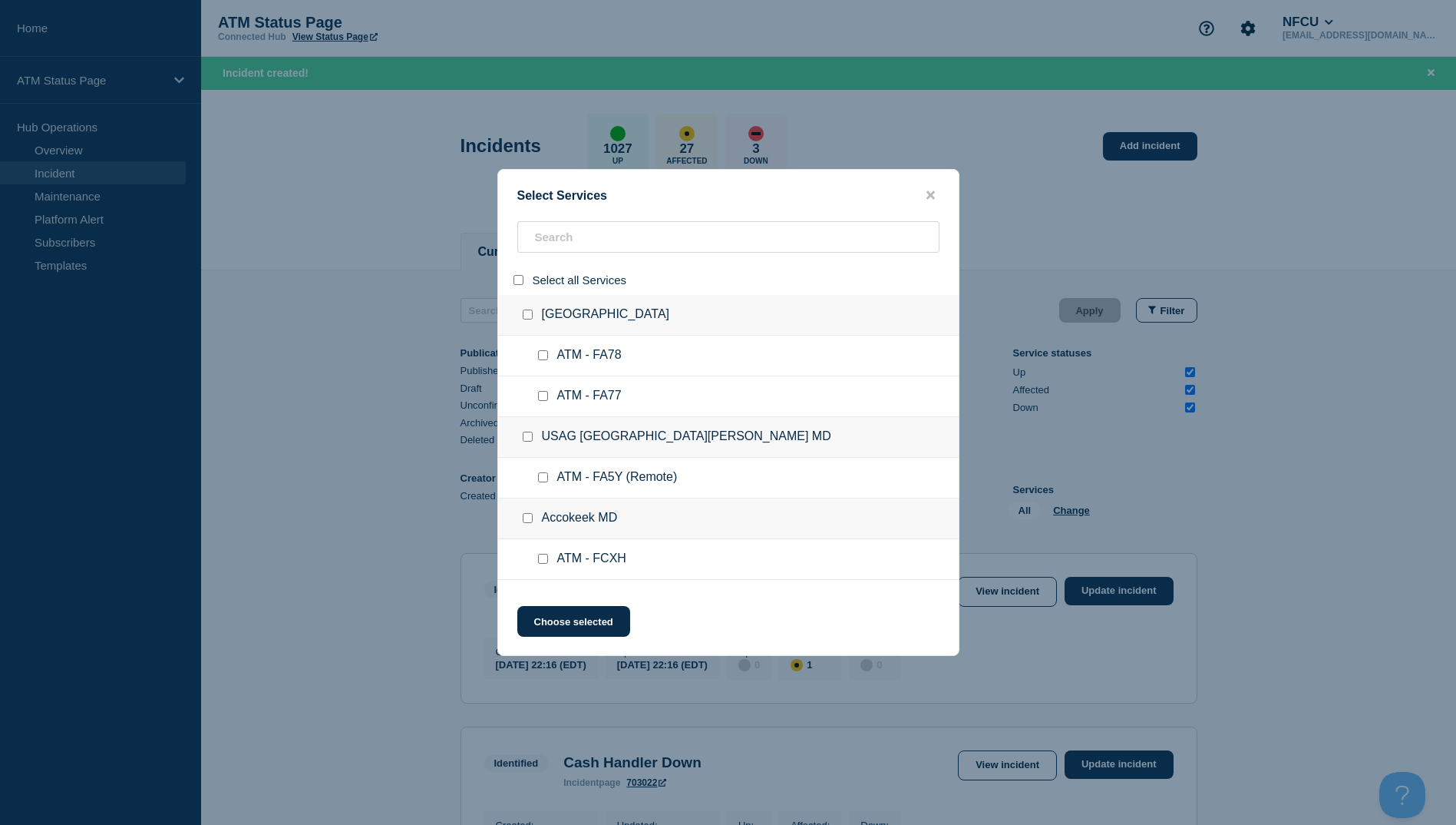
checkbox input "false"
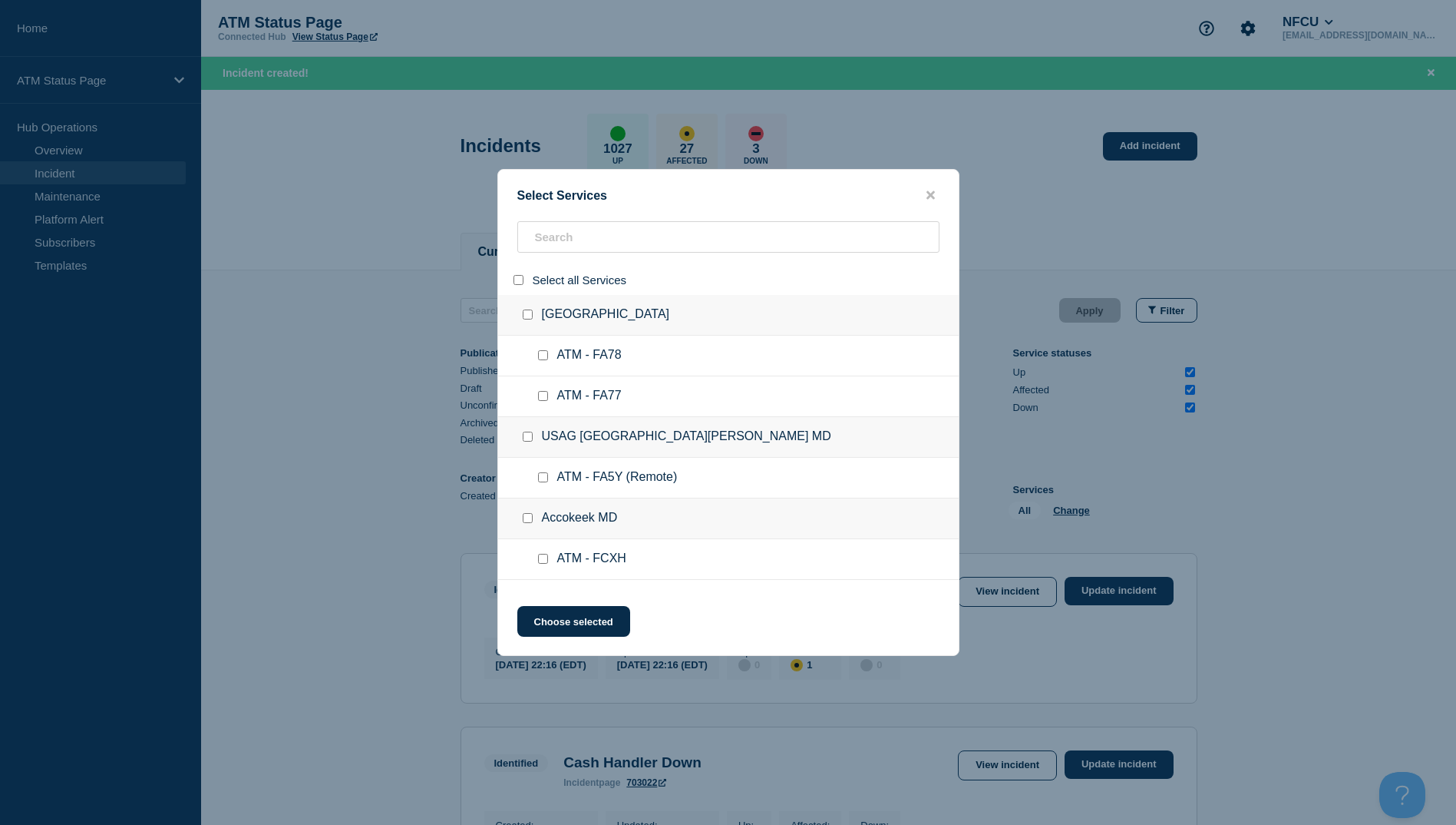
checkbox input "false"
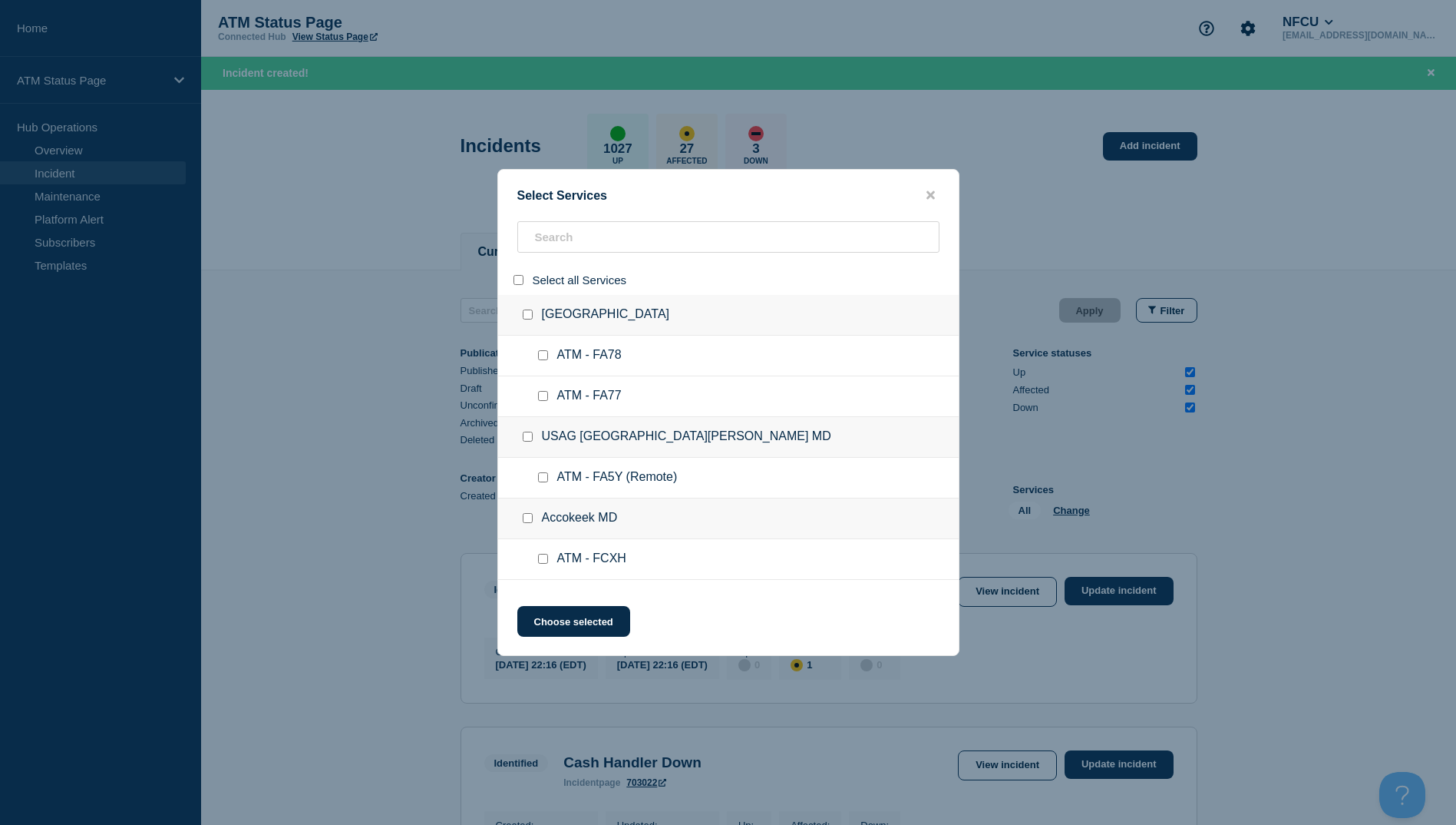
checkbox input "false"
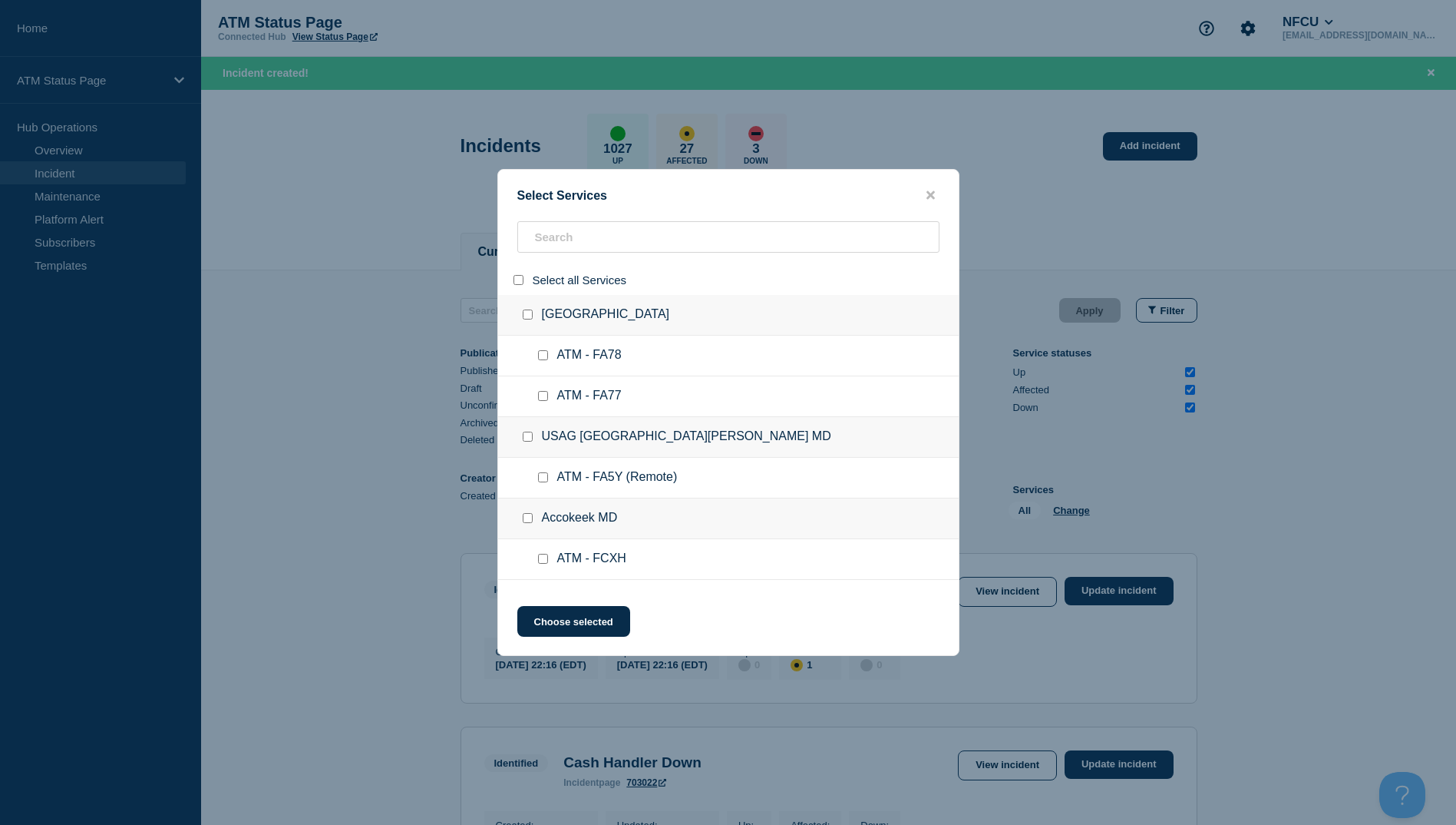
checkbox input "false"
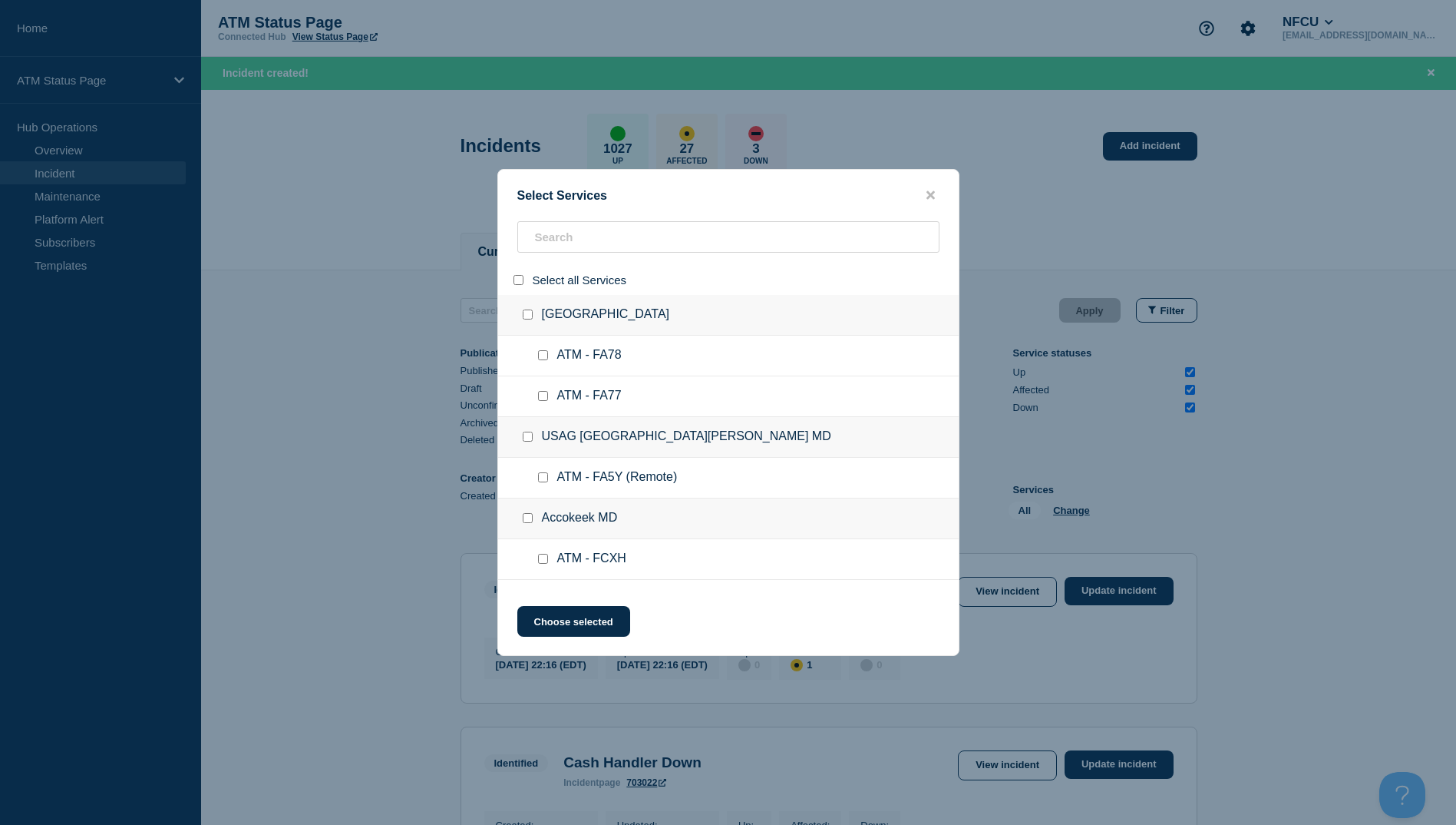
checkbox input "false"
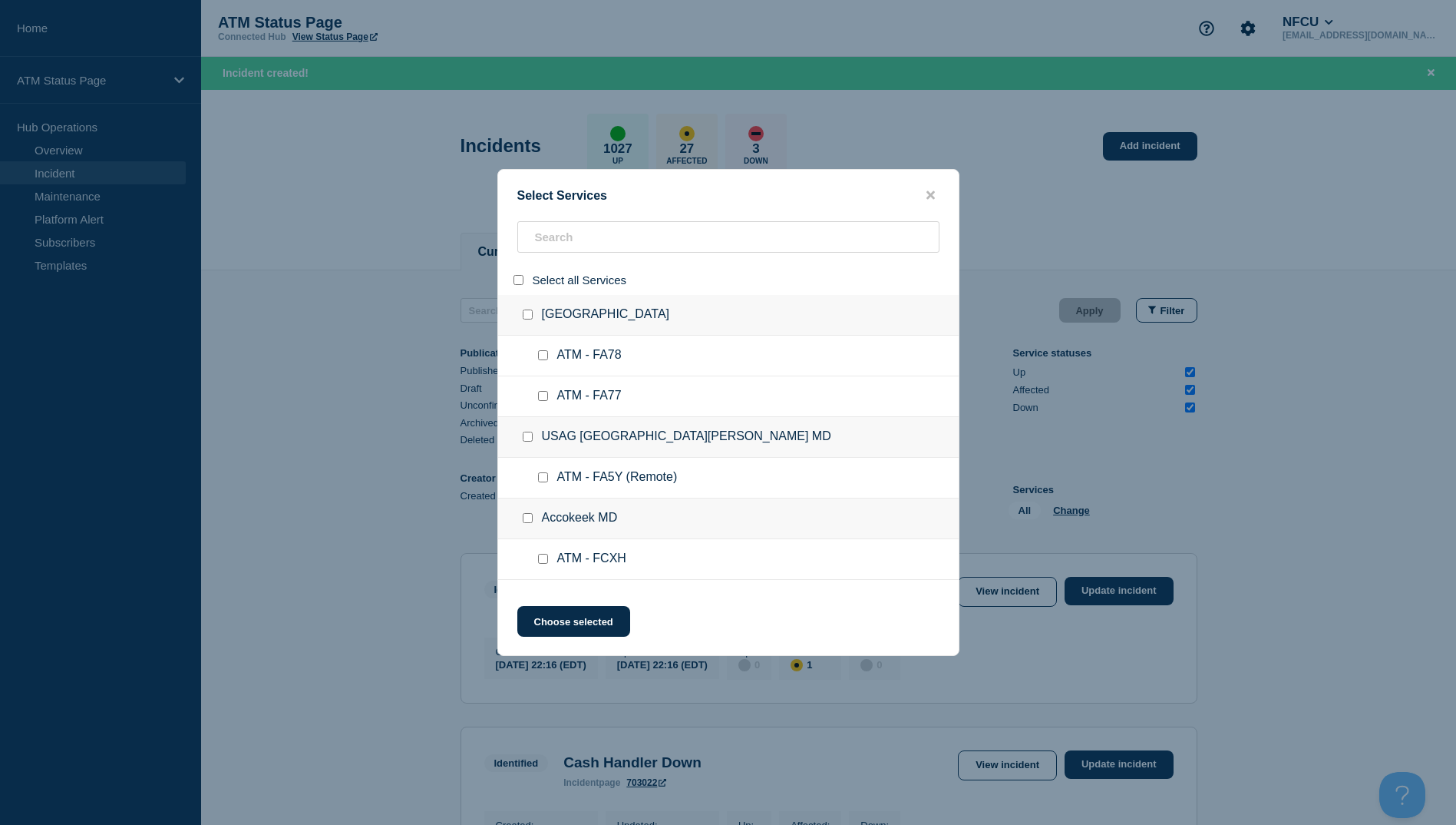
checkbox input "false"
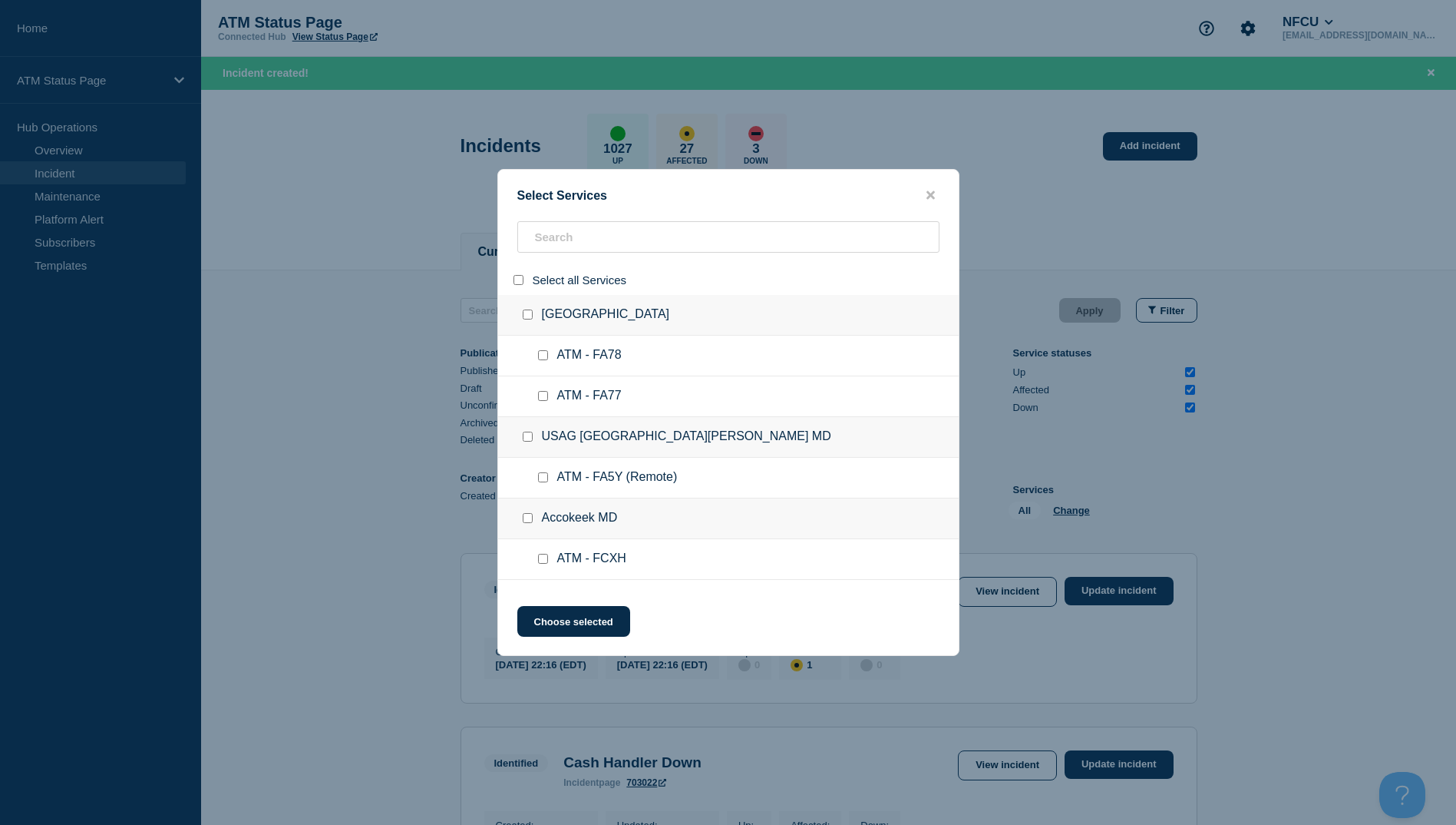
checkbox input "false"
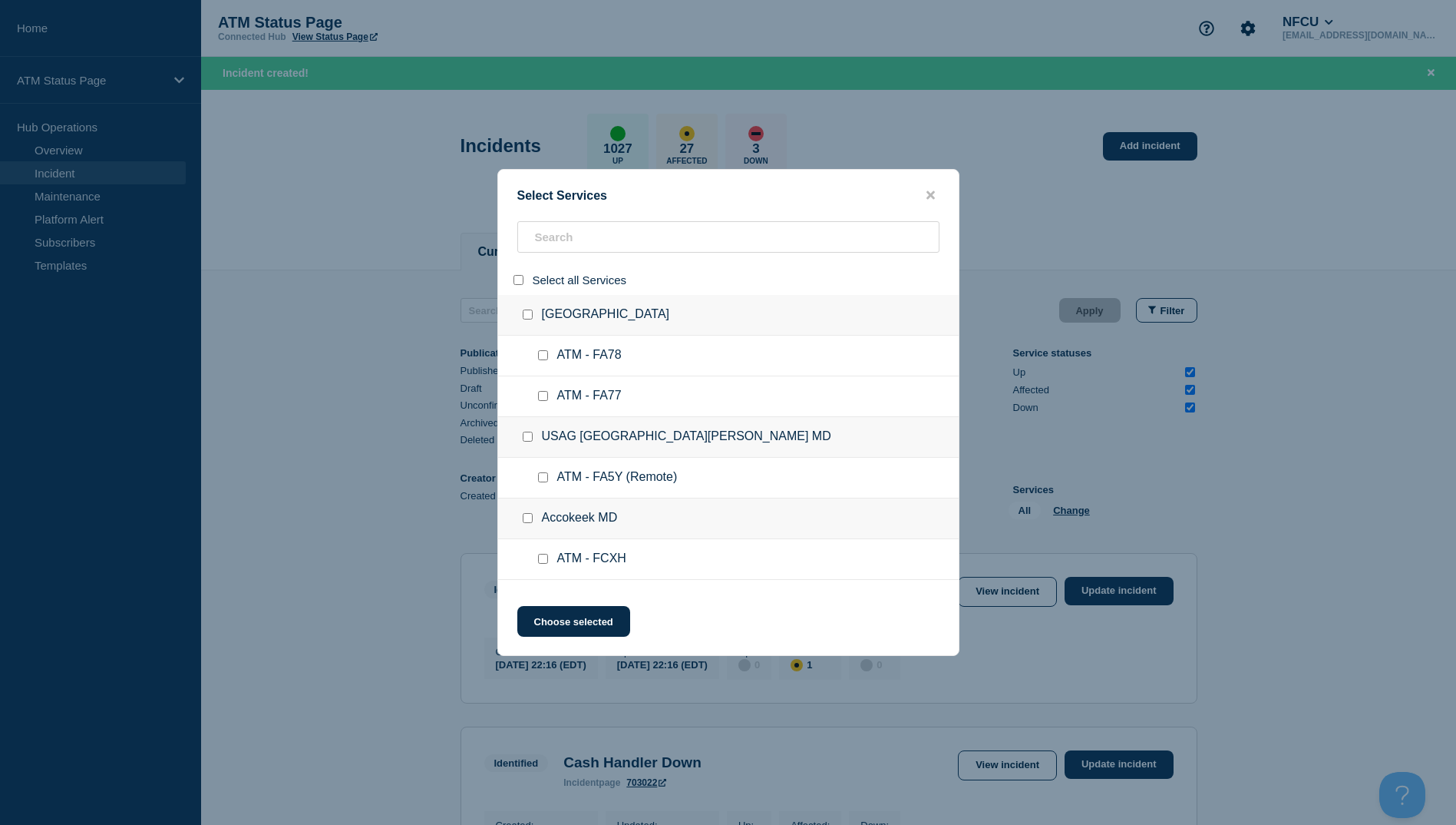
checkbox input "false"
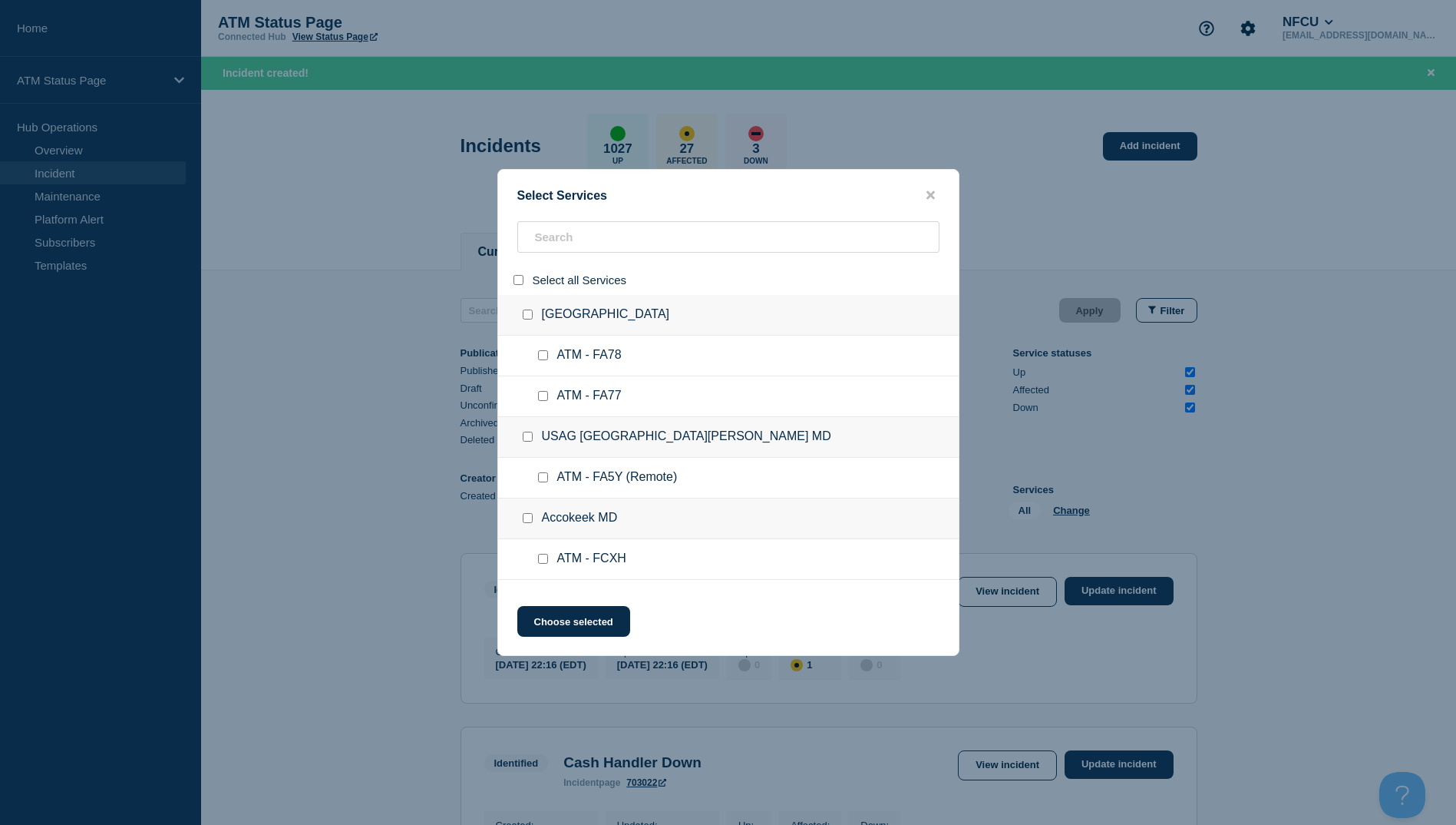
checkbox input "false"
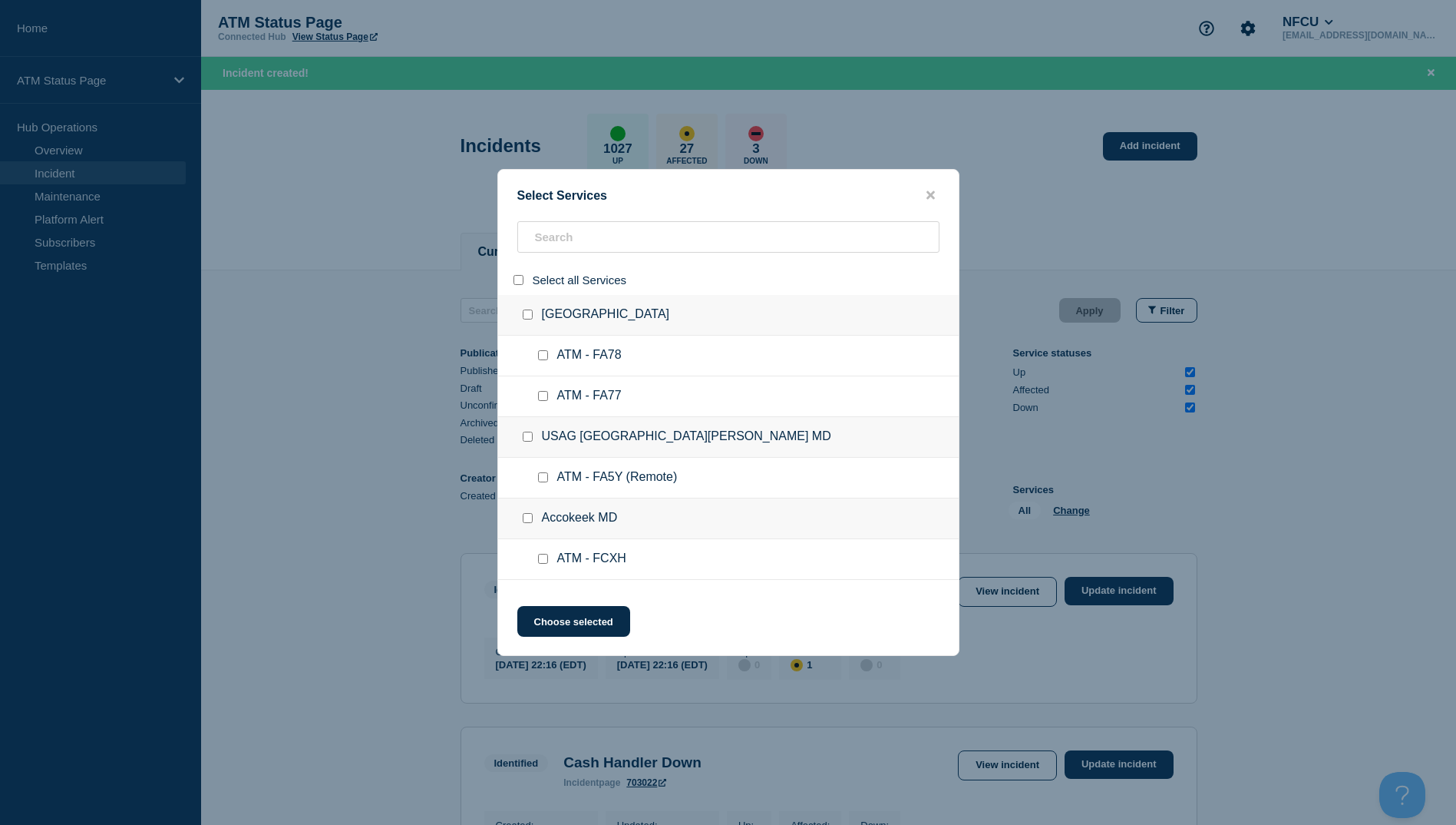
checkbox input "false"
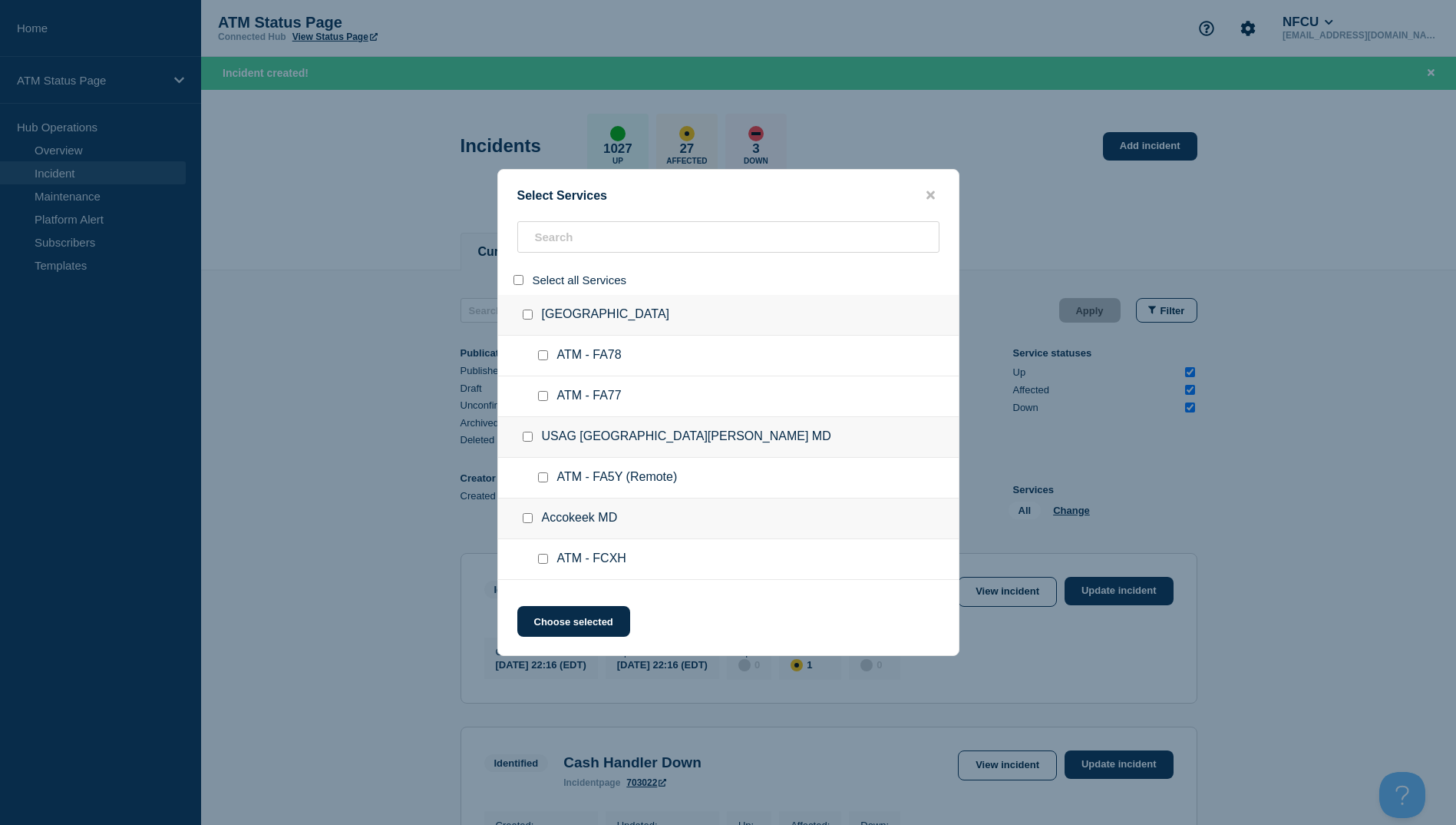
checkbox input "false"
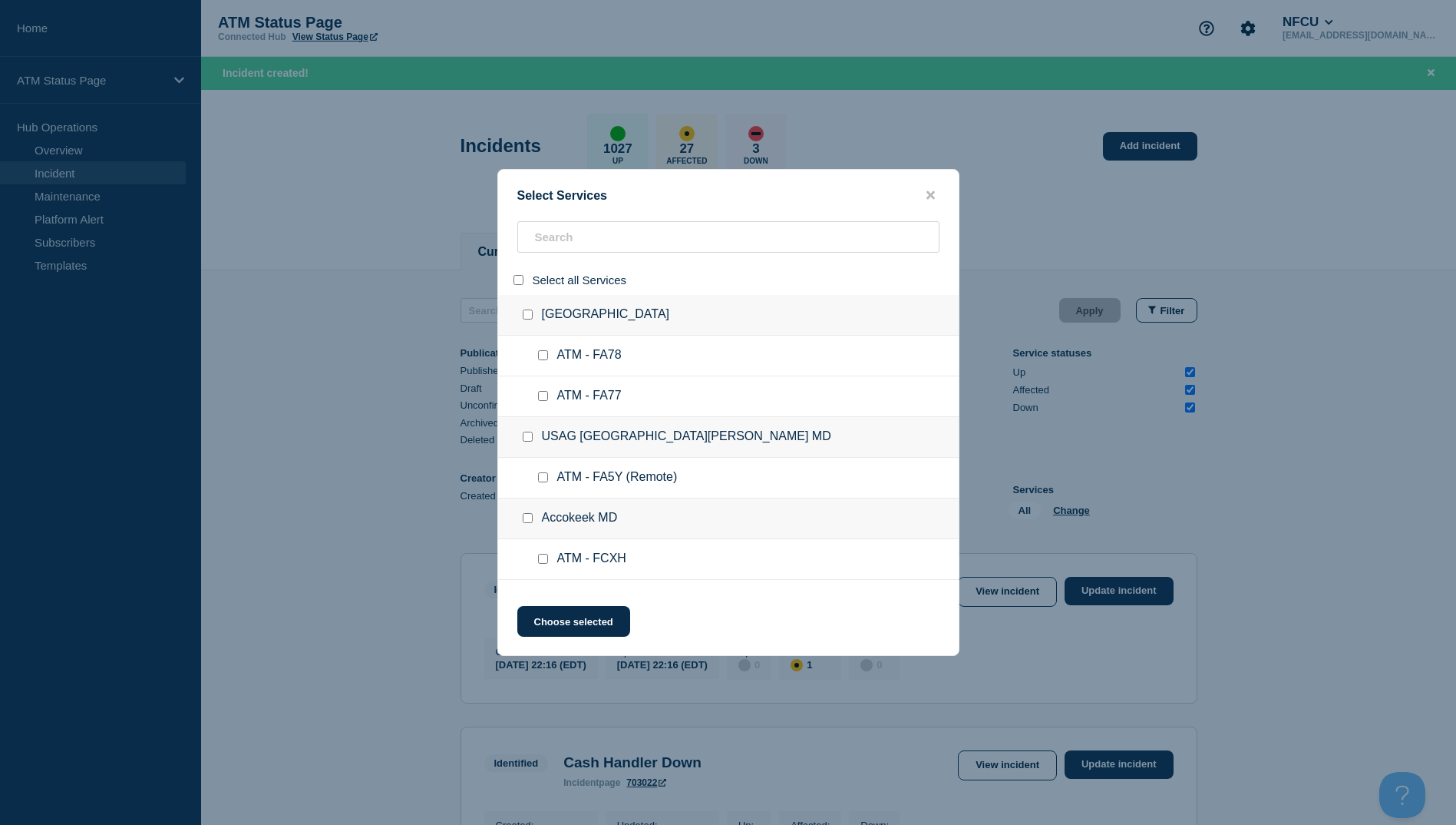
checkbox input "false"
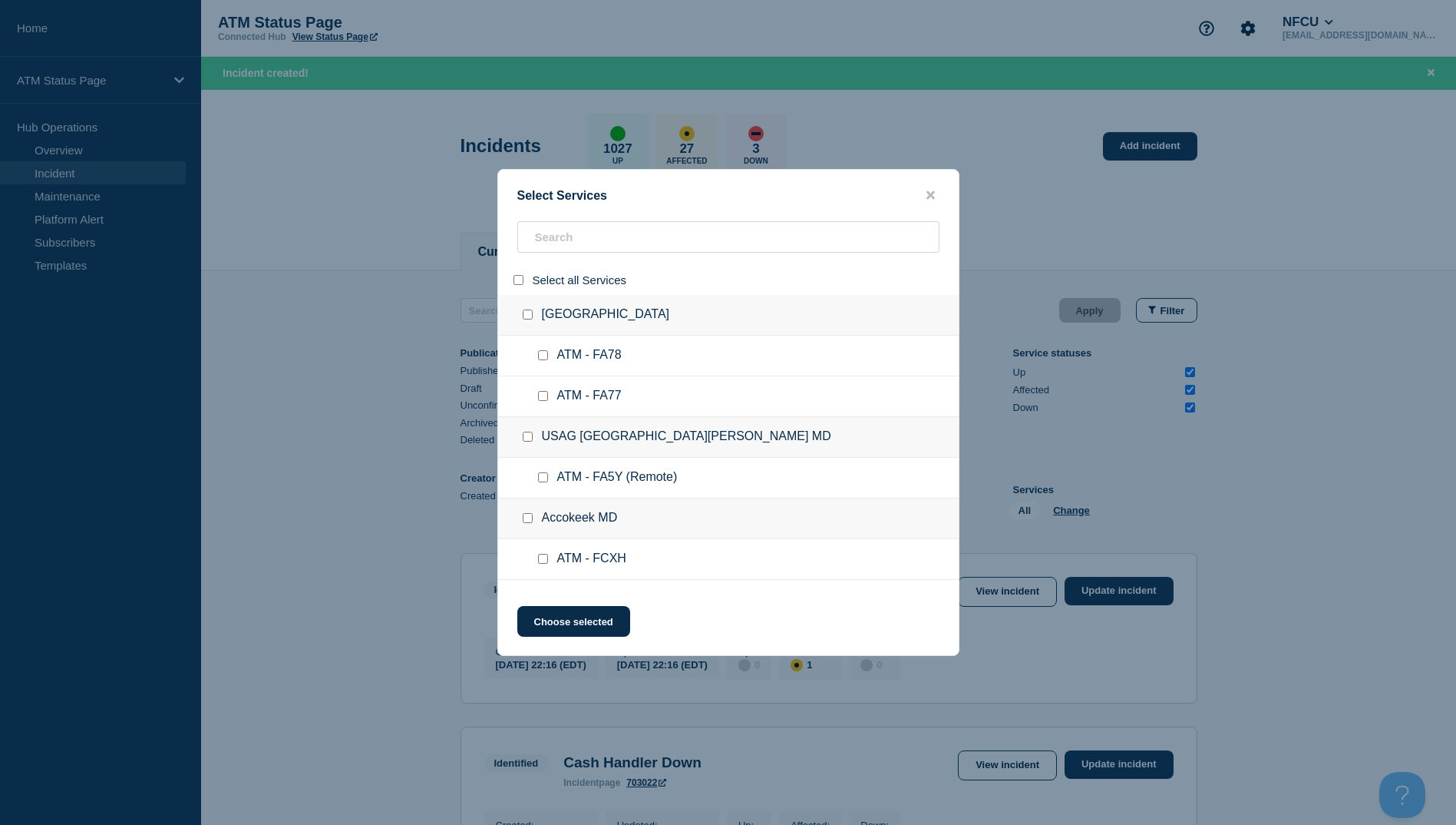
checkbox input "false"
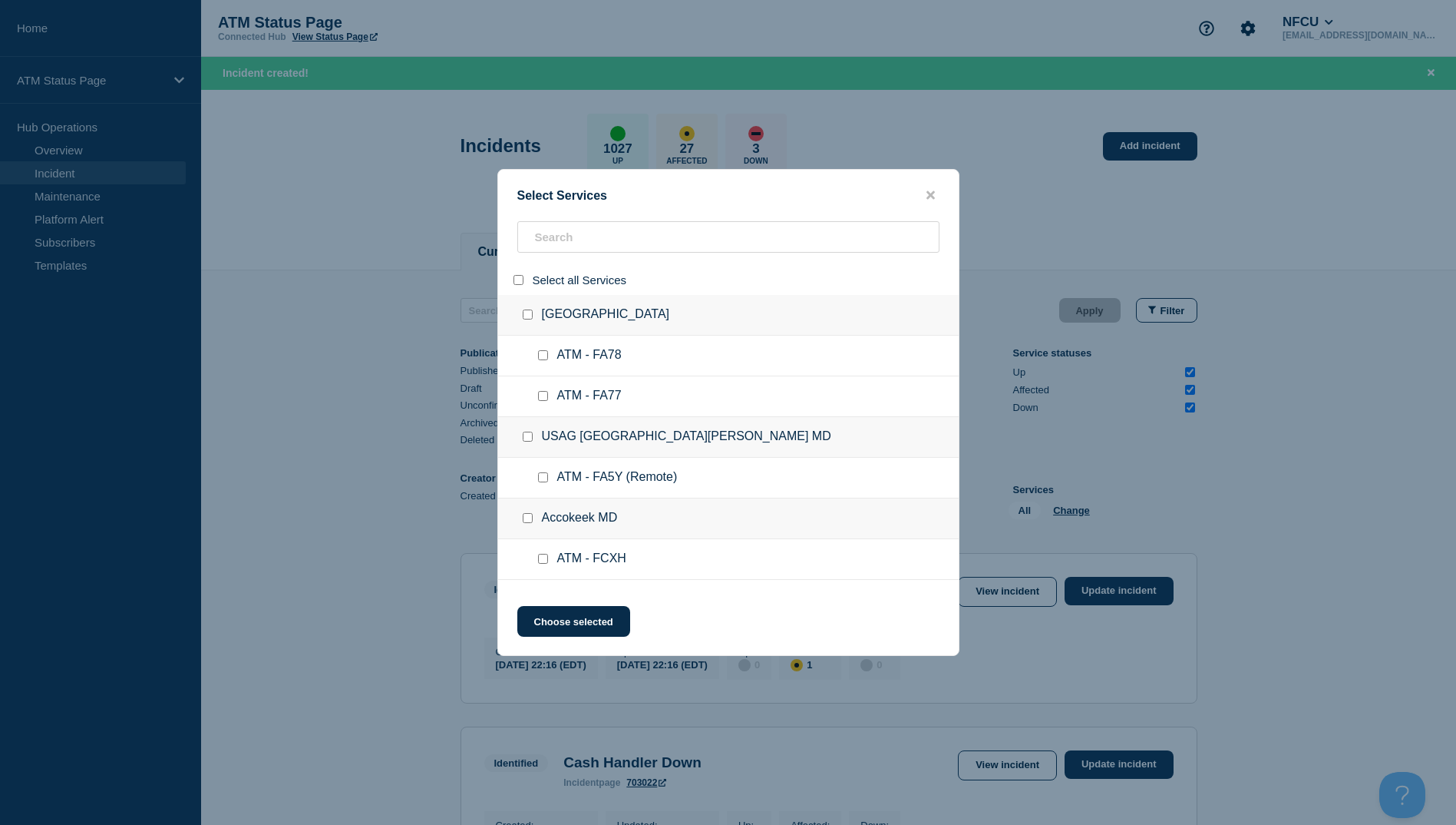
checkbox input "false"
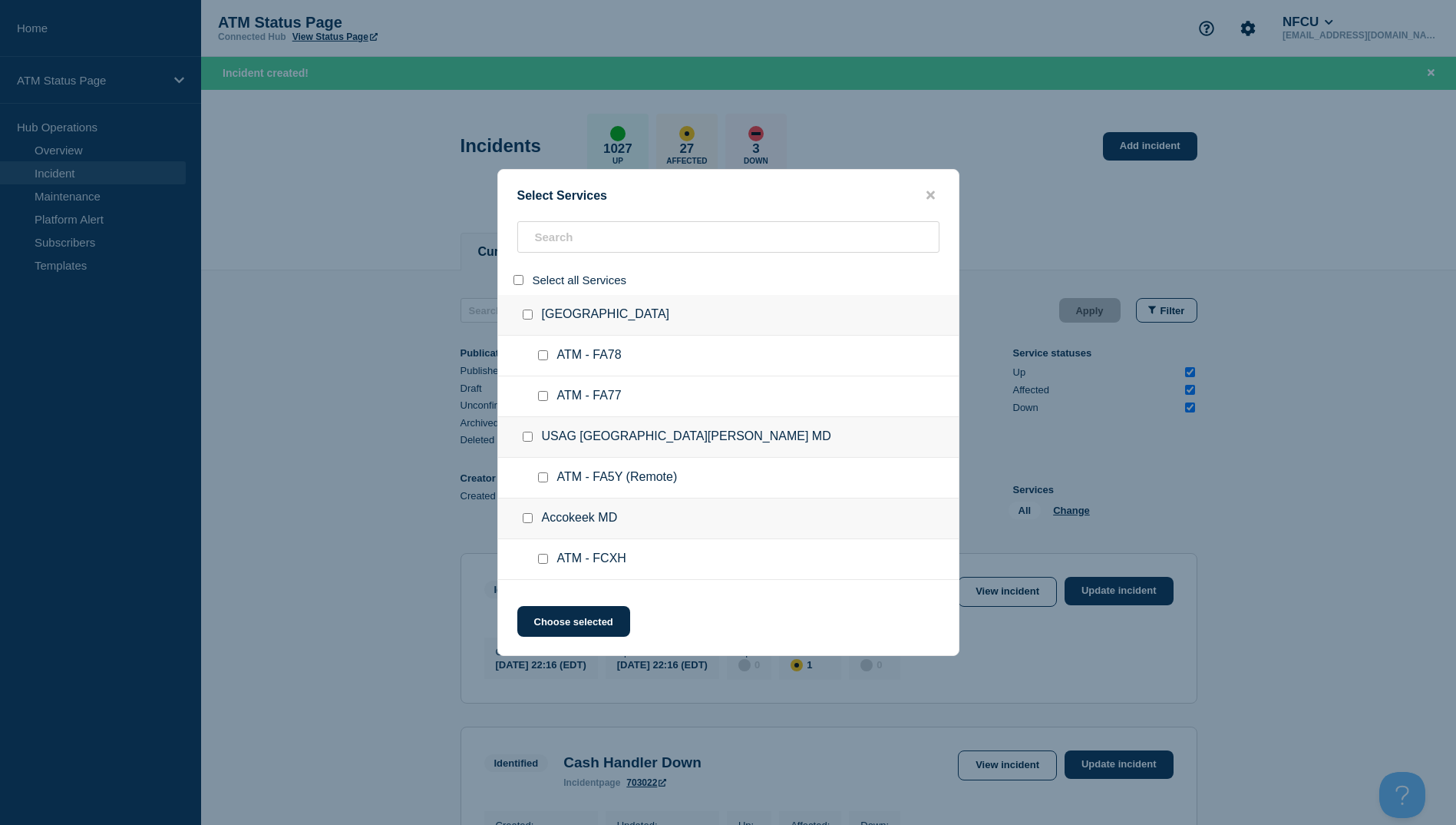
checkbox input "false"
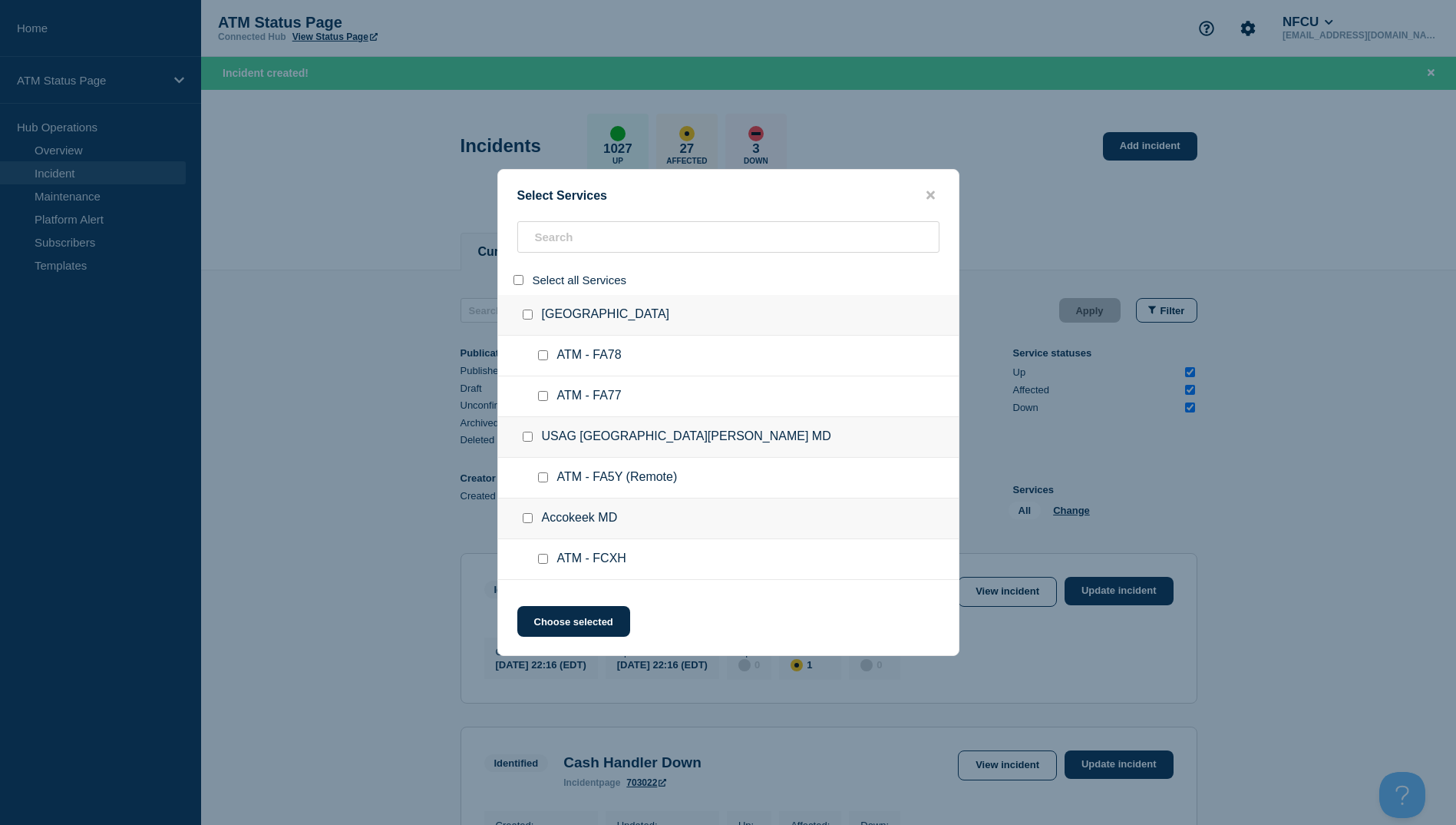
checkbox input "false"
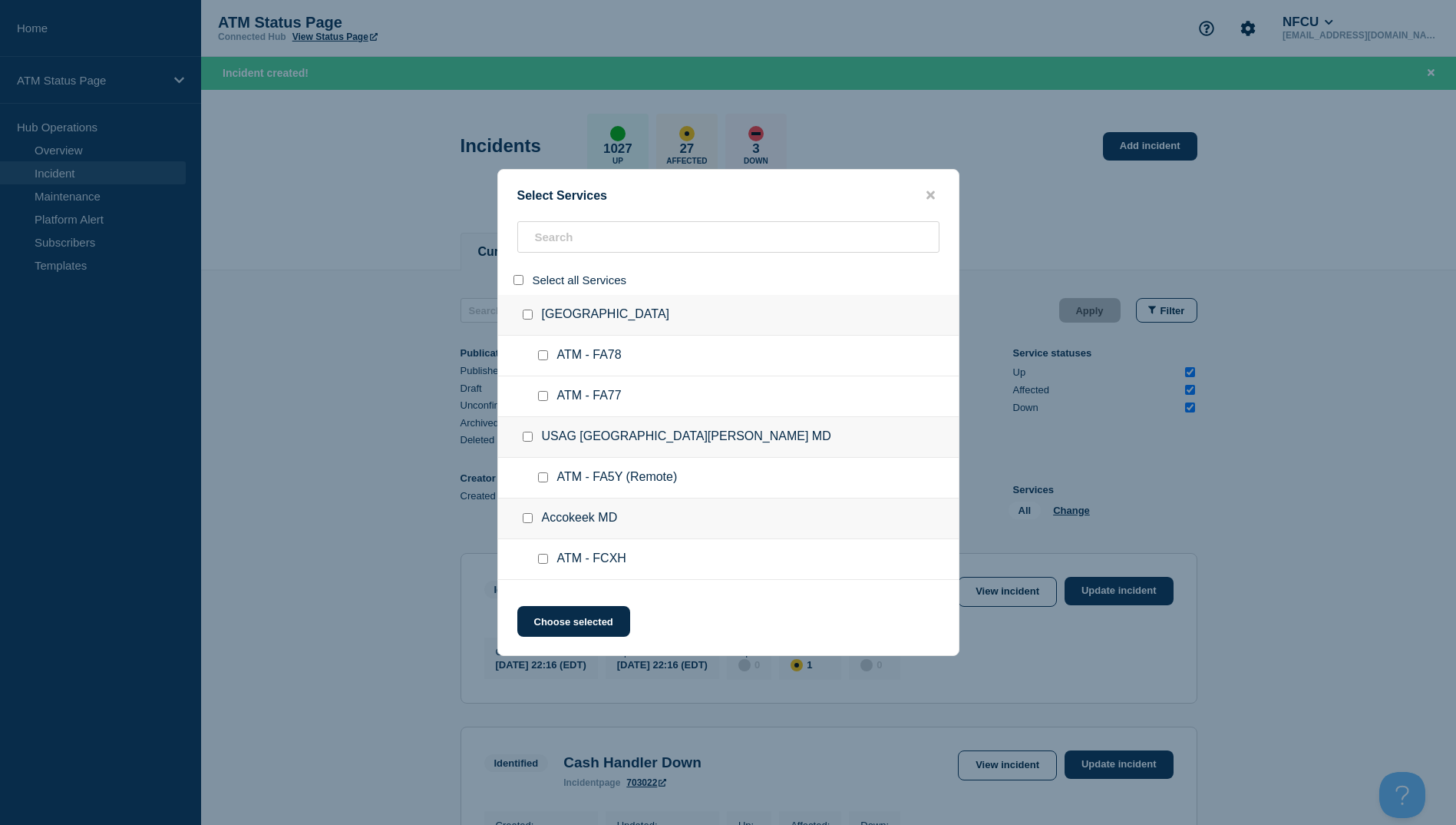
checkbox input "false"
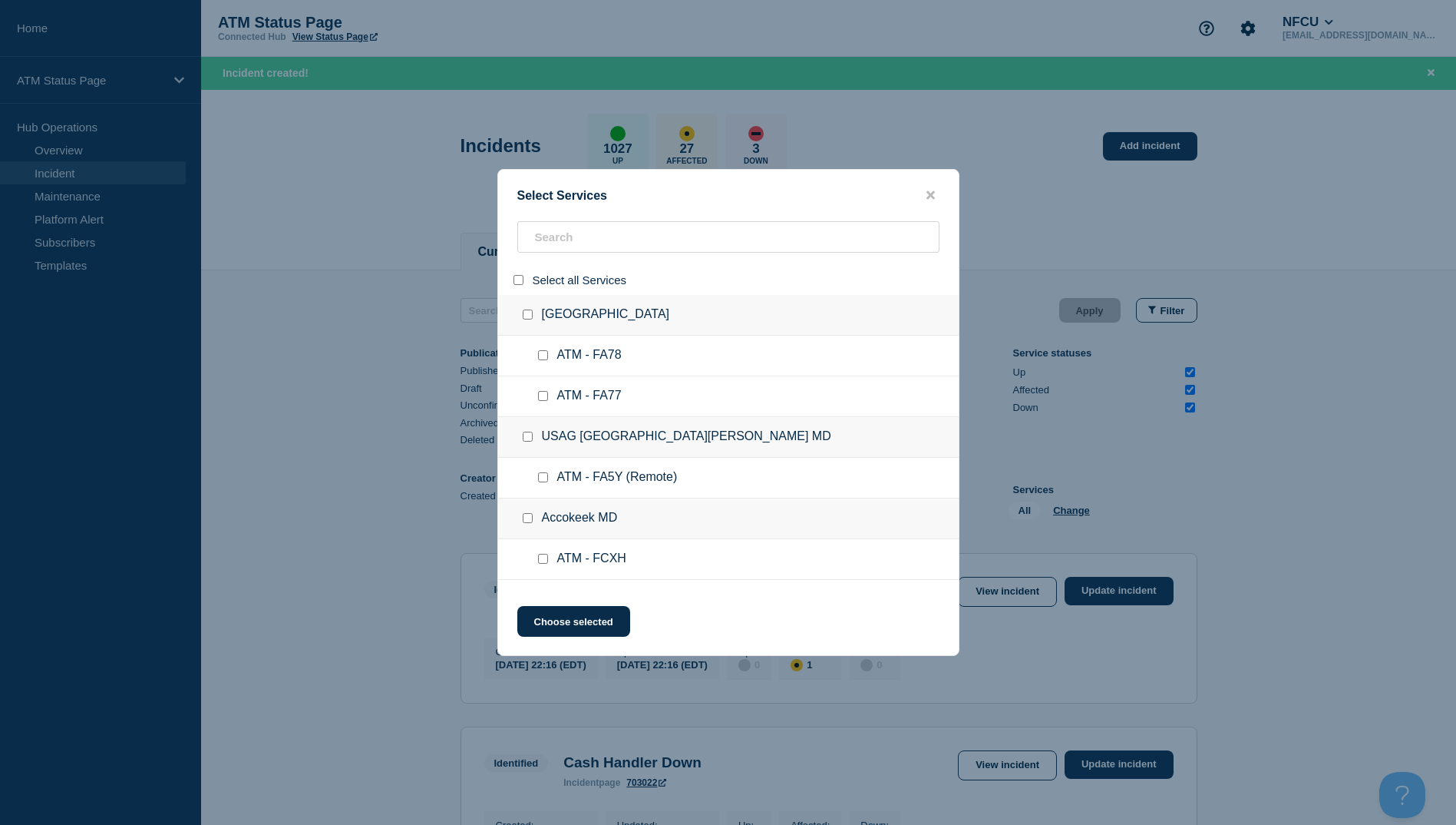
checkbox input "false"
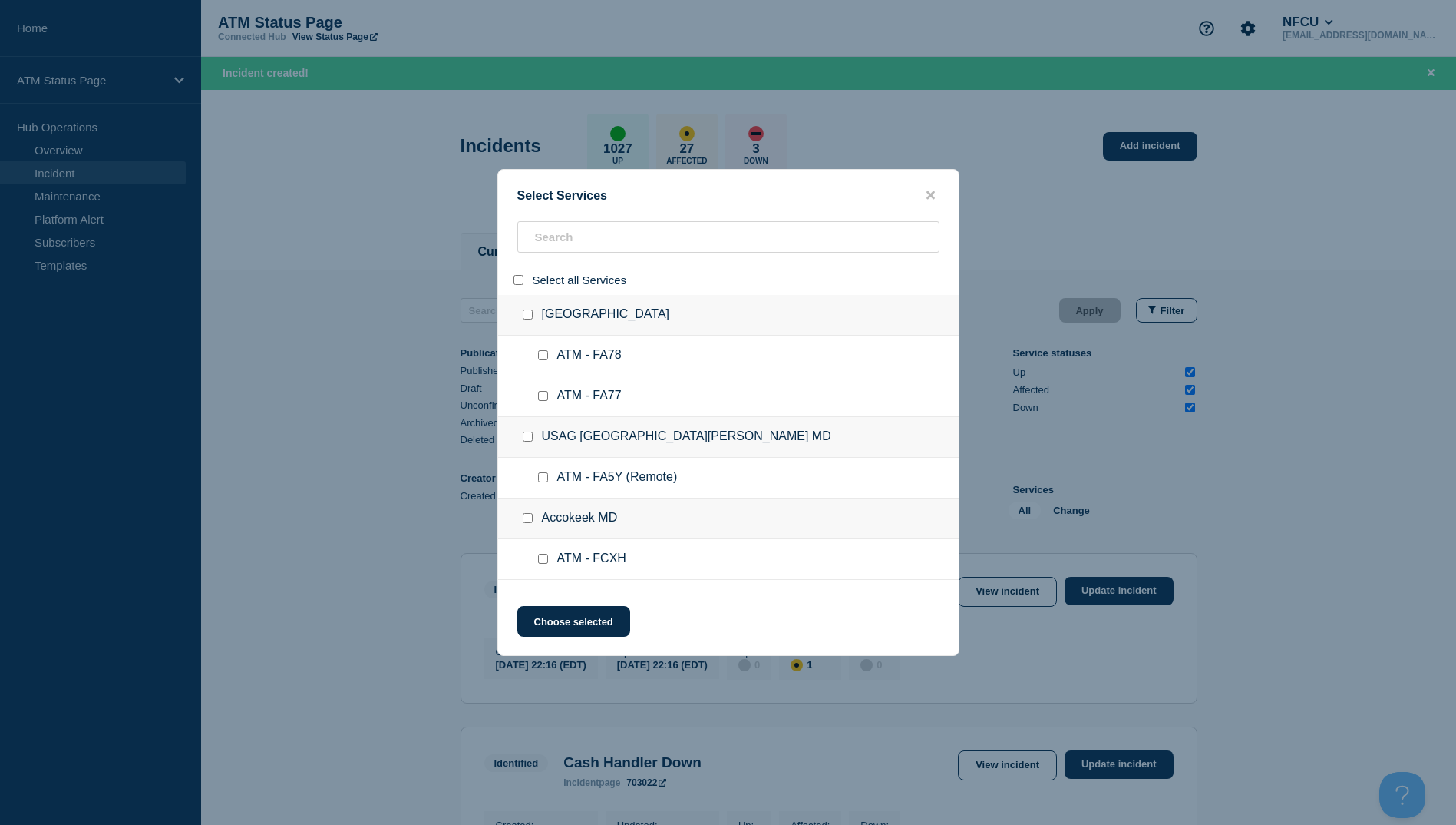
checkbox input "false"
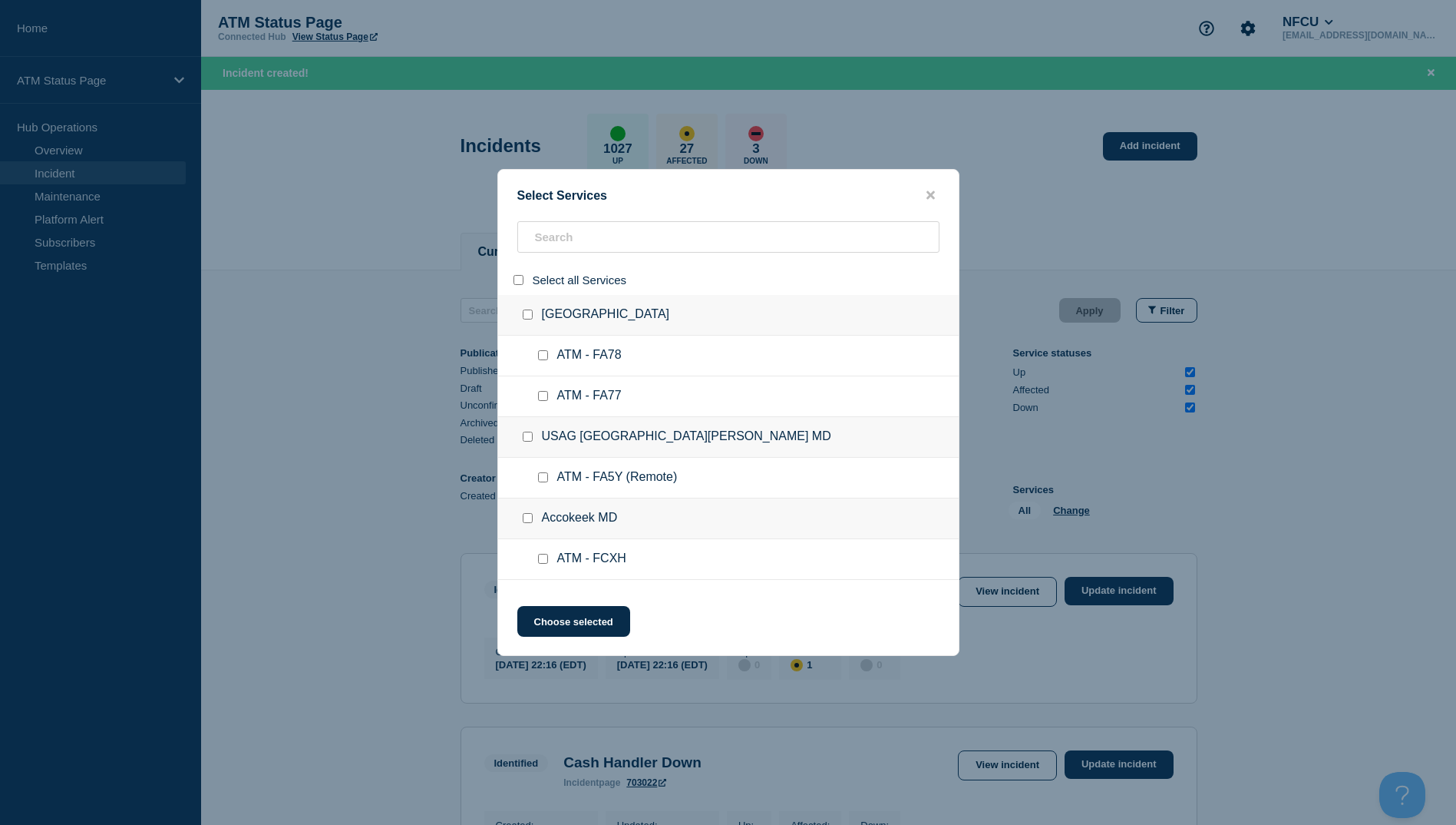
checkbox input "false"
click at [562, 245] on input "search" at bounding box center [728, 237] width 422 height 32
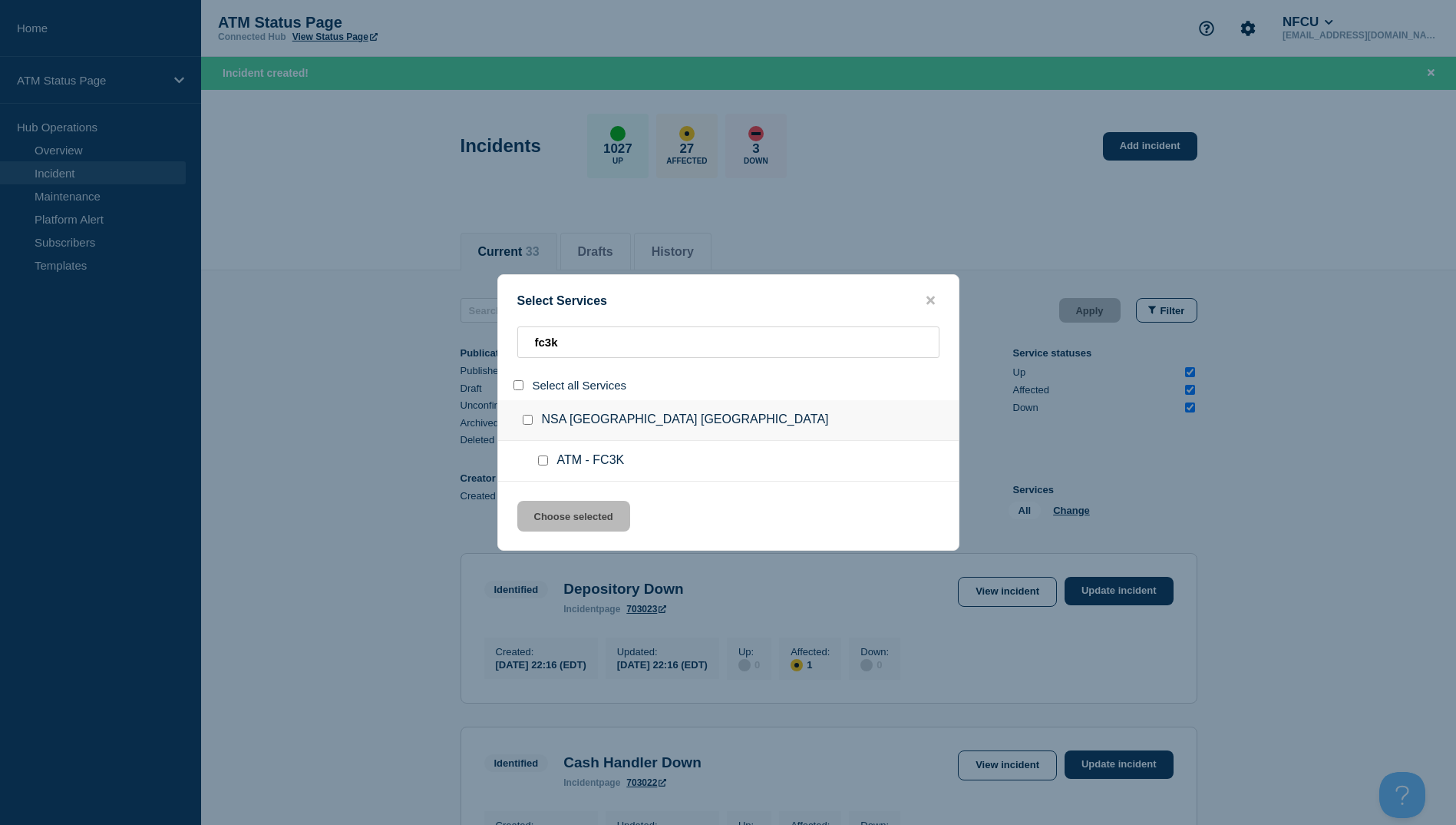
click at [525, 416] on div at bounding box center [530, 420] width 23 height 16
click at [525, 423] on input "group: NSA Naples Italy" at bounding box center [527, 419] width 10 height 10
click at [570, 511] on button "Choose selected" at bounding box center [573, 517] width 113 height 31
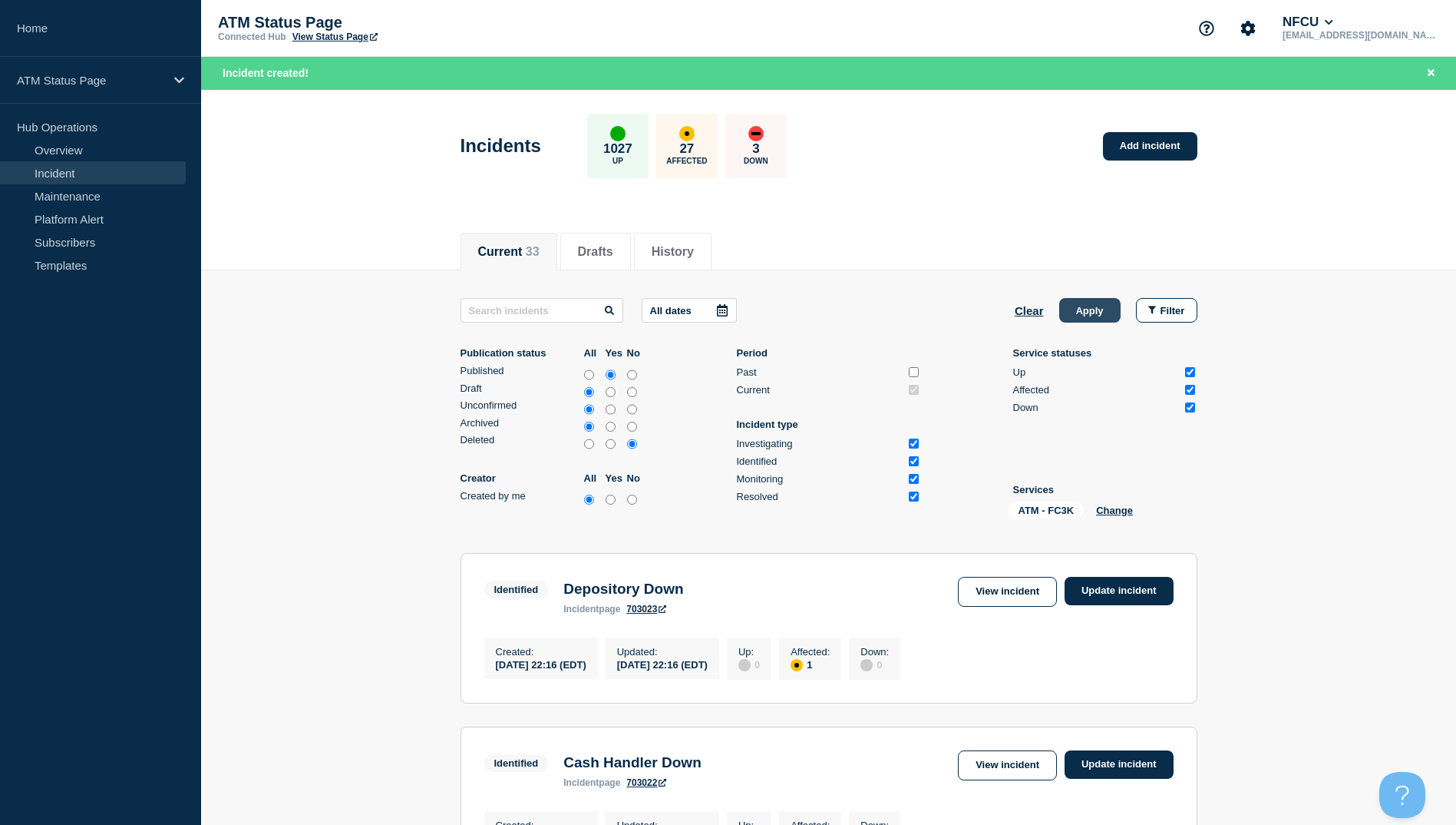
click at [1084, 302] on button "Apply" at bounding box center [1089, 311] width 61 height 25
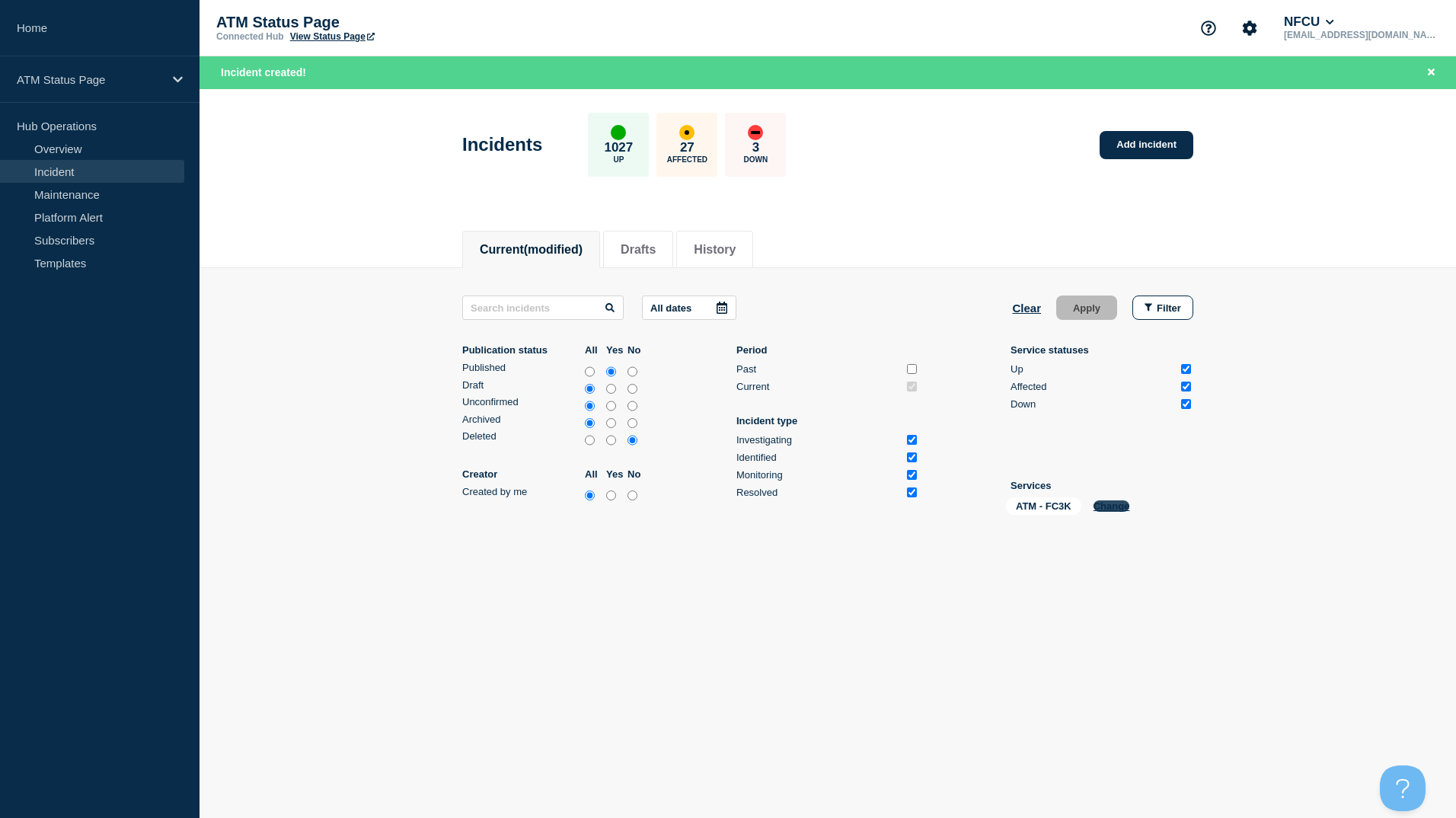
click at [1107, 508] on button "Change" at bounding box center [1111, 505] width 36 height 12
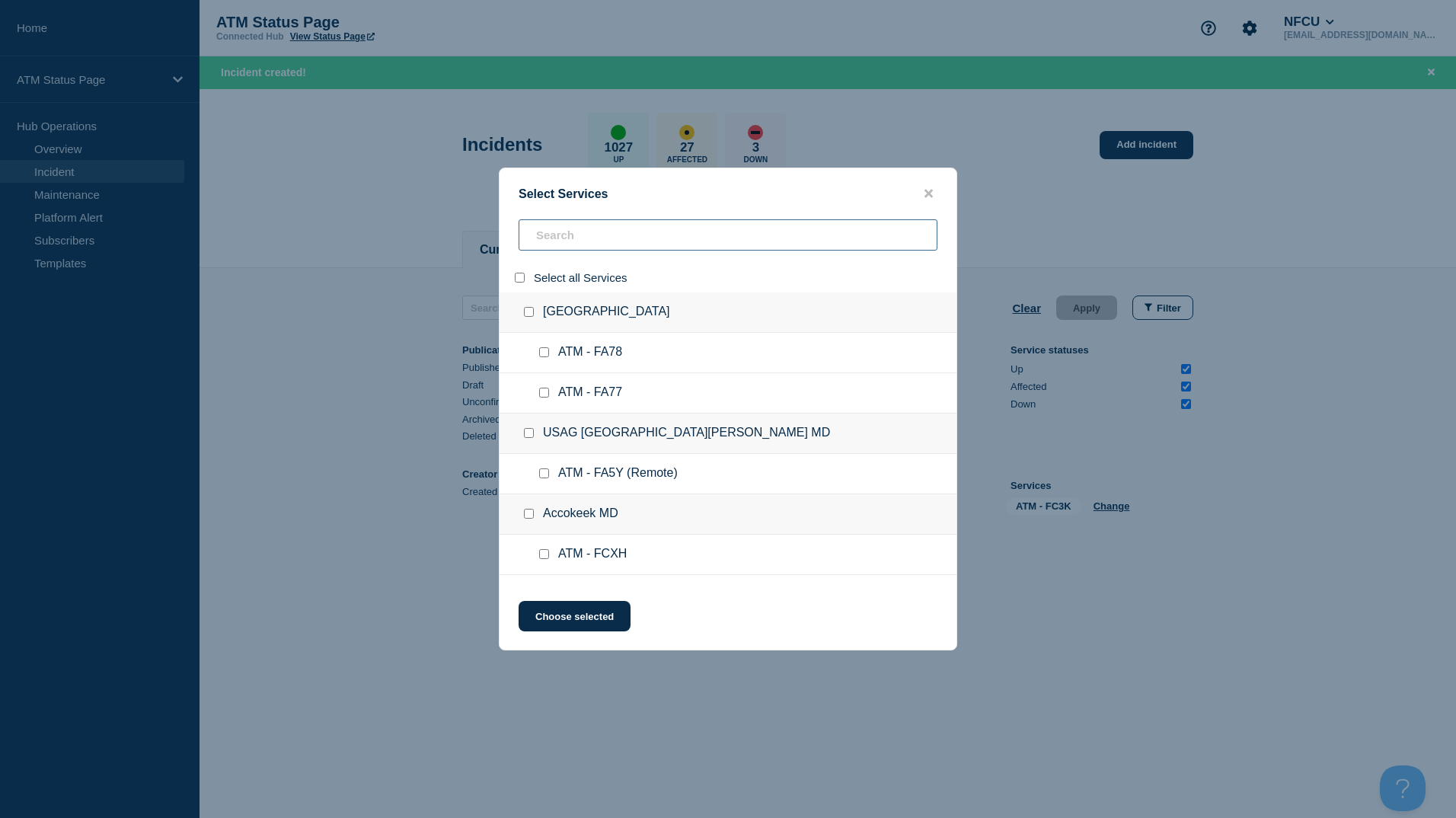
click at [583, 240] on input "search" at bounding box center [728, 235] width 419 height 32
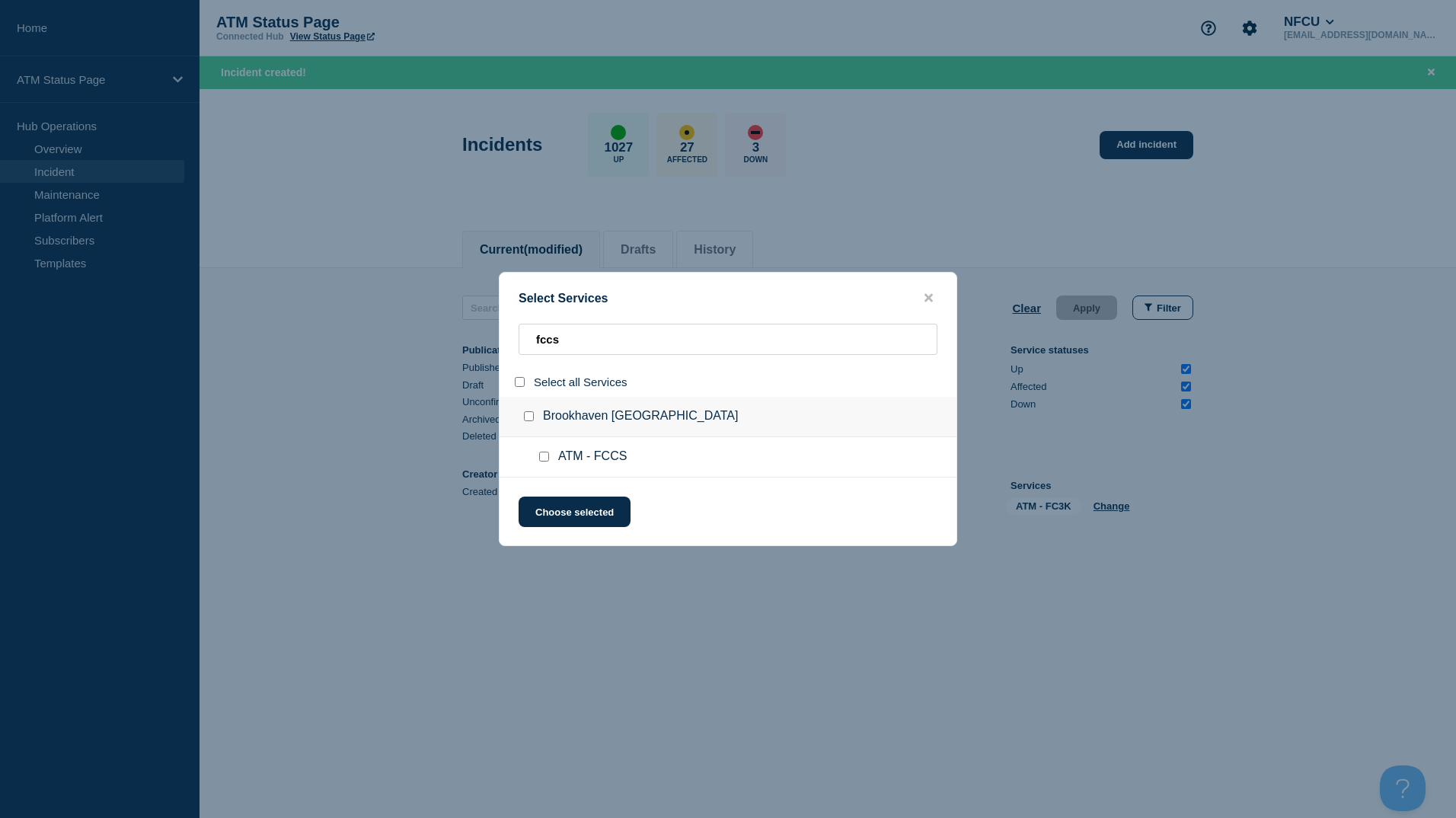
click at [528, 414] on input "group: Brookhaven GA" at bounding box center [528, 416] width 10 height 10
click at [580, 521] on button "Choose selected" at bounding box center [574, 512] width 112 height 31
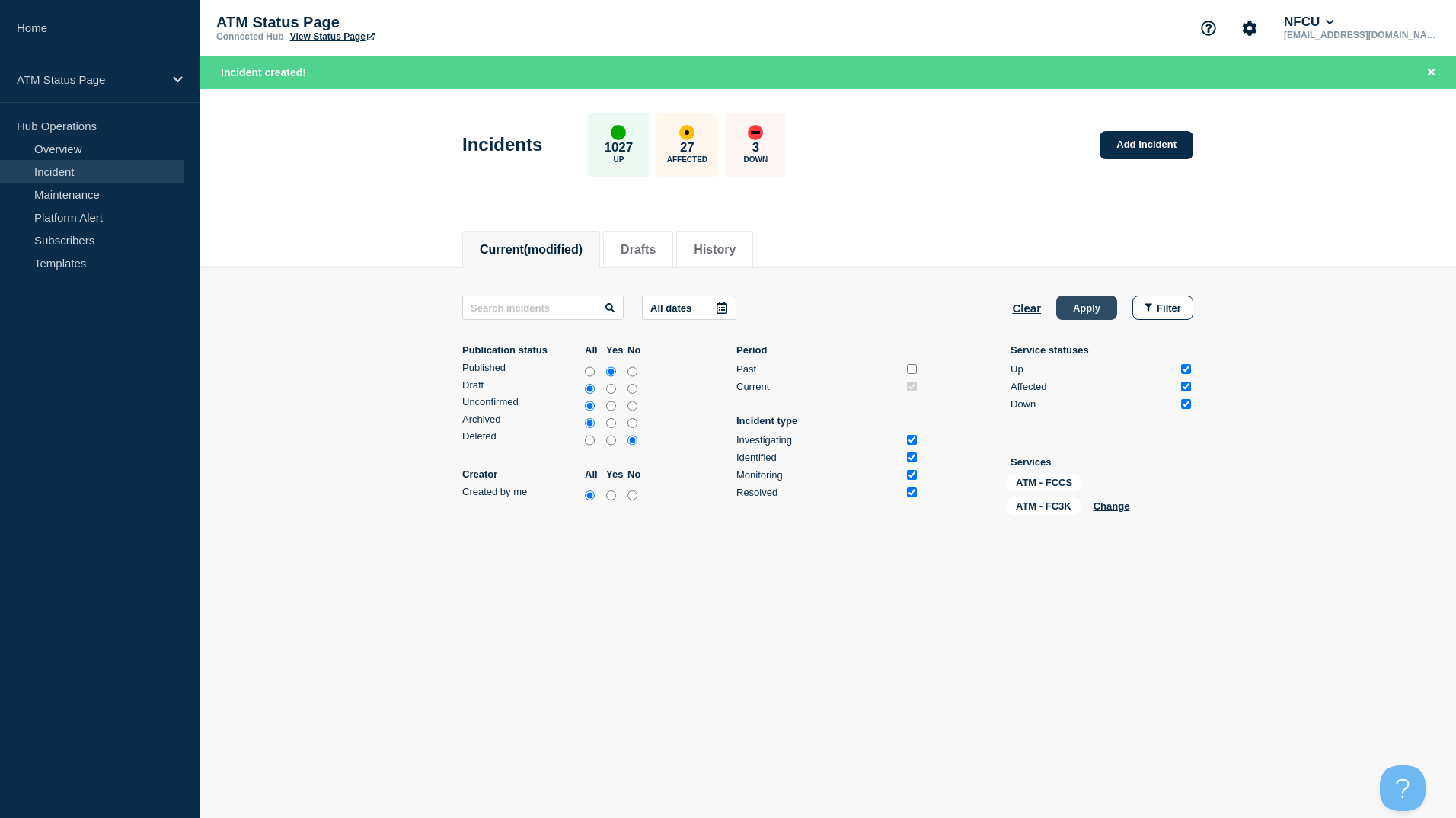
click at [1104, 312] on button "Apply" at bounding box center [1086, 308] width 61 height 25
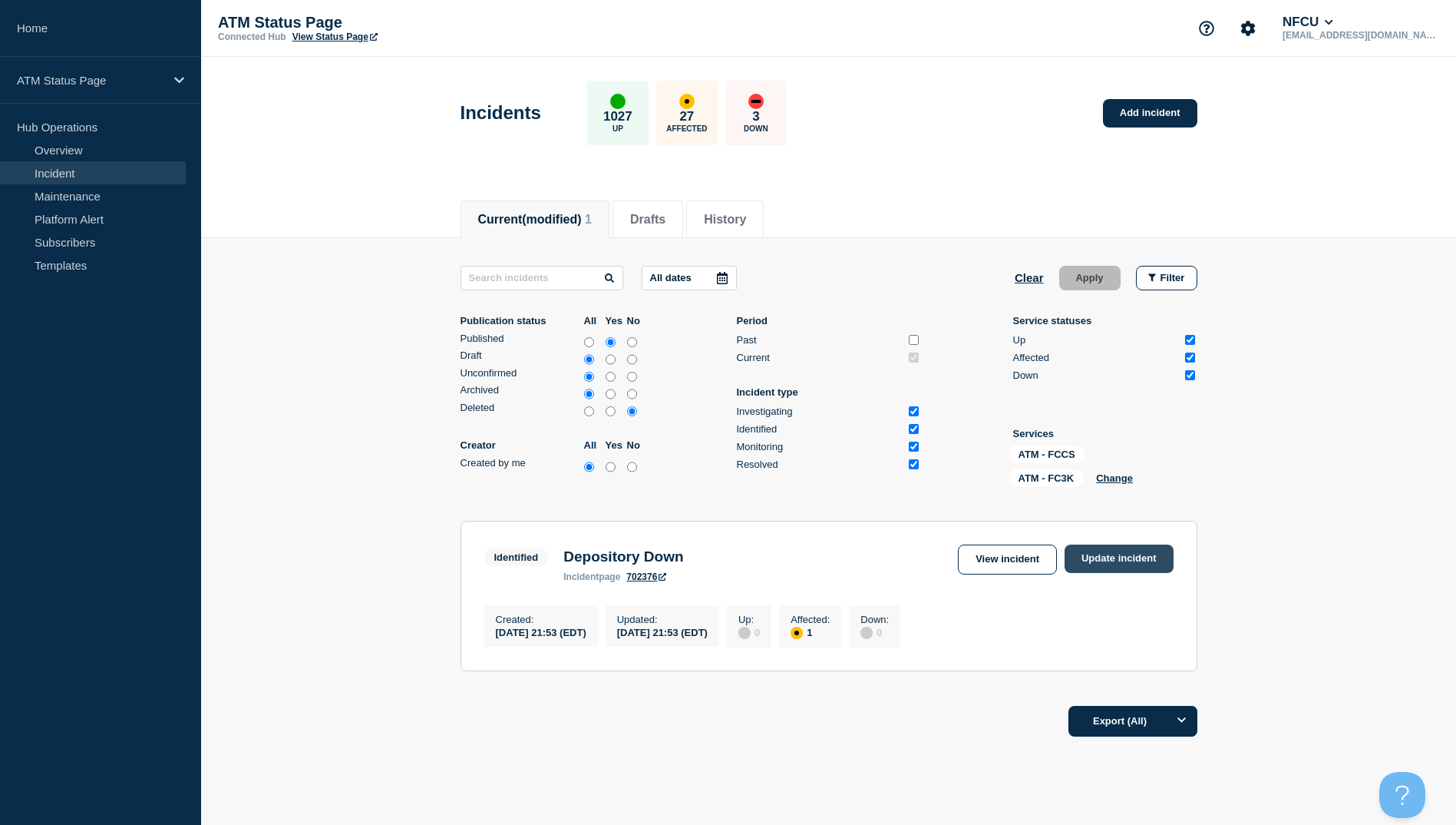
click at [1108, 559] on link "Update incident" at bounding box center [1119, 559] width 109 height 29
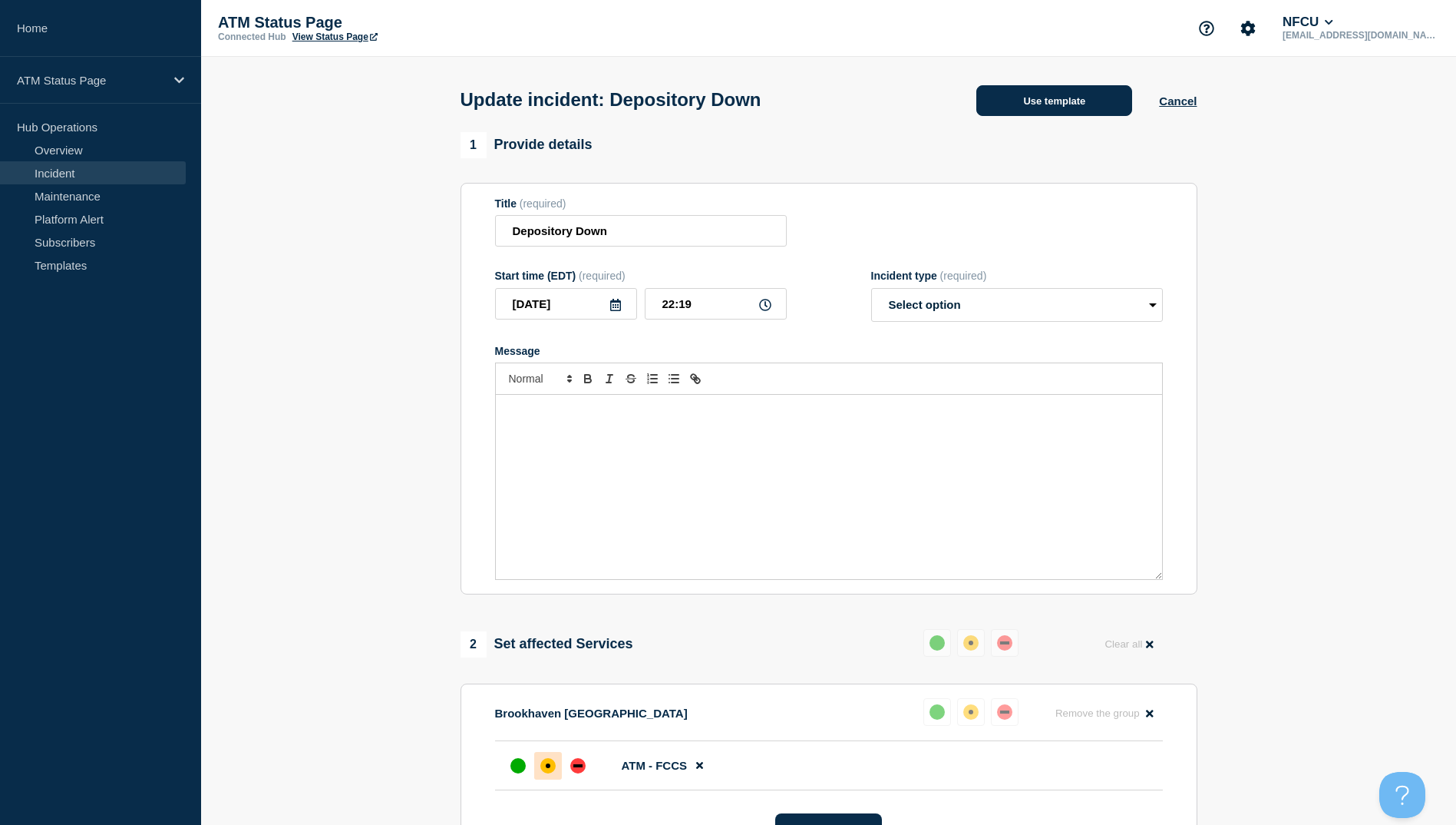
click at [1050, 113] on button "Use template" at bounding box center [1054, 101] width 156 height 31
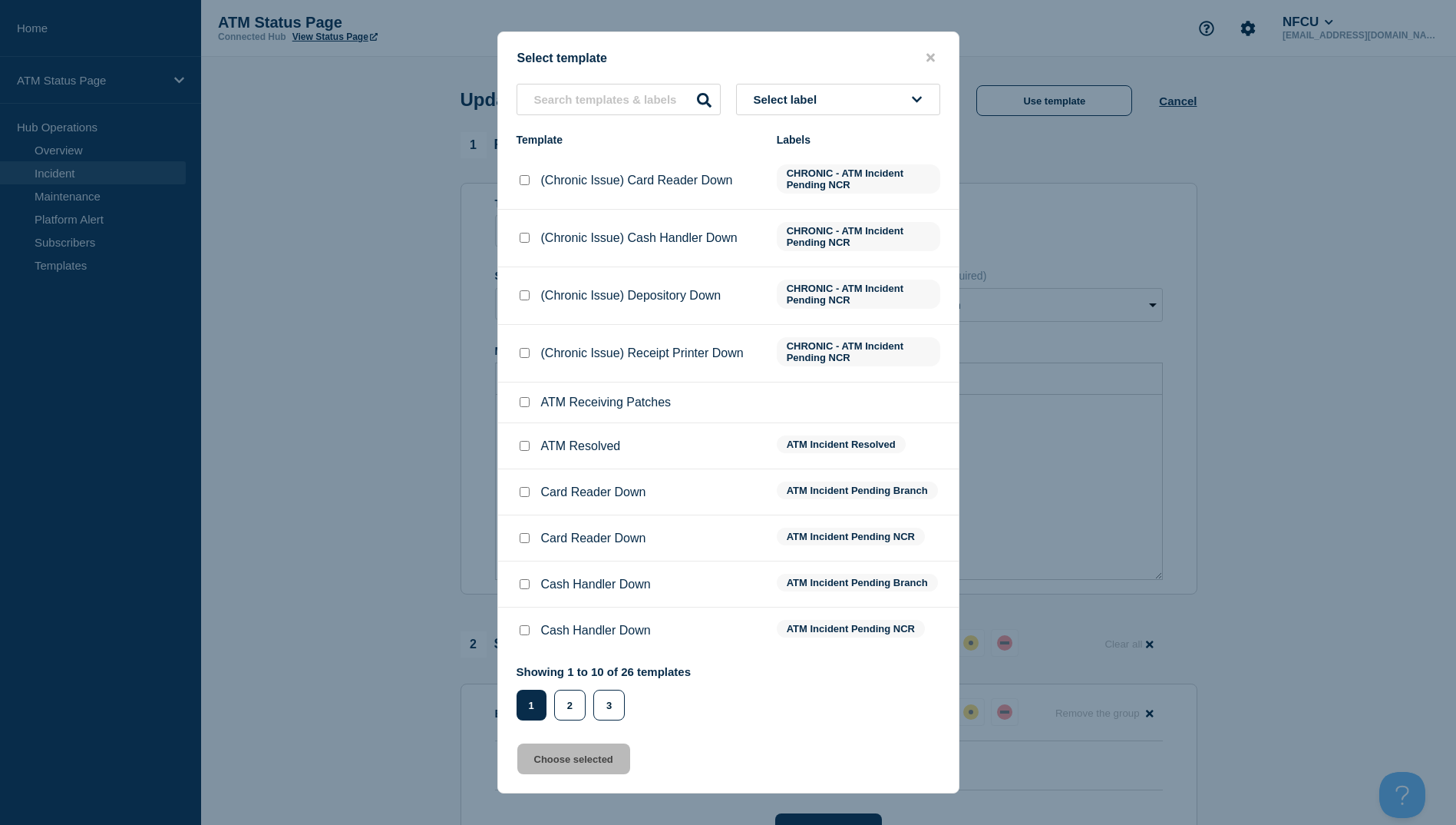
click at [520, 444] on input "ATM Resolved checkbox" at bounding box center [524, 445] width 10 height 10
click at [570, 768] on button "Choose selected" at bounding box center [573, 759] width 113 height 31
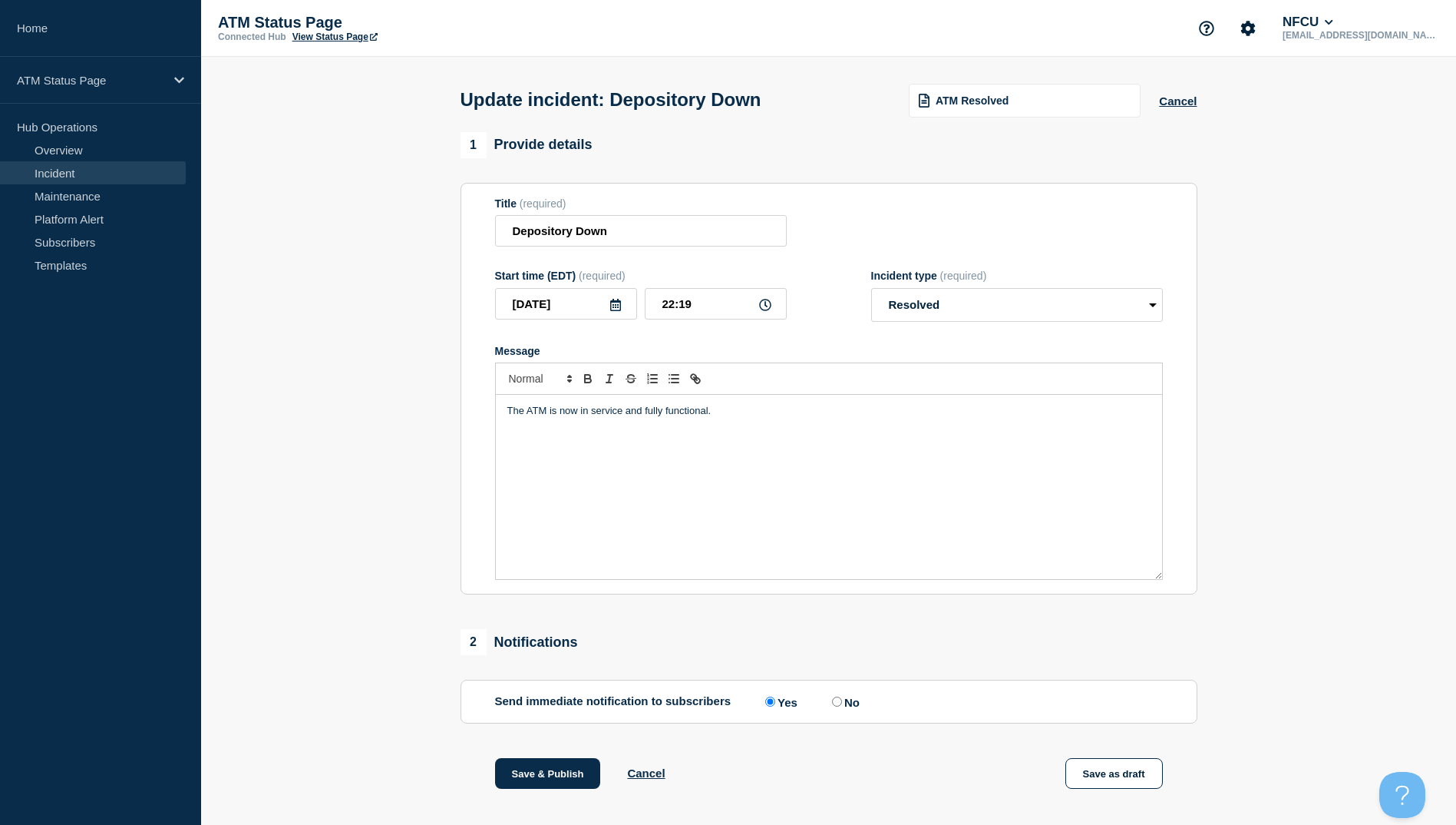
scroll to position [154, 0]
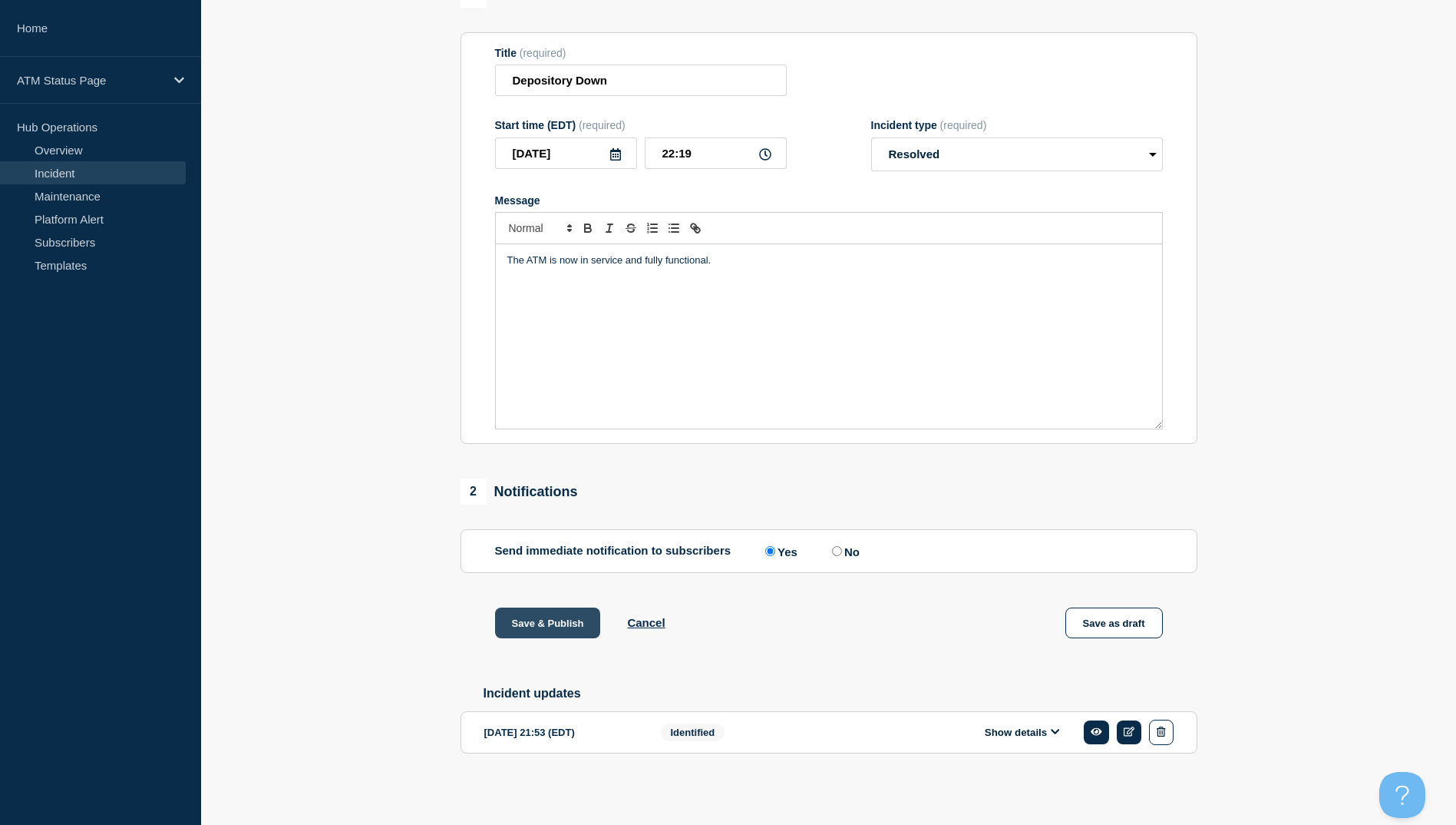
click at [565, 635] on button "Save & Publish" at bounding box center [548, 623] width 106 height 31
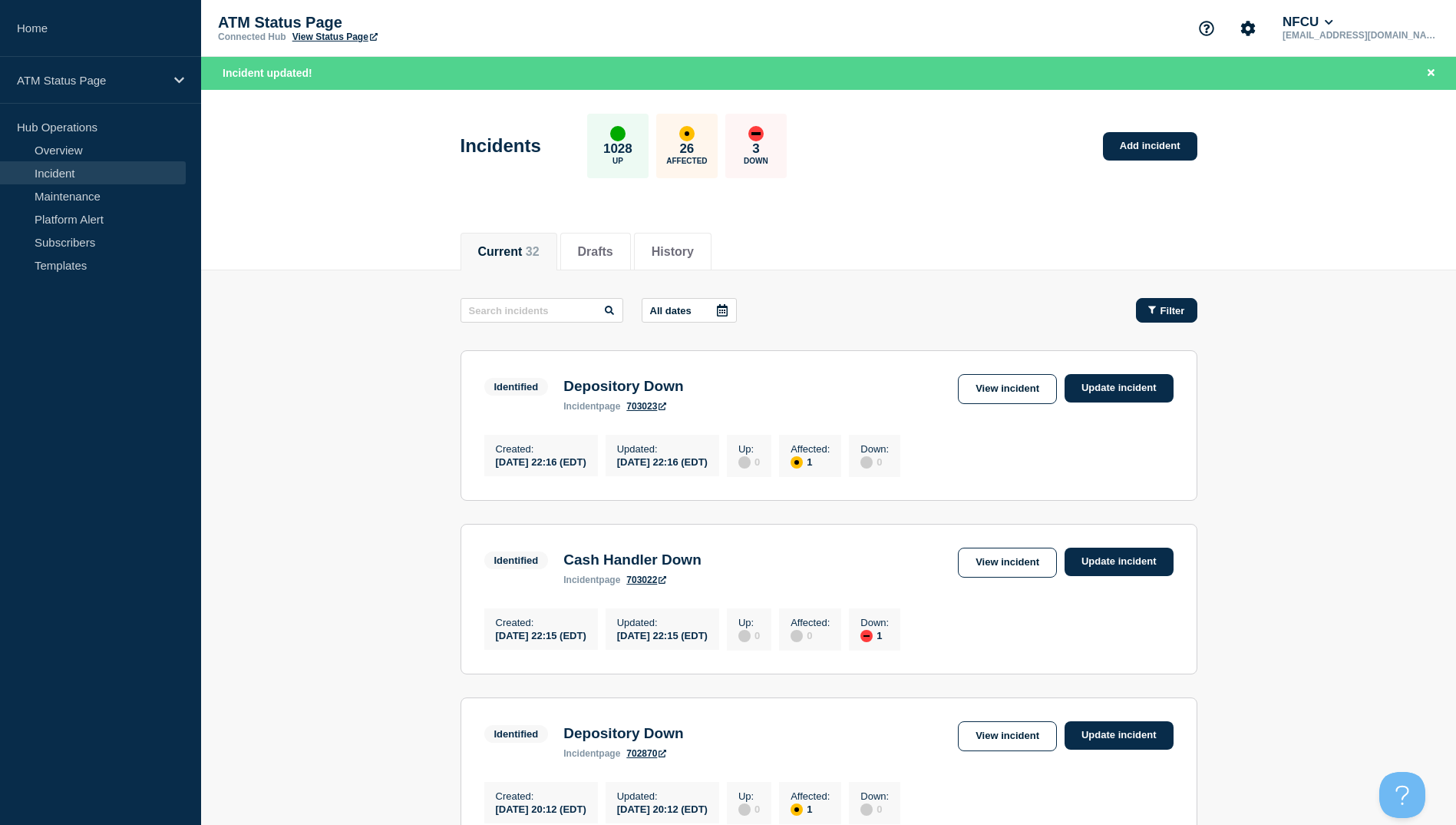
click at [1171, 312] on span "Filter" at bounding box center [1173, 310] width 25 height 12
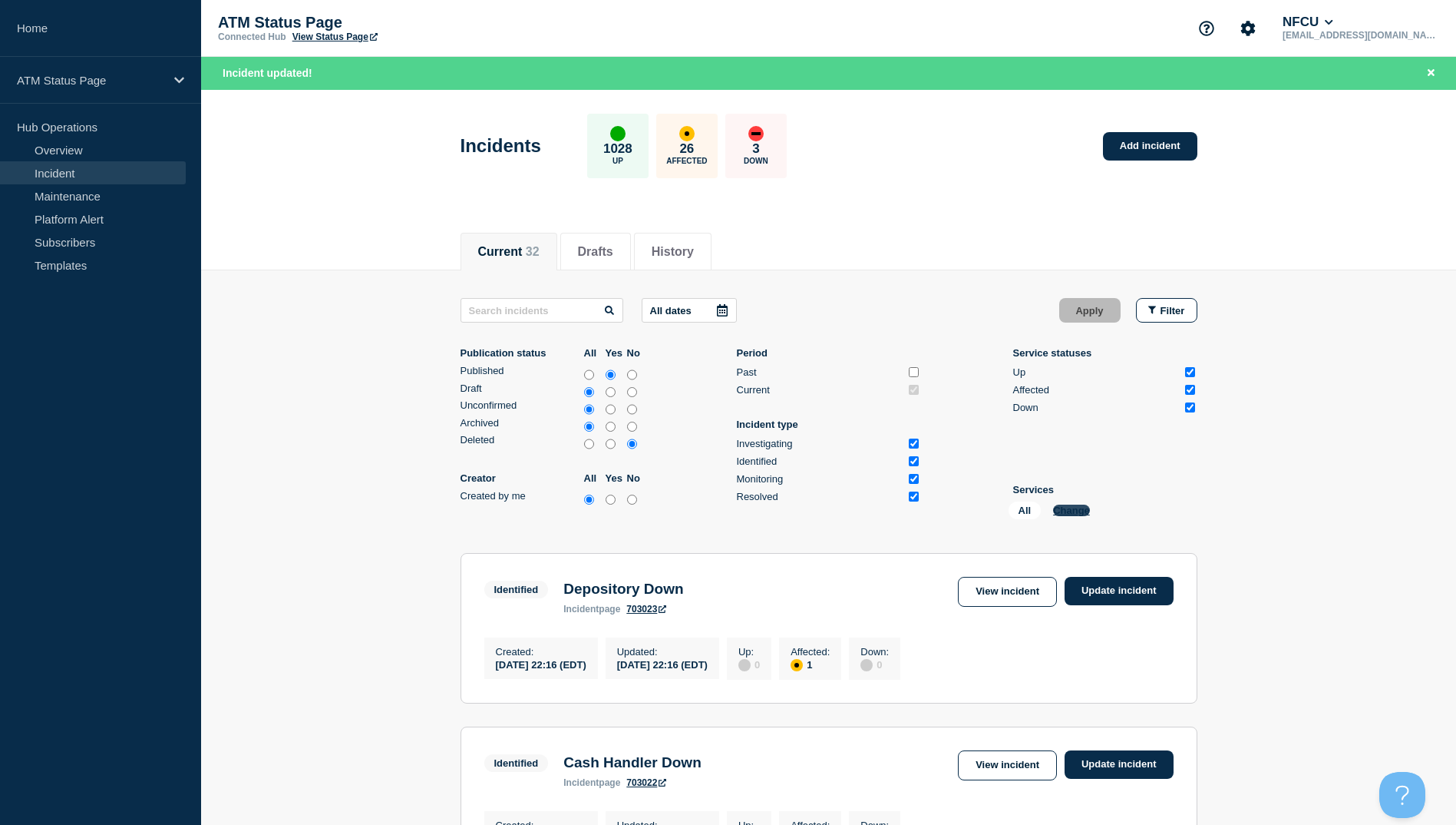
click at [1077, 505] on button "Change" at bounding box center [1071, 510] width 36 height 12
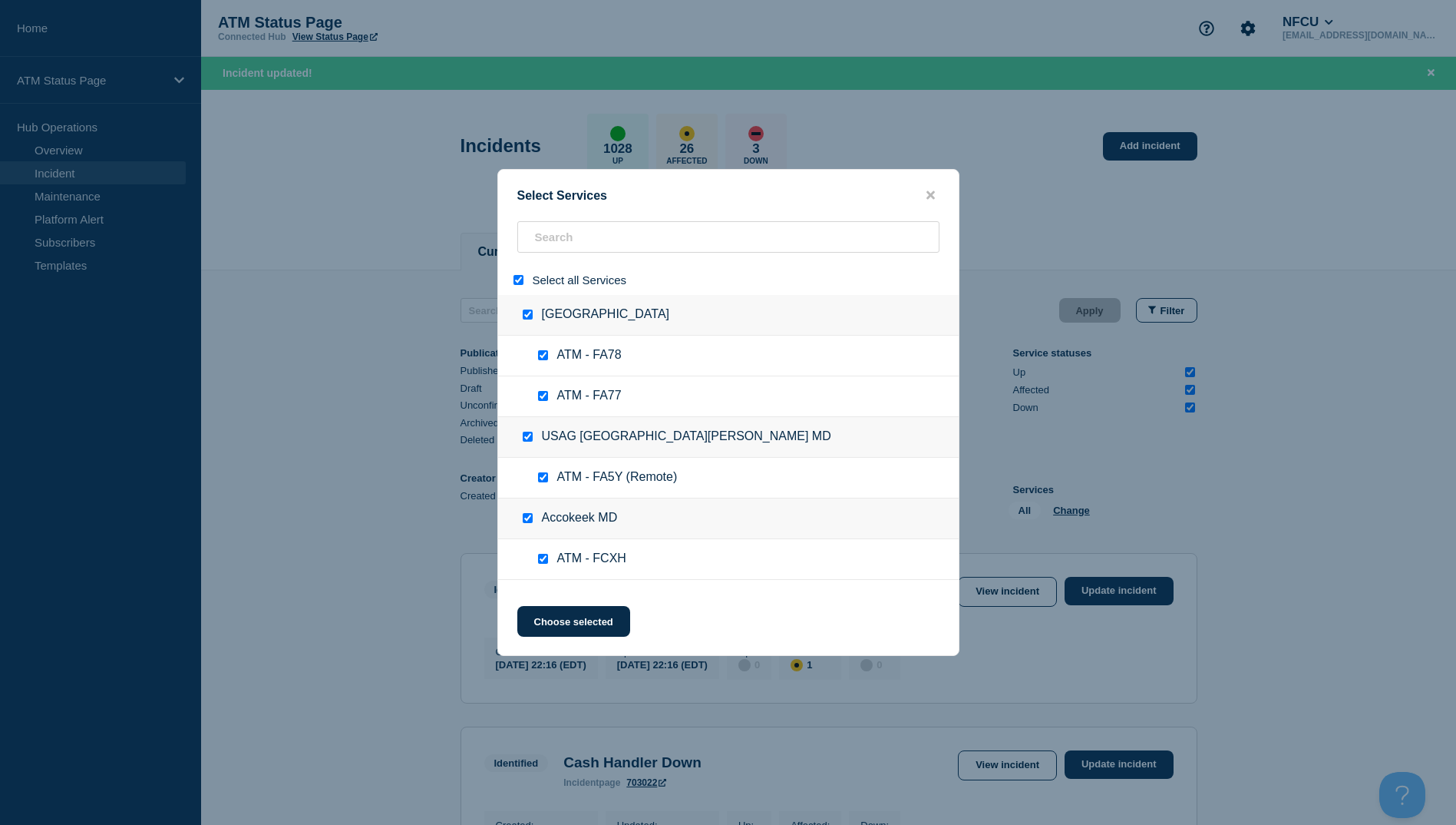
click at [523, 279] on input "select all" at bounding box center [518, 280] width 10 height 10
click at [558, 242] on input "search" at bounding box center [728, 237] width 422 height 32
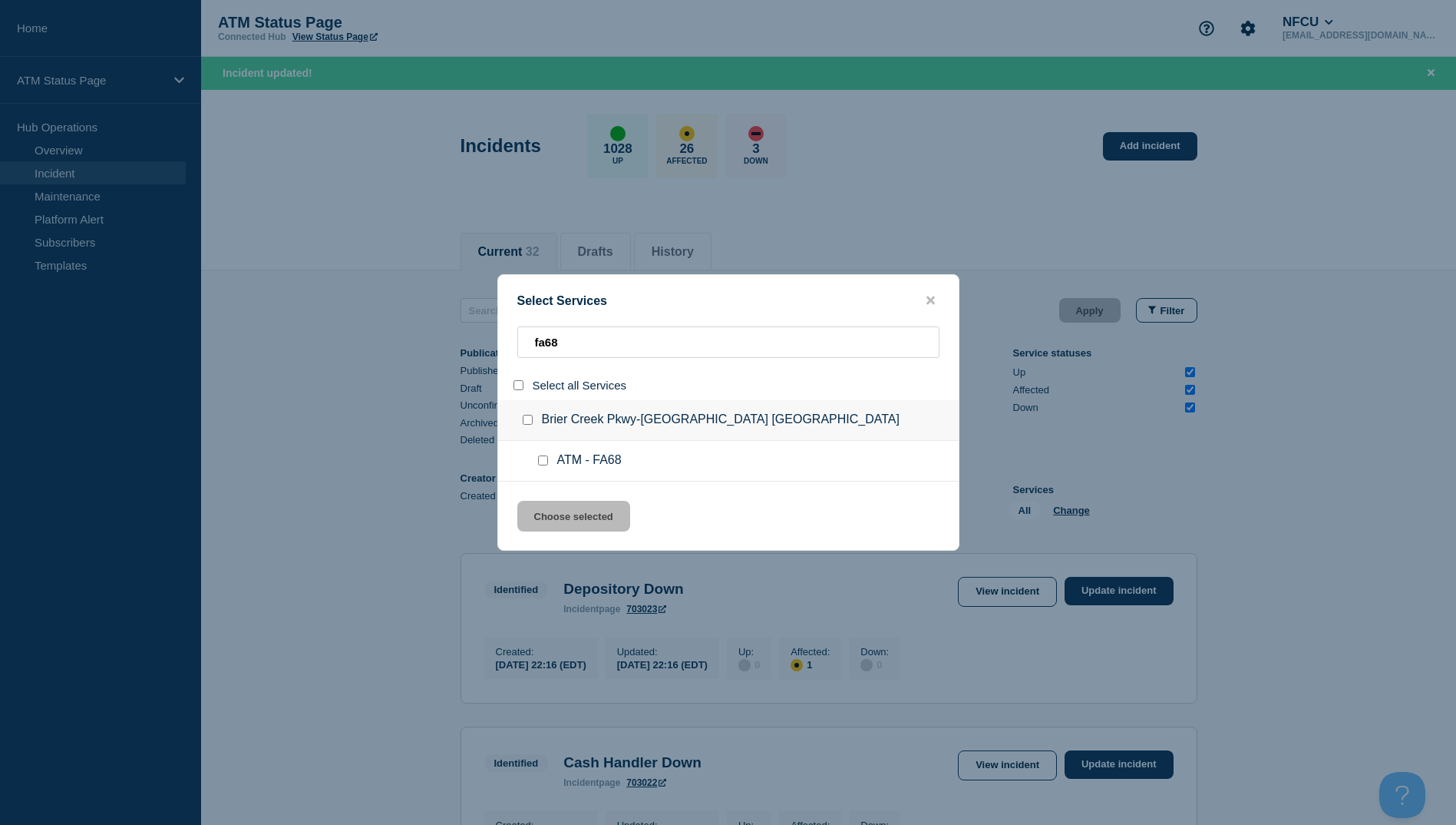
click at [525, 422] on input "group: Brier Creek Pkwy-Raleigh NC" at bounding box center [527, 419] width 10 height 10
click at [596, 531] on button "Choose selected" at bounding box center [573, 517] width 113 height 31
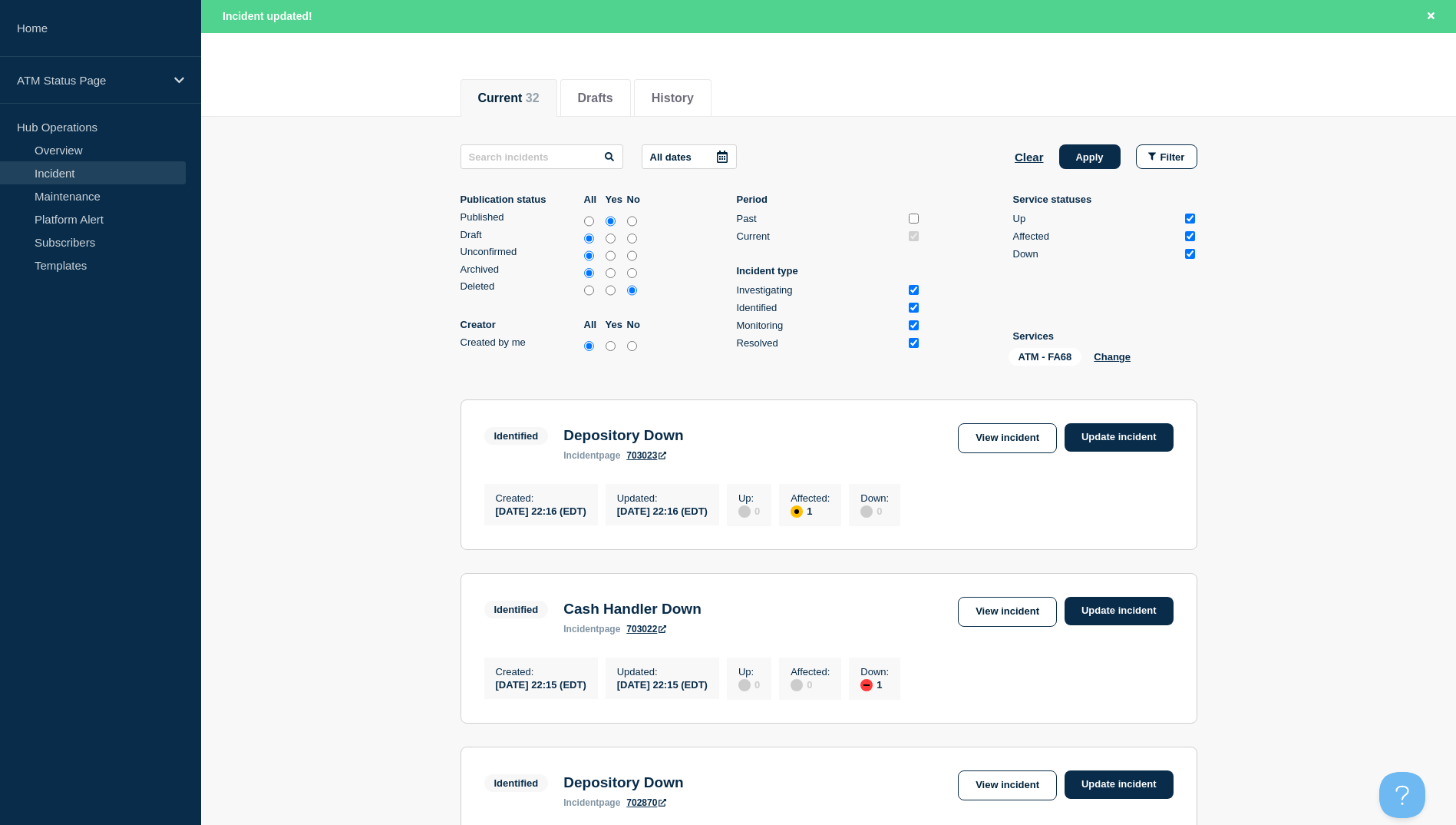
scroll to position [77, 0]
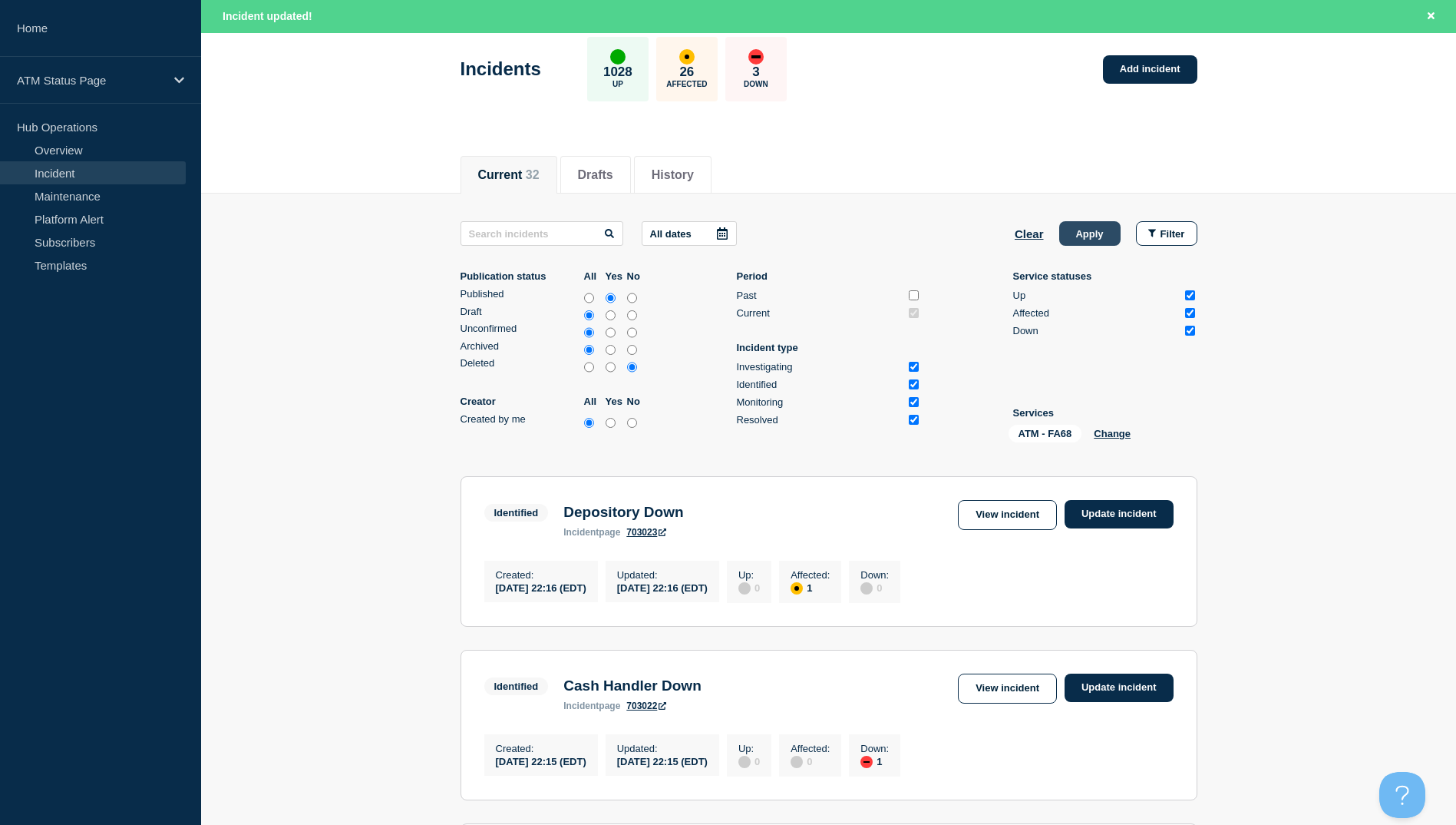
click at [1094, 240] on button "Apply" at bounding box center [1089, 234] width 61 height 25
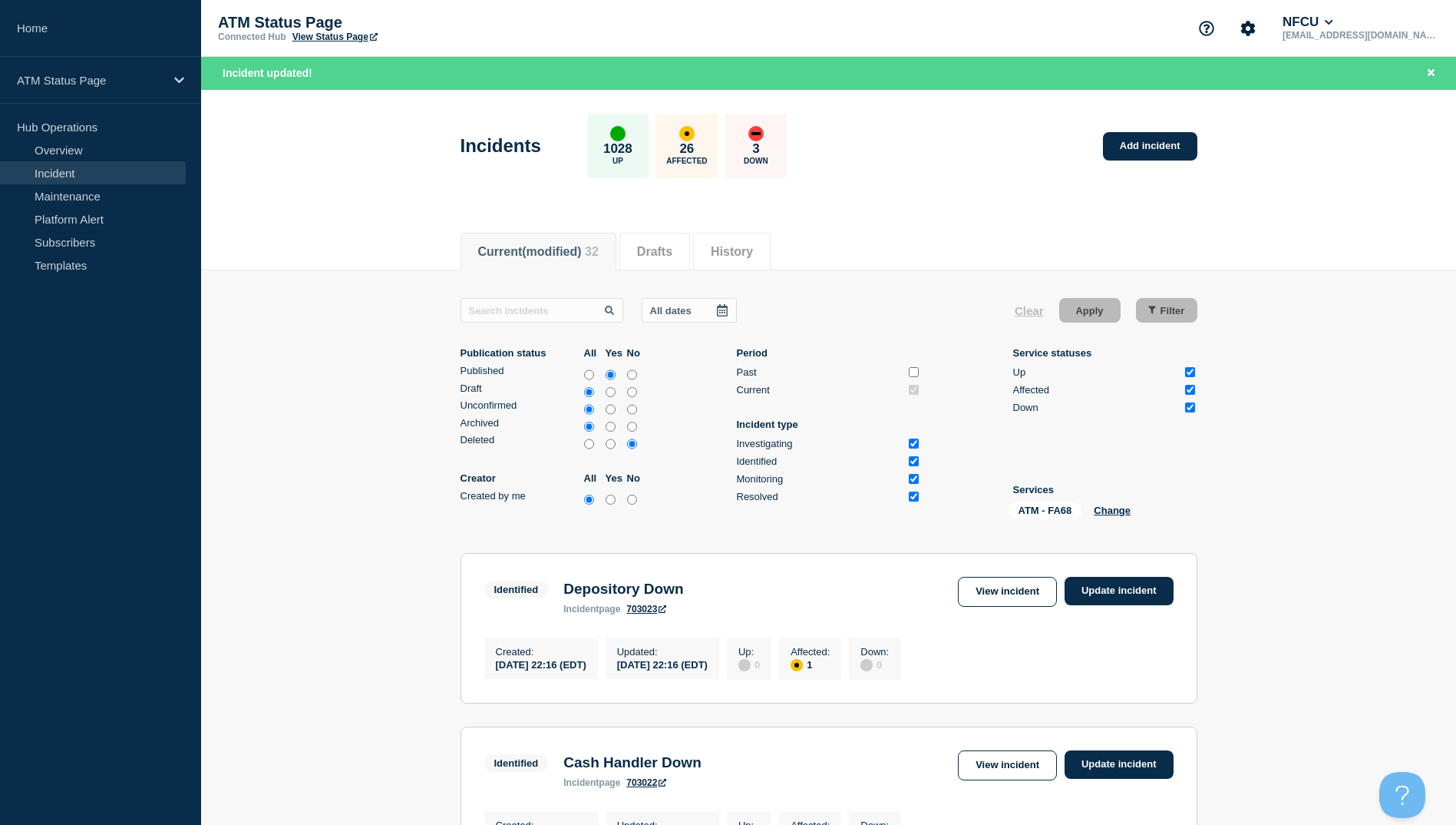
drag, startPoint x: 1088, startPoint y: 412, endPoint x: 1097, endPoint y: 415, distance: 9.5
click at [1088, 412] on div "Down" at bounding box center [1096, 407] width 166 height 12
click at [1117, 510] on button "Change" at bounding box center [1112, 510] width 36 height 12
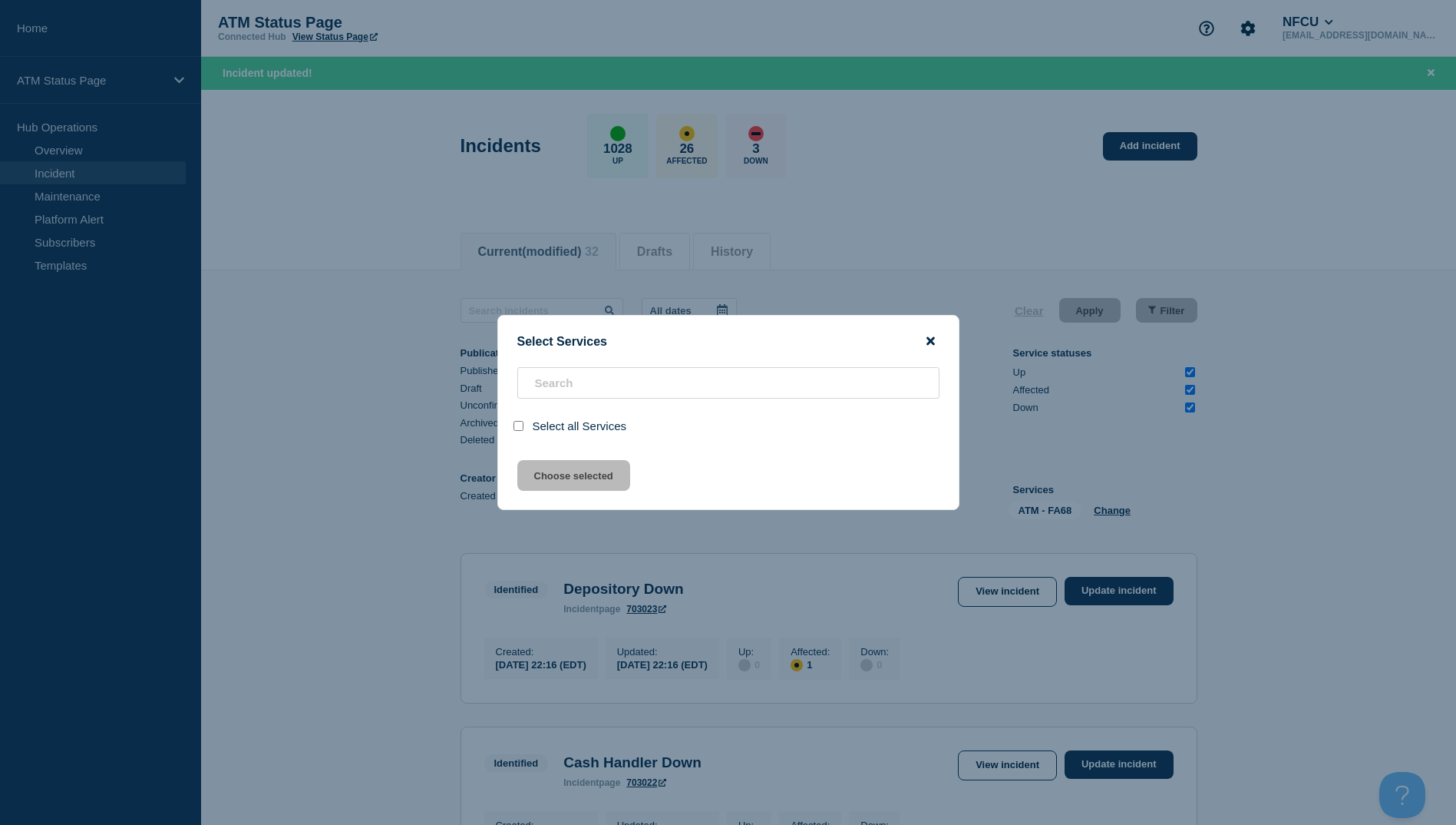
click at [926, 342] on icon "close button" at bounding box center [930, 341] width 9 height 12
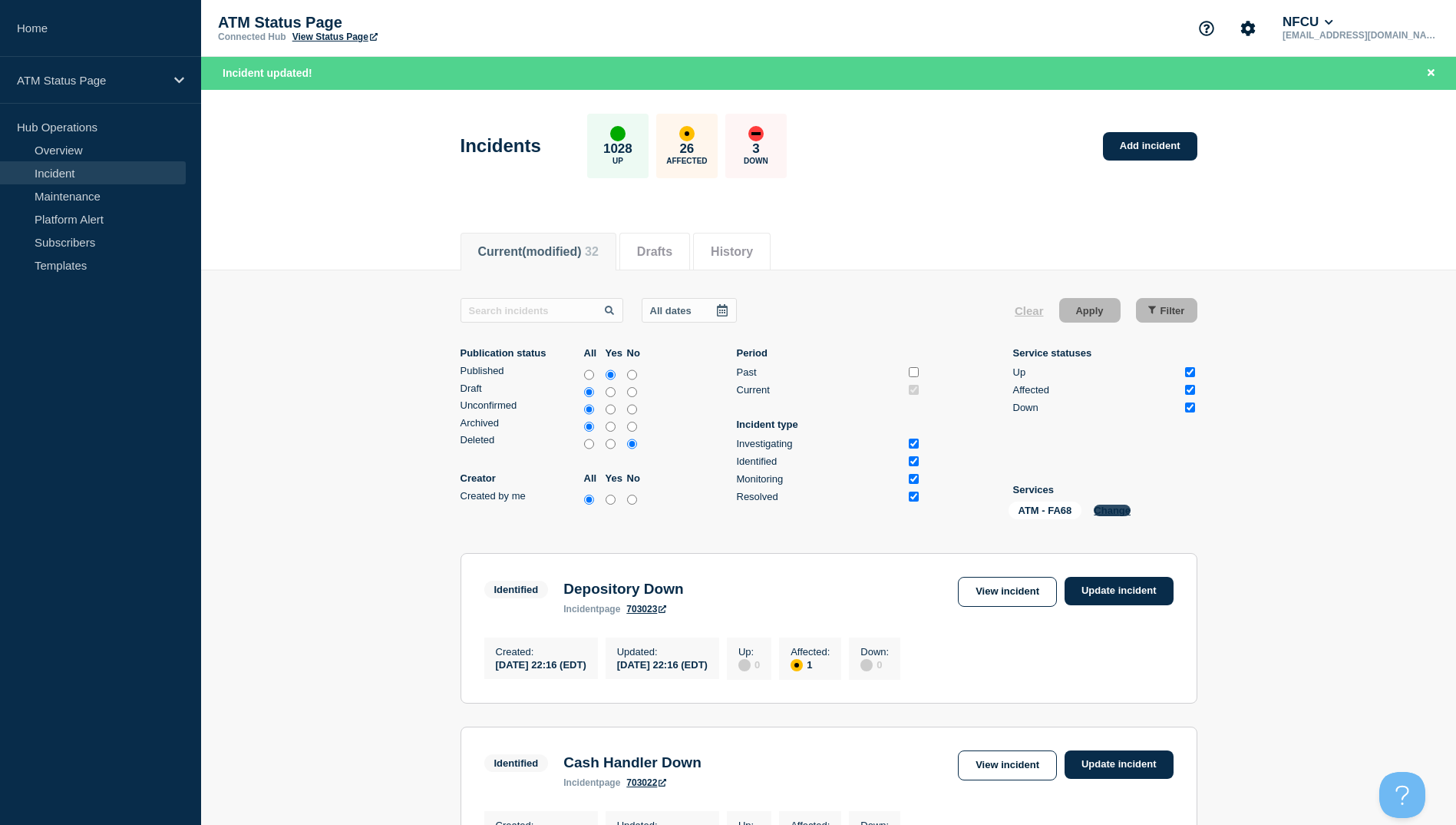
click at [1102, 506] on button "Change" at bounding box center [1112, 510] width 36 height 12
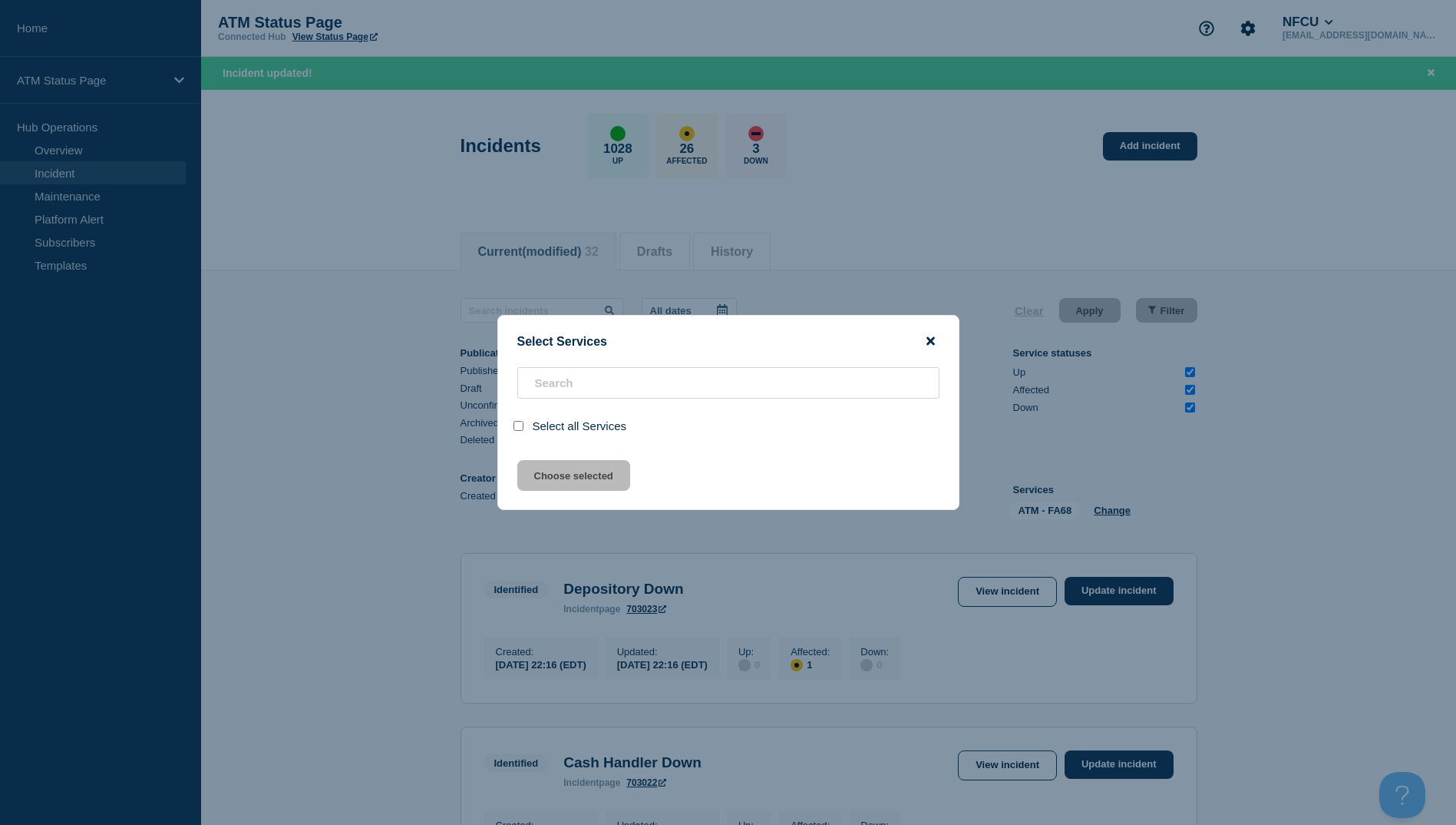
click at [926, 339] on icon "close button" at bounding box center [930, 341] width 9 height 12
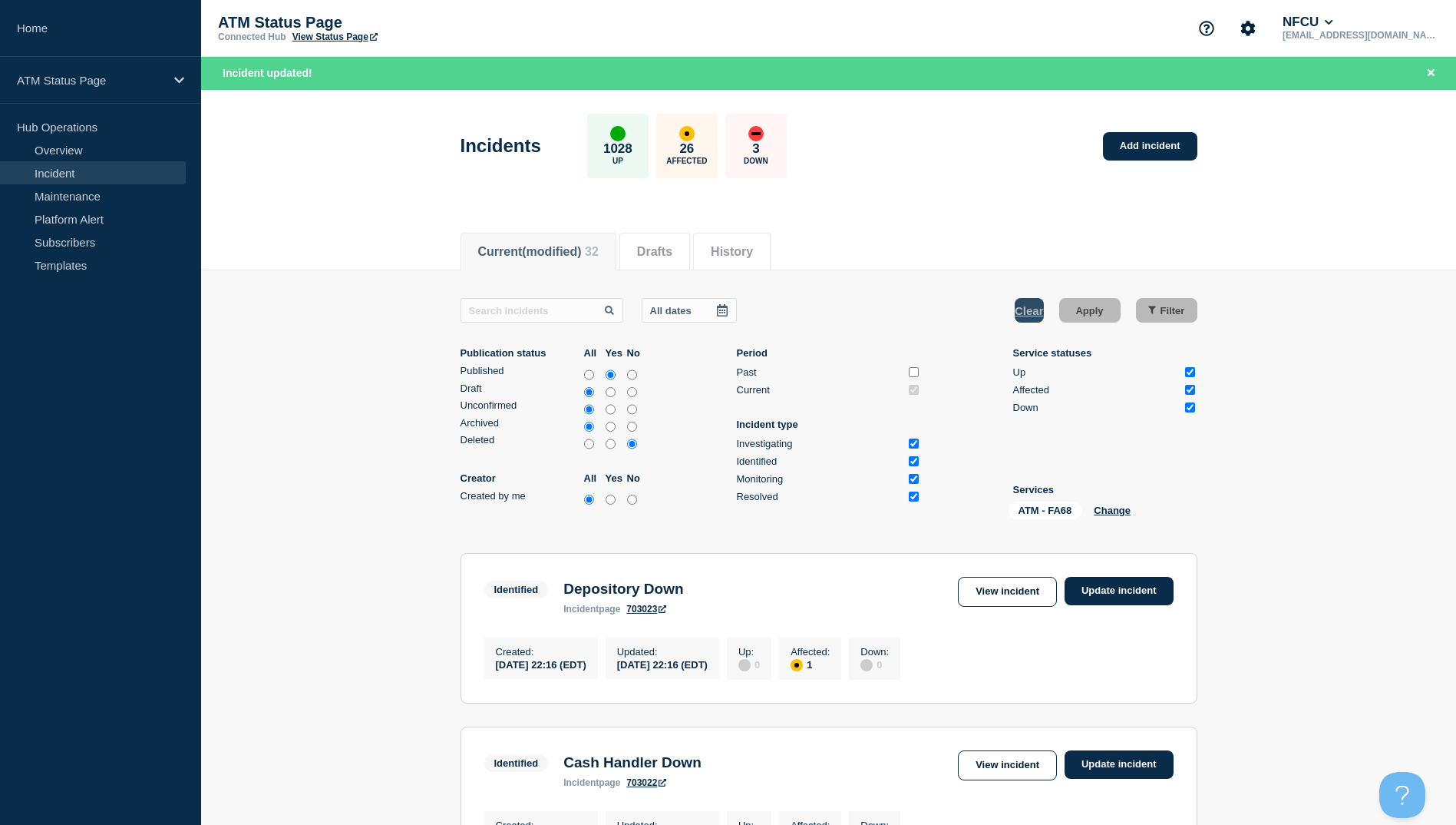
click at [1014, 309] on div "All dates Clear Apply Filter" at bounding box center [829, 311] width 737 height 25
